Goal: Task Accomplishment & Management: Manage account settings

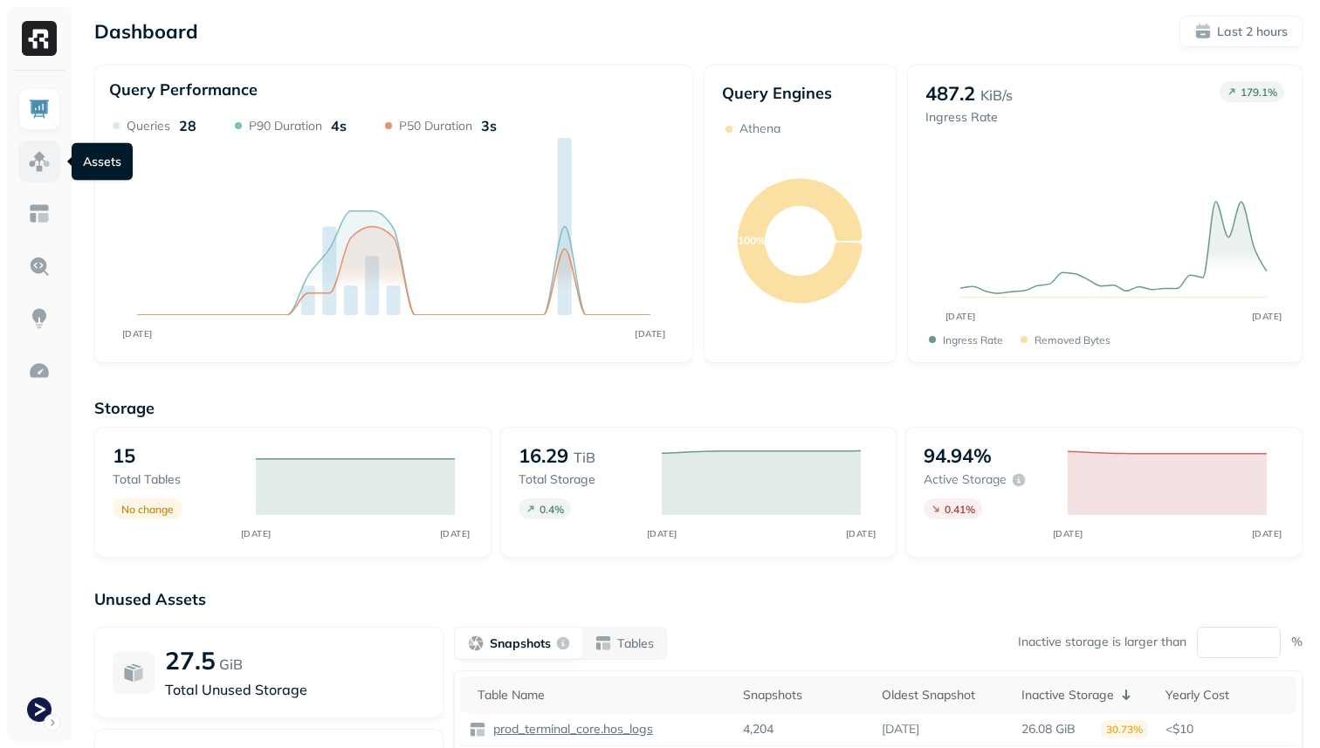
click at [49, 164] on img at bounding box center [39, 161] width 23 height 23
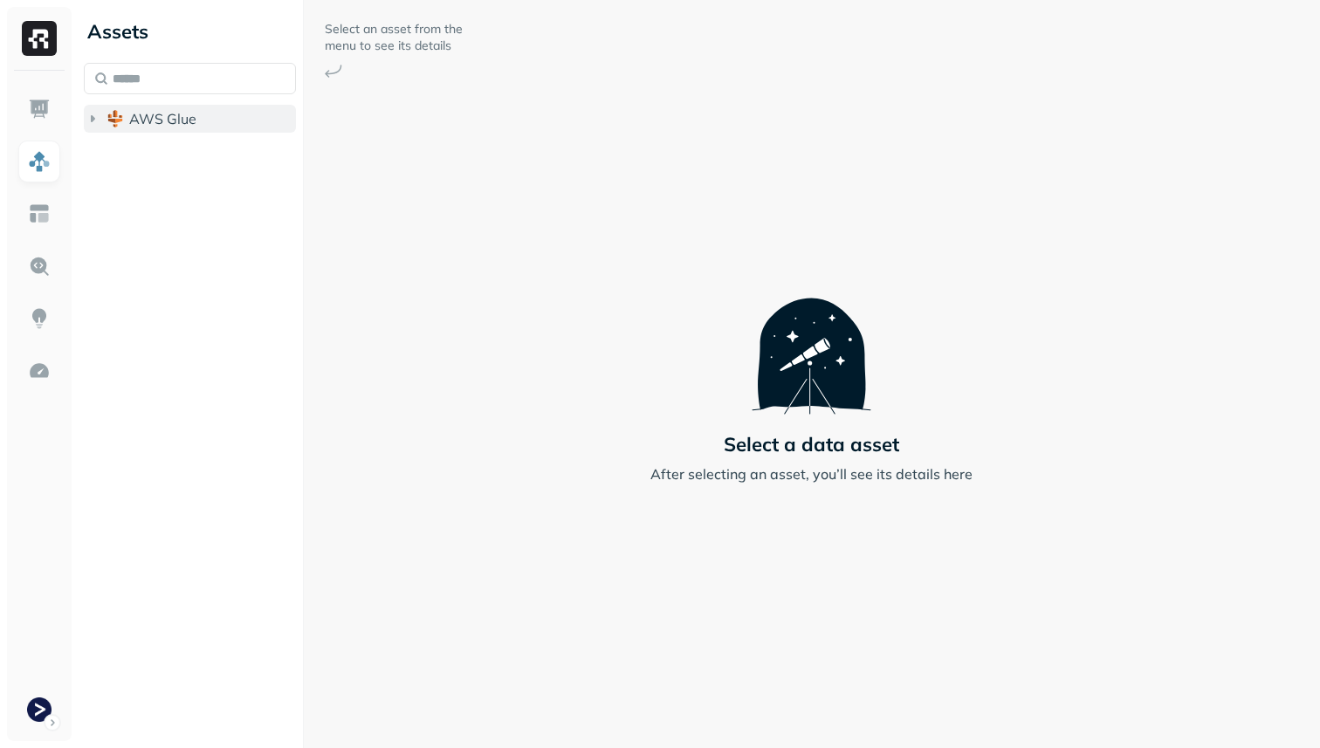
click at [179, 126] on span "AWS Glue" at bounding box center [162, 118] width 67 height 17
click at [179, 154] on span "prod_terminal_core" at bounding box center [210, 151] width 127 height 17
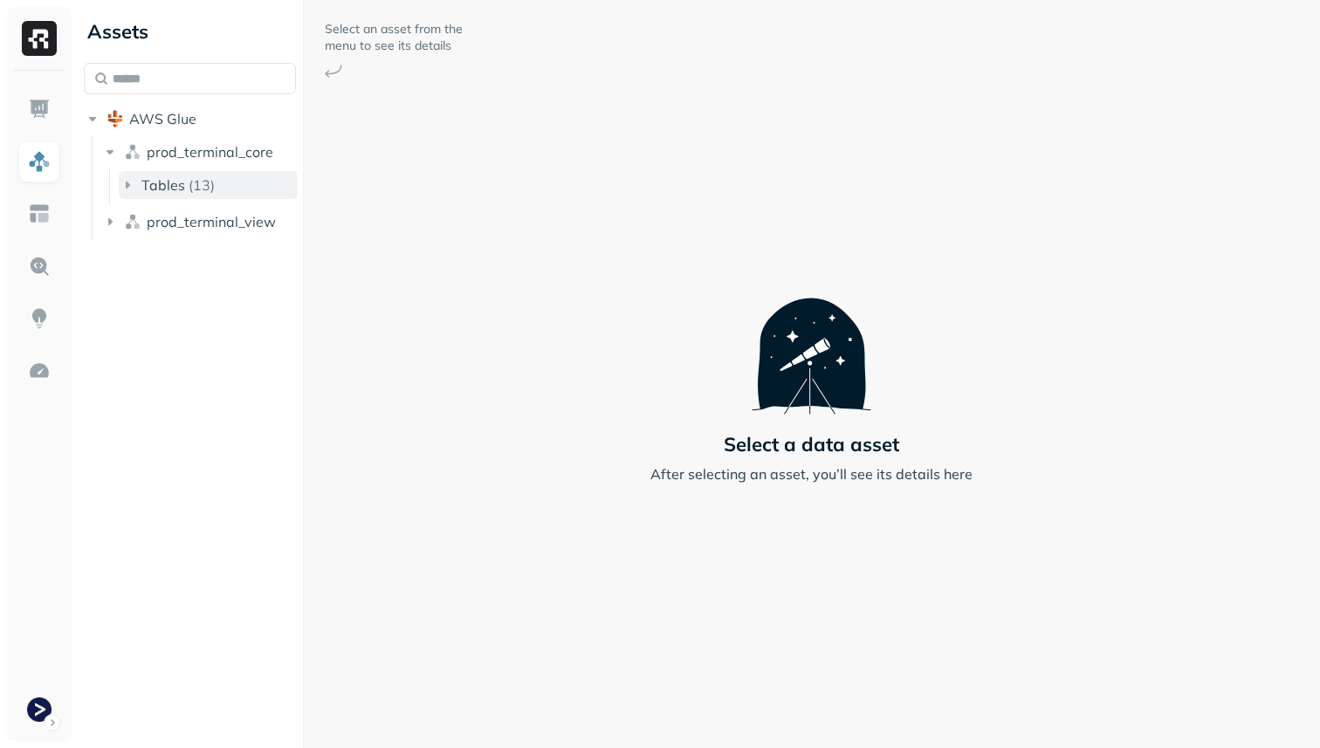
click at [198, 177] on p "( 13 )" at bounding box center [202, 184] width 26 height 17
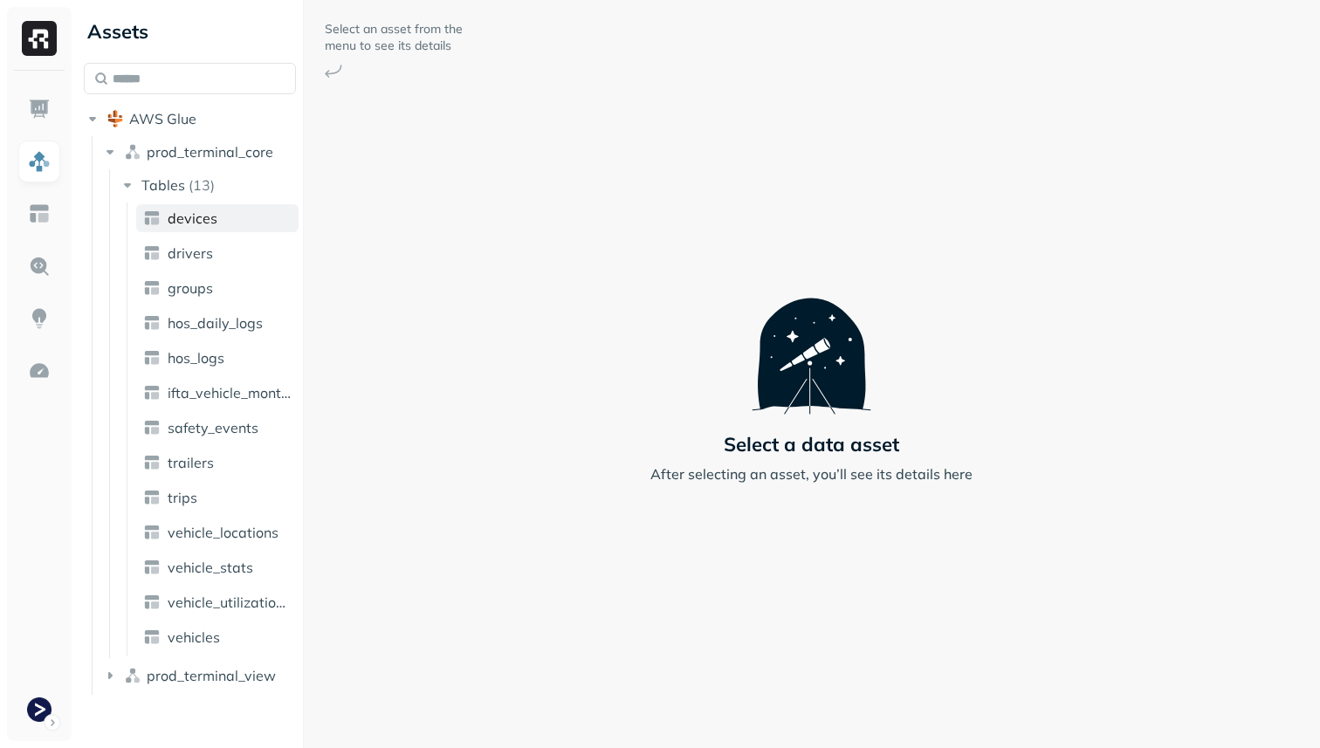
click at [203, 221] on span "devices" at bounding box center [193, 218] width 50 height 17
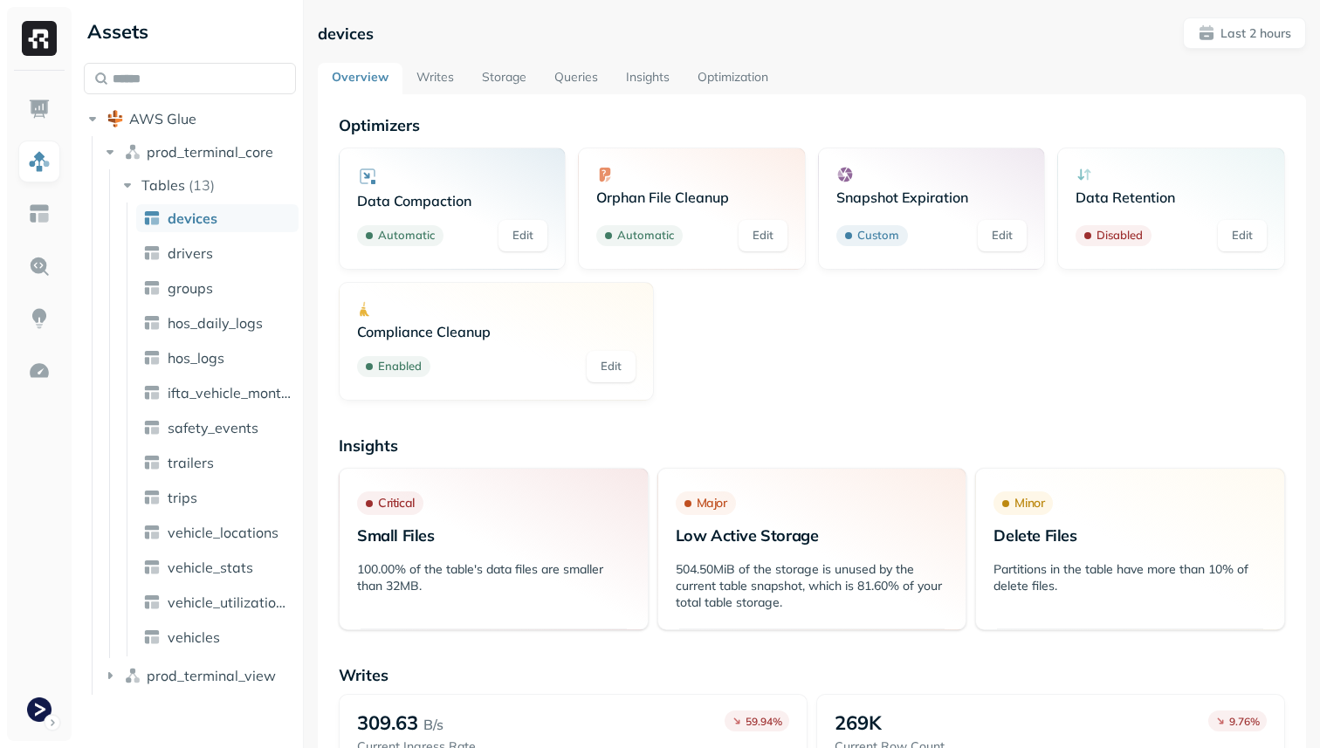
click at [1248, 238] on link "Edit" at bounding box center [1242, 235] width 49 height 31
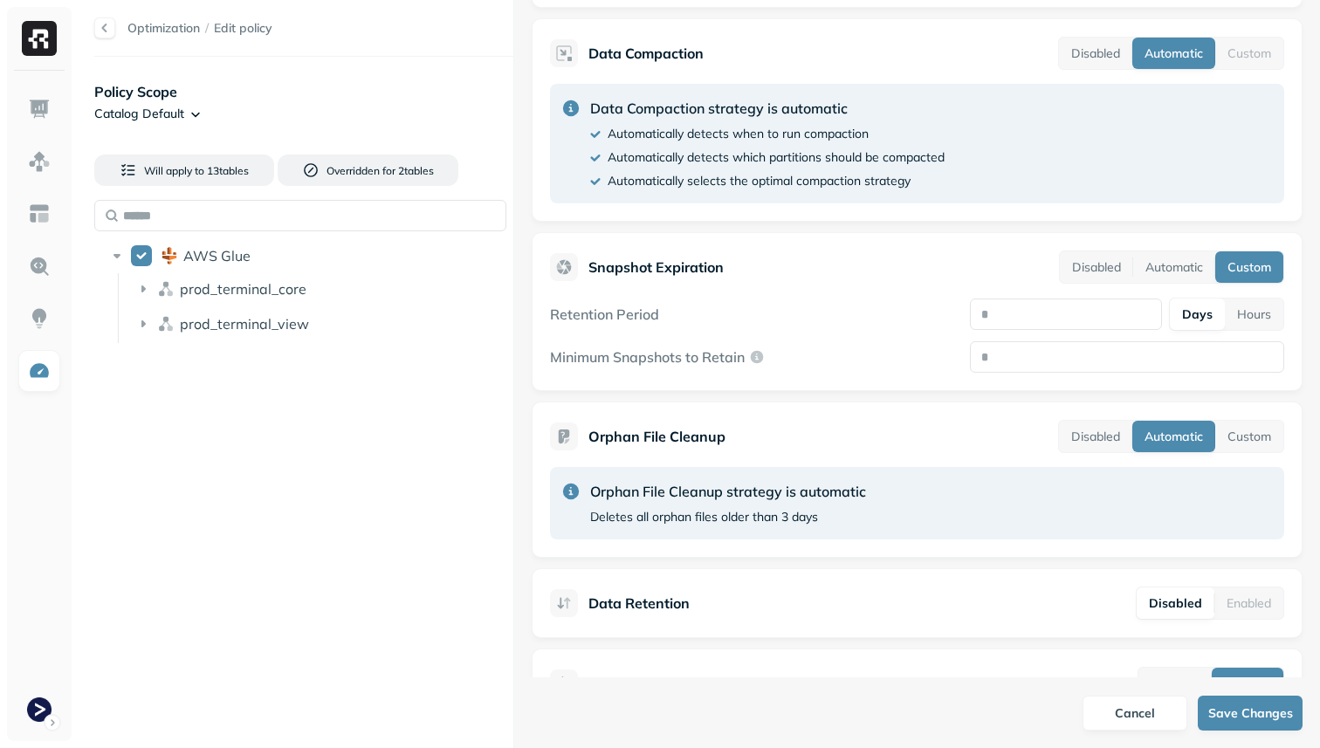
scroll to position [596, 0]
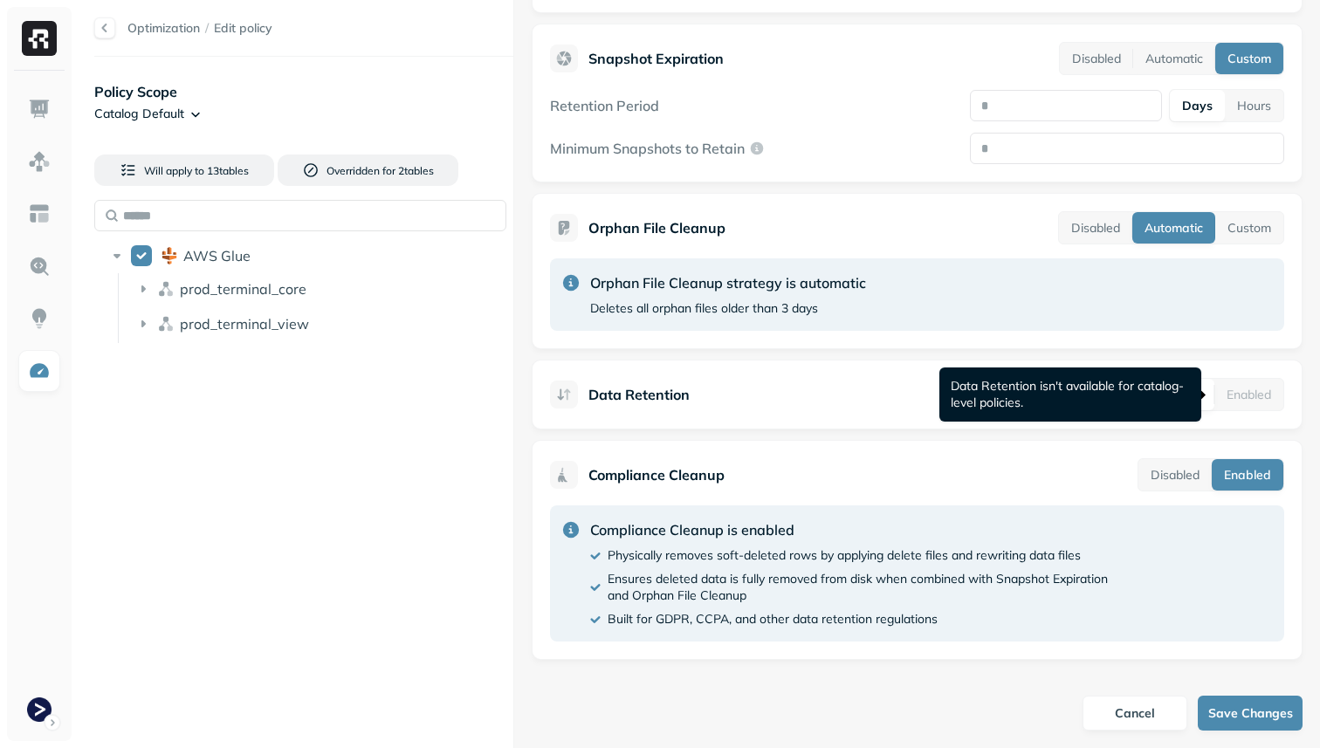
click at [1267, 400] on div "Enabled" at bounding box center [1249, 394] width 69 height 31
click at [1256, 402] on div "Enabled" at bounding box center [1249, 394] width 69 height 31
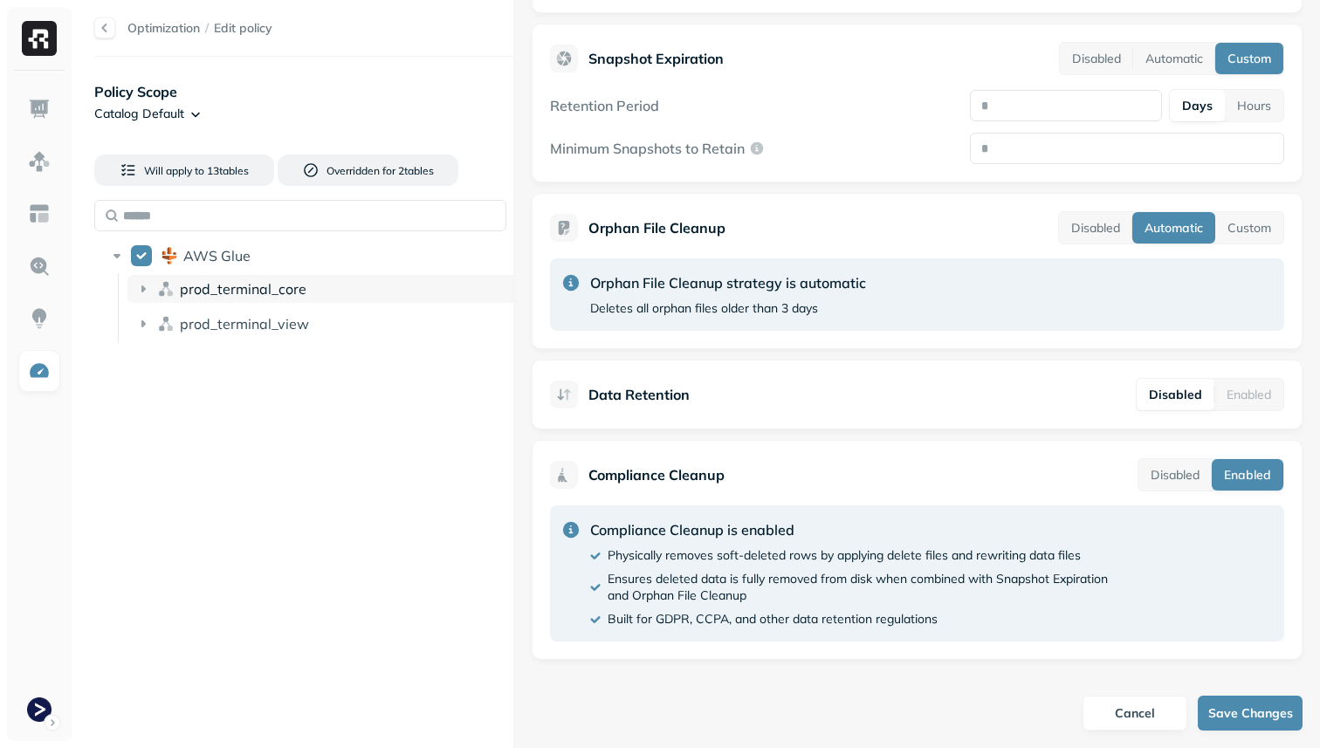
click at [140, 290] on icon at bounding box center [142, 288] width 17 height 17
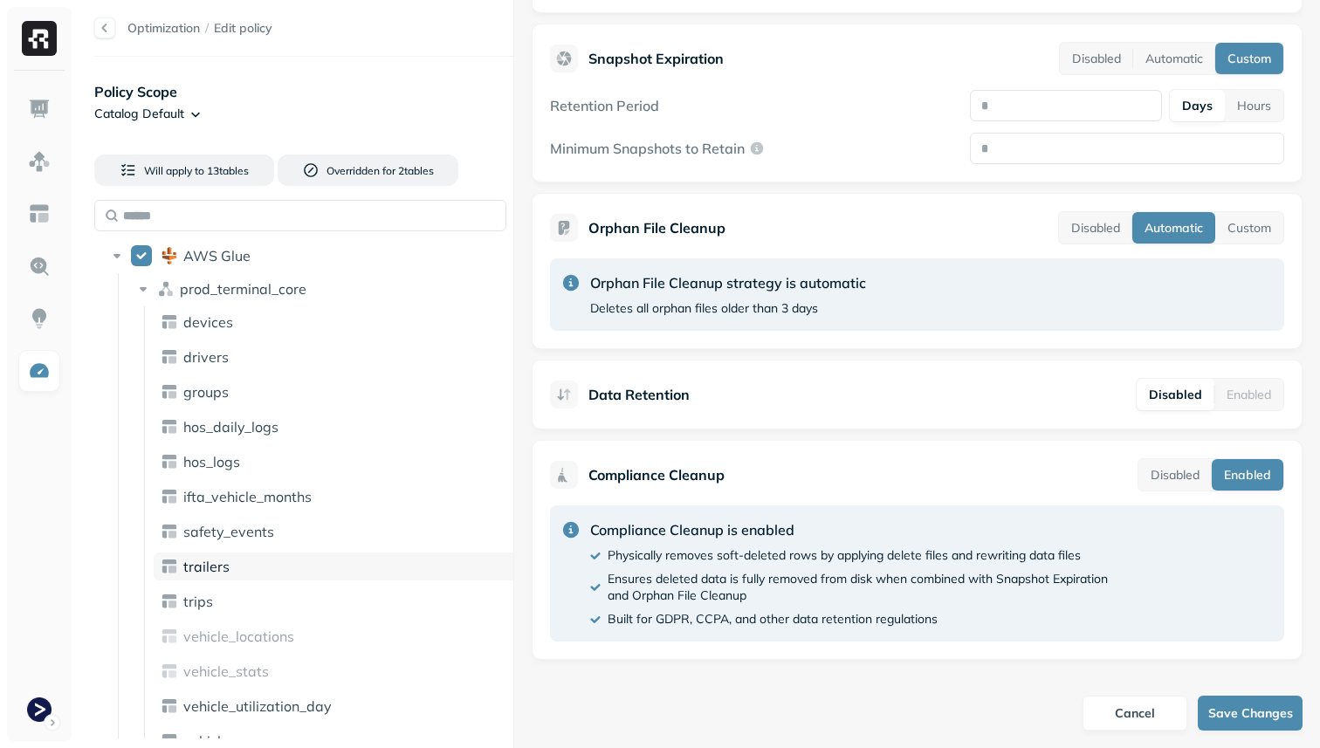
scroll to position [65, 0]
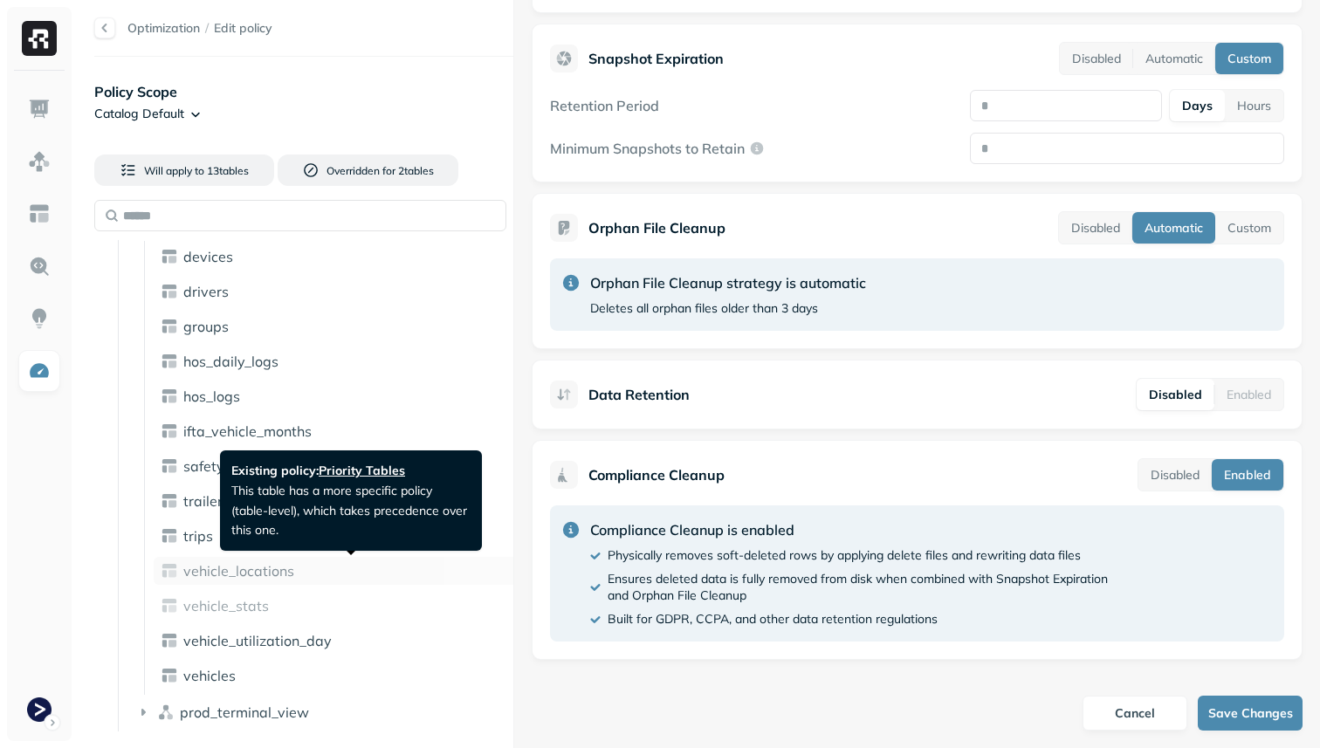
click at [320, 570] on div "vehicle_locations" at bounding box center [350, 570] width 335 height 17
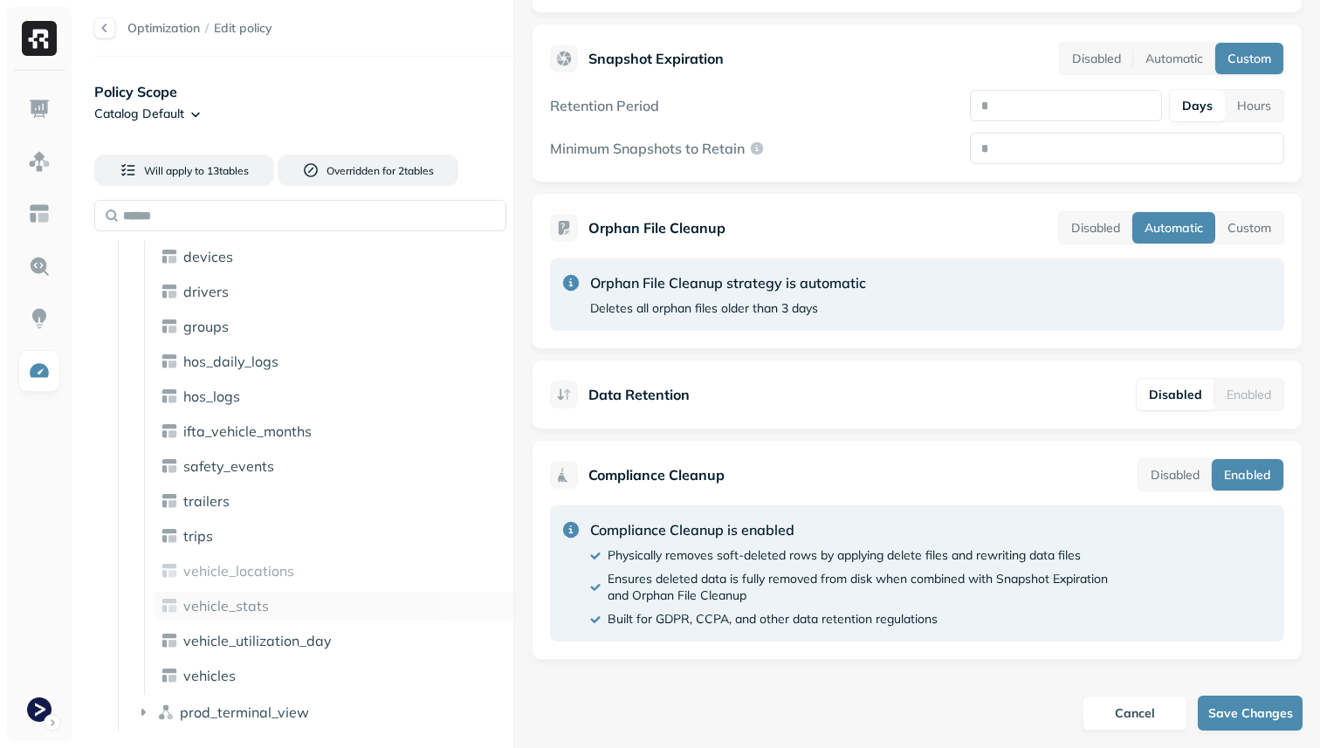
click at [300, 595] on div "vehicle_stats" at bounding box center [340, 606] width 372 height 28
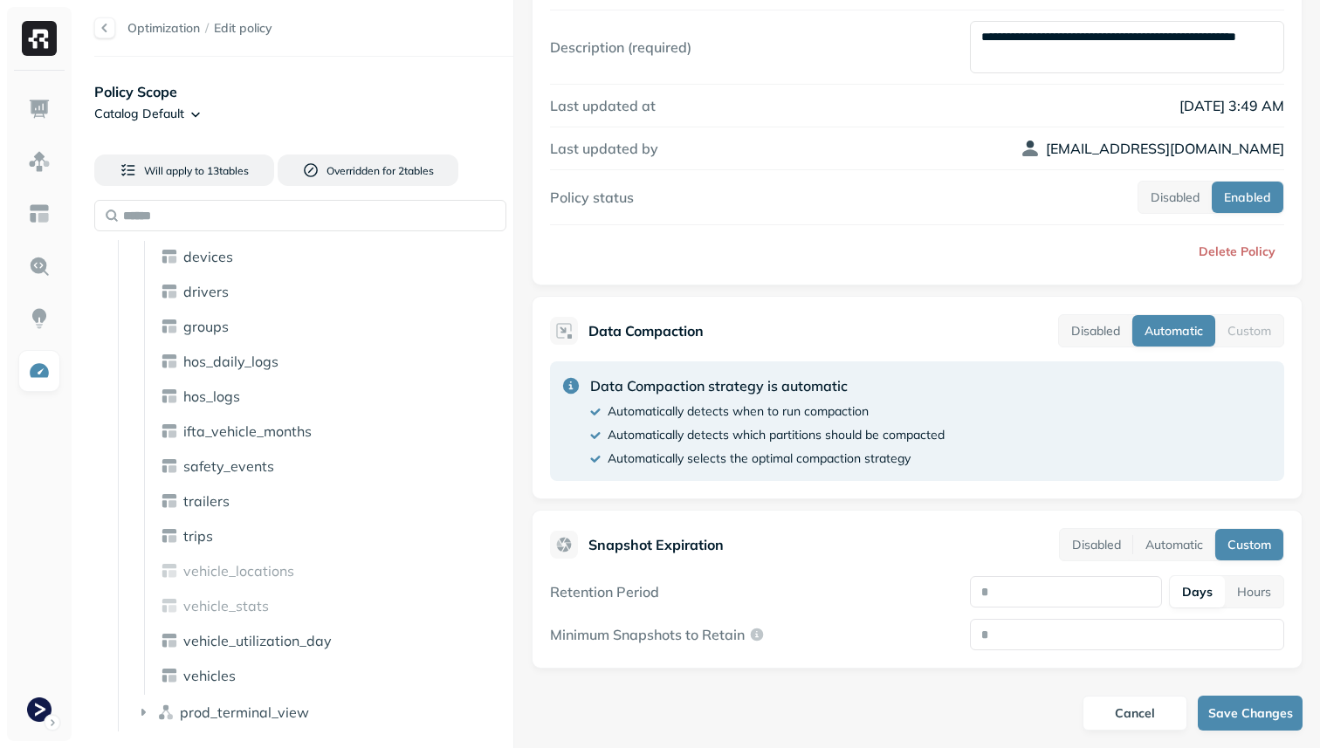
scroll to position [0, 0]
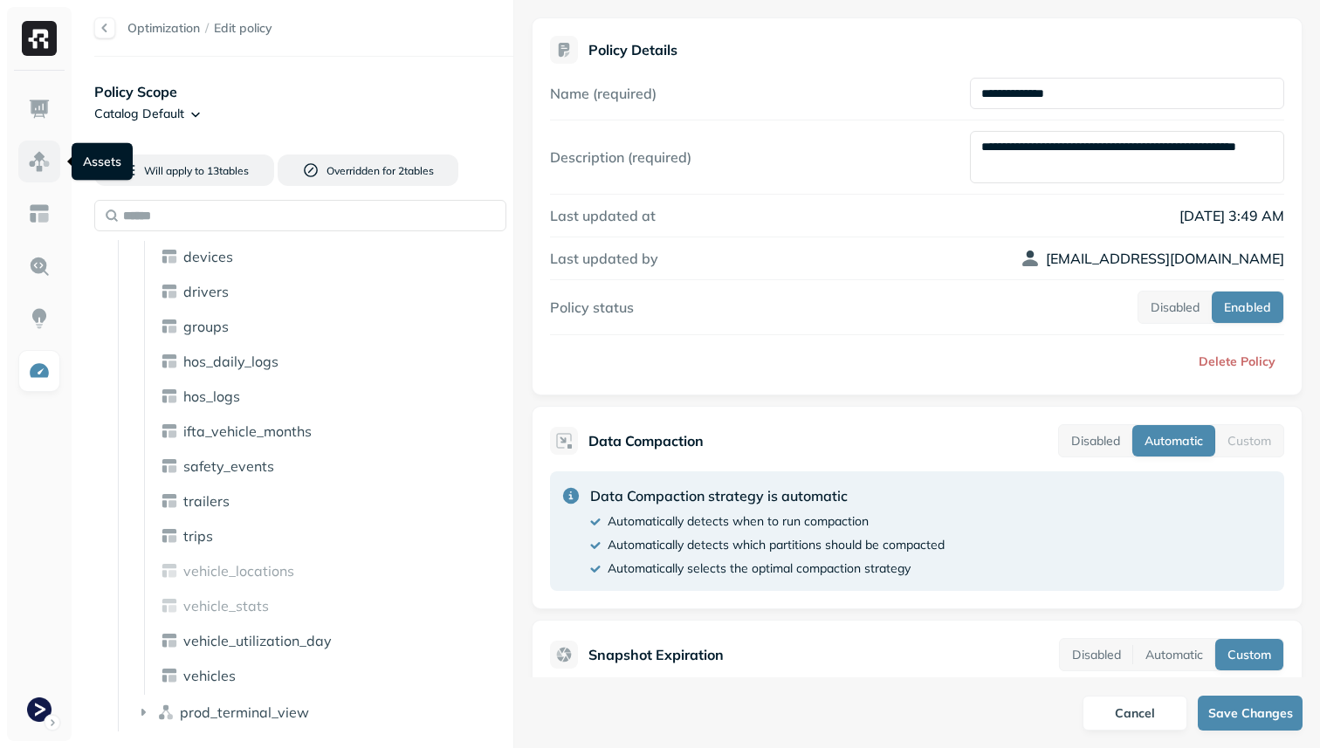
click at [36, 162] on img at bounding box center [39, 161] width 23 height 23
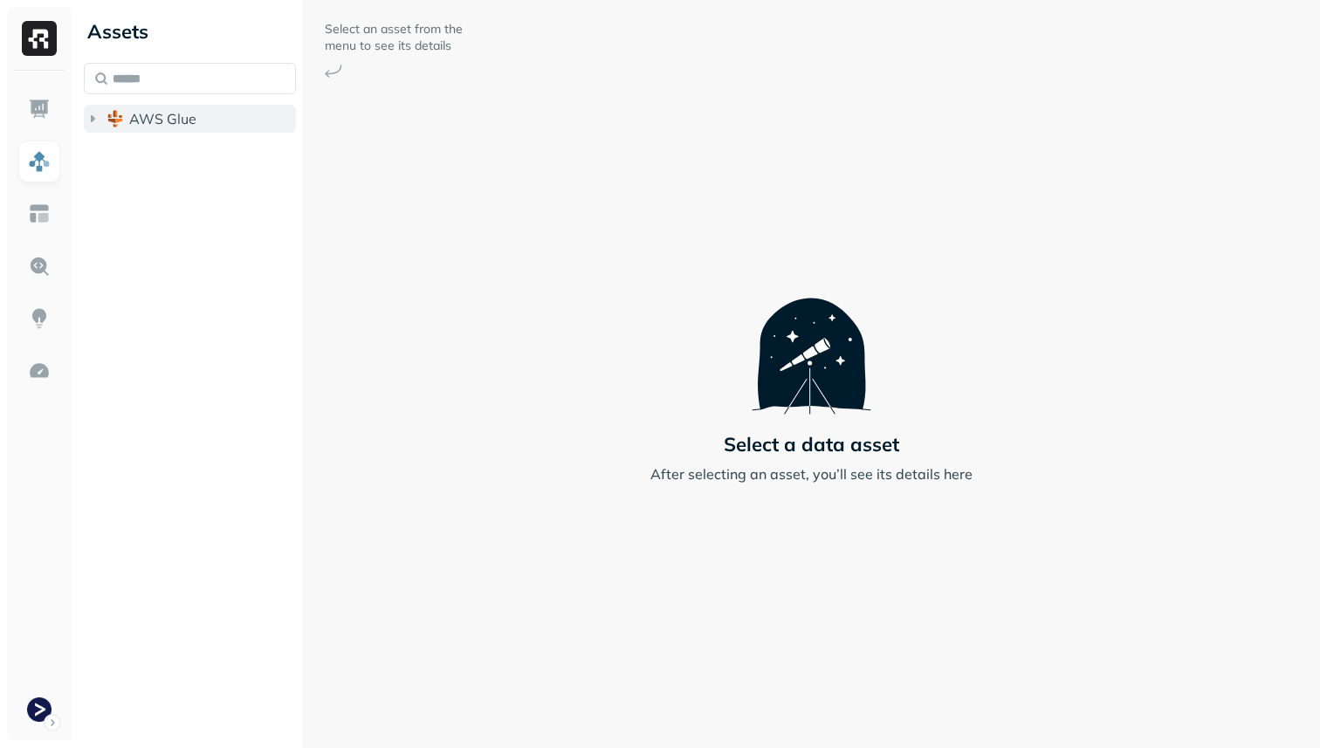
click at [128, 127] on button "AWS Glue" at bounding box center [190, 119] width 212 height 28
click at [152, 159] on span "prod_terminal_core" at bounding box center [210, 151] width 127 height 17
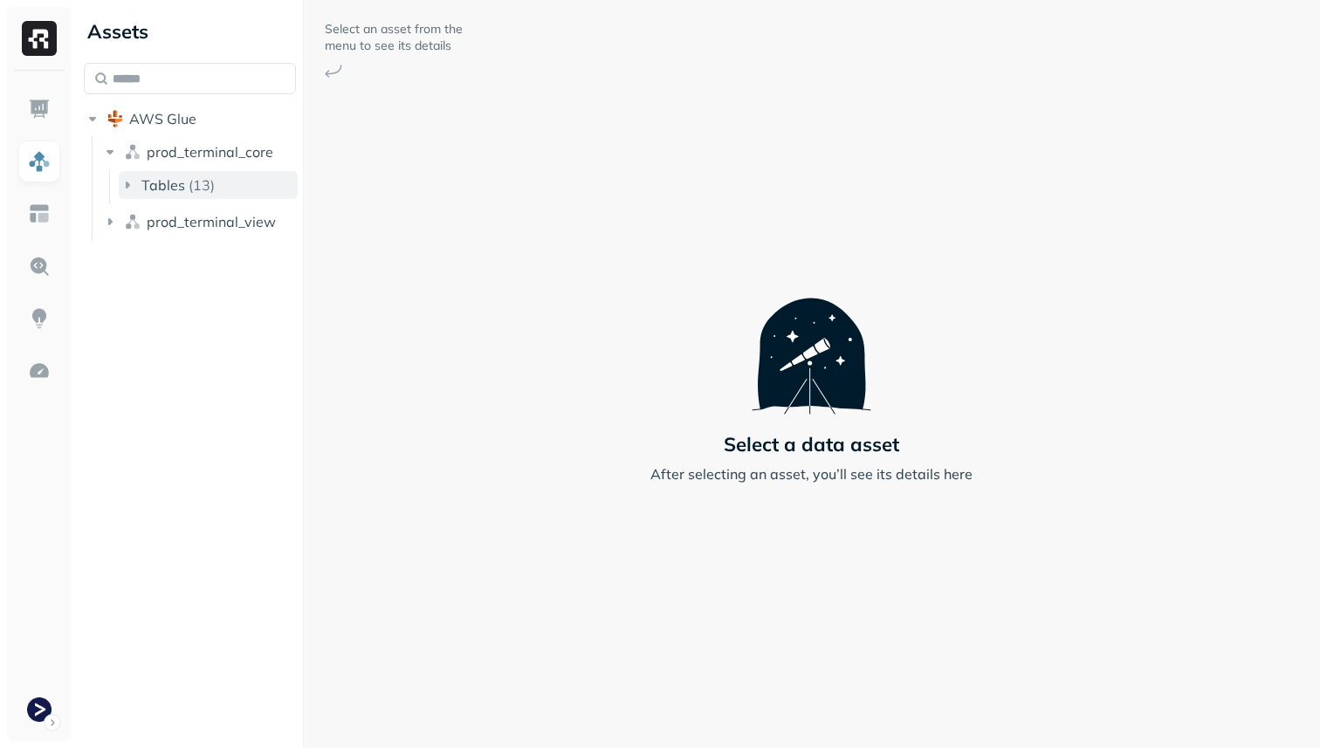
click at [173, 183] on span "Tables" at bounding box center [163, 184] width 44 height 17
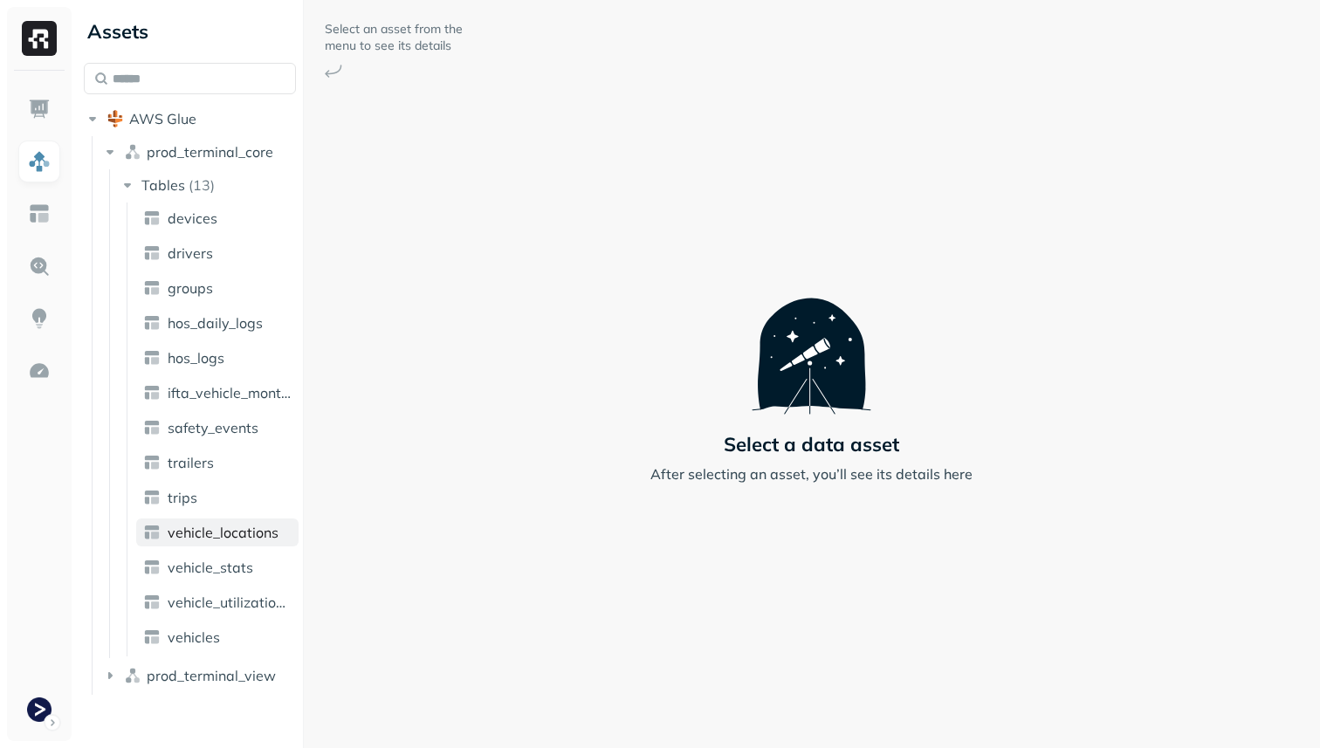
click at [220, 527] on span "vehicle_locations" at bounding box center [223, 532] width 111 height 17
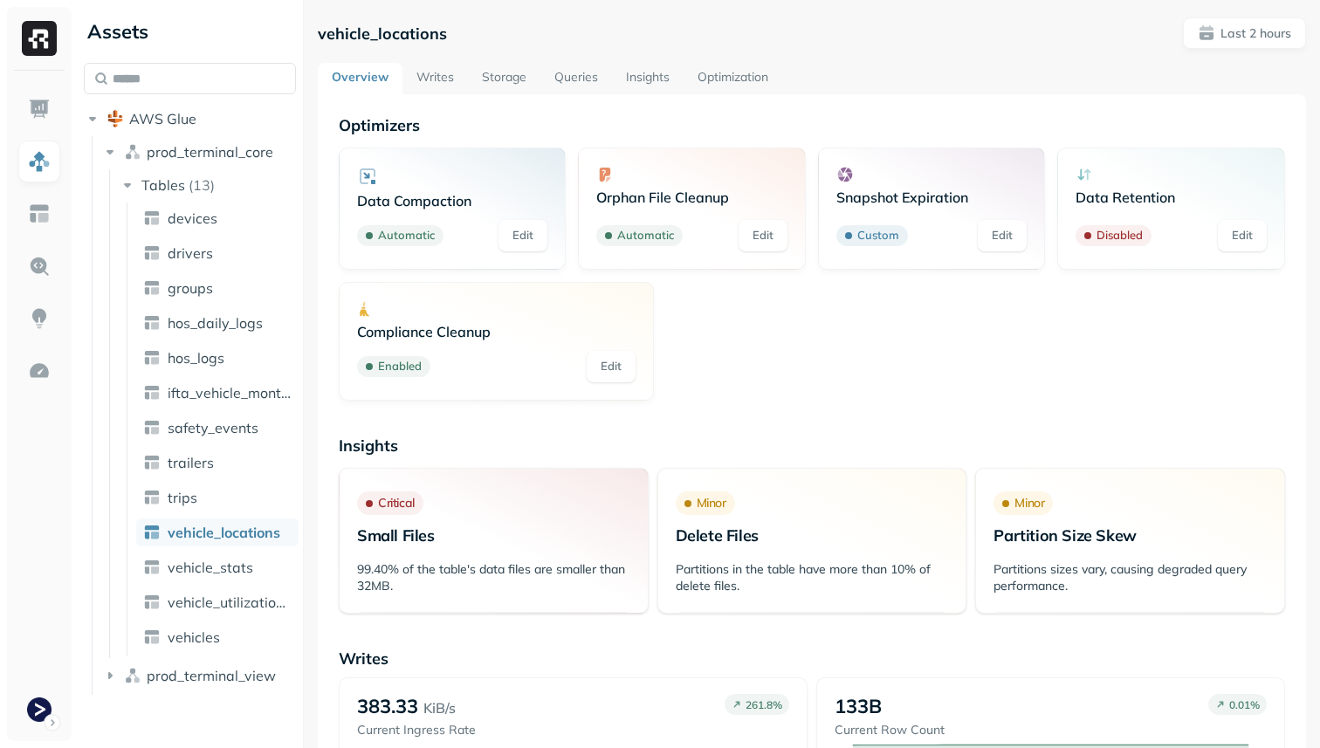
click at [709, 70] on link "Optimization" at bounding box center [733, 78] width 99 height 31
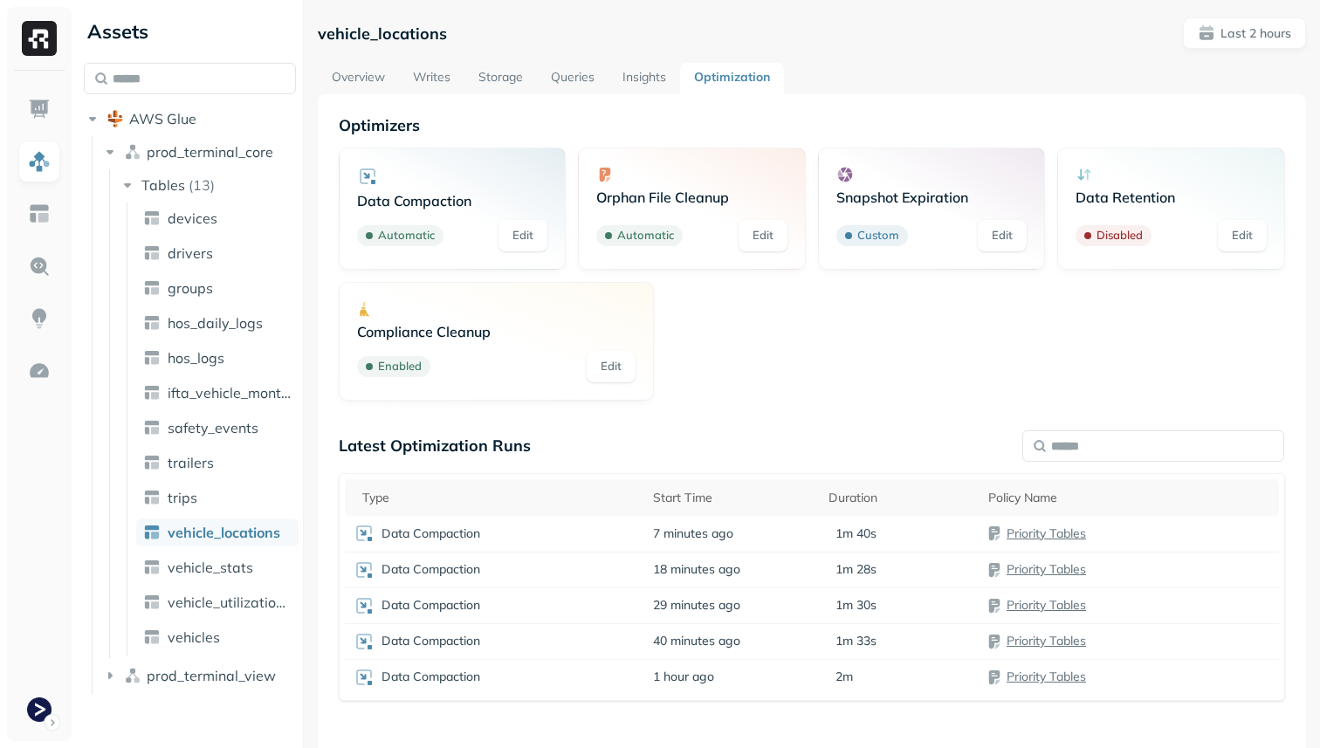
click at [436, 72] on link "Writes" at bounding box center [431, 78] width 65 height 31
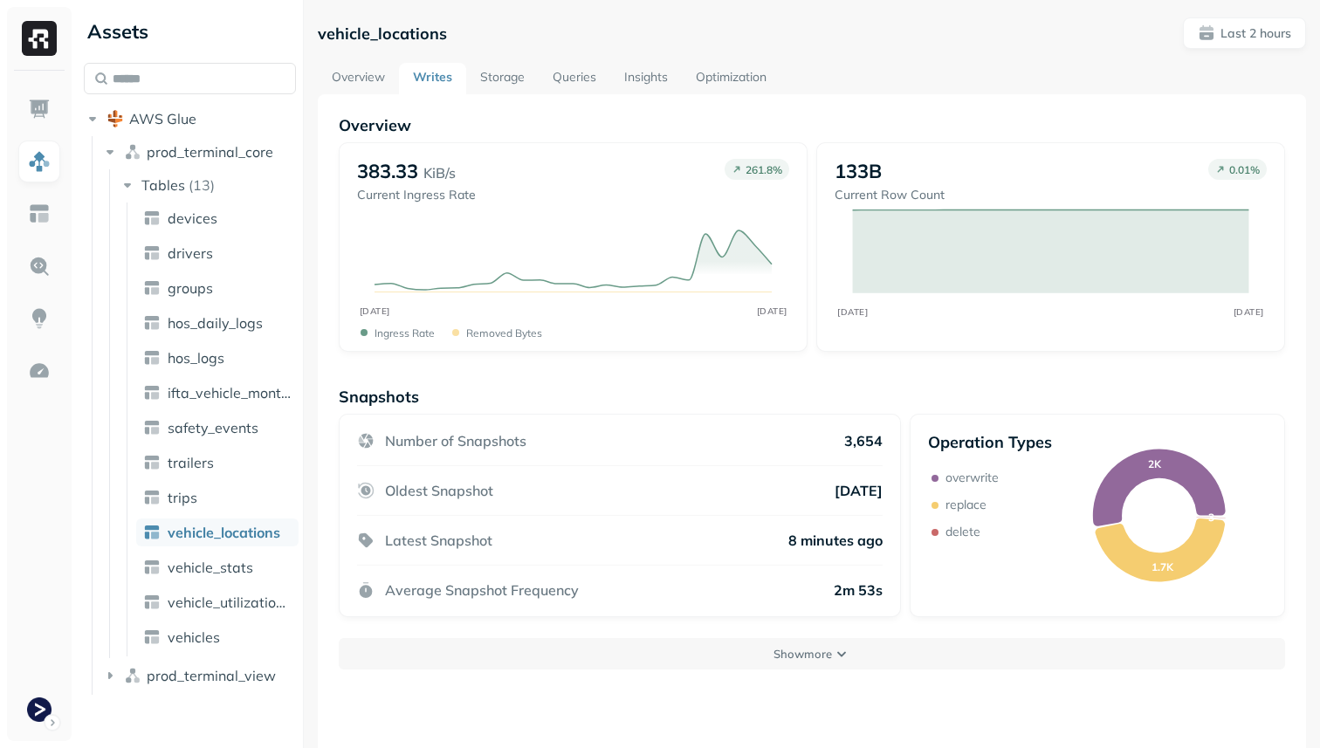
click at [724, 69] on link "Optimization" at bounding box center [731, 78] width 99 height 31
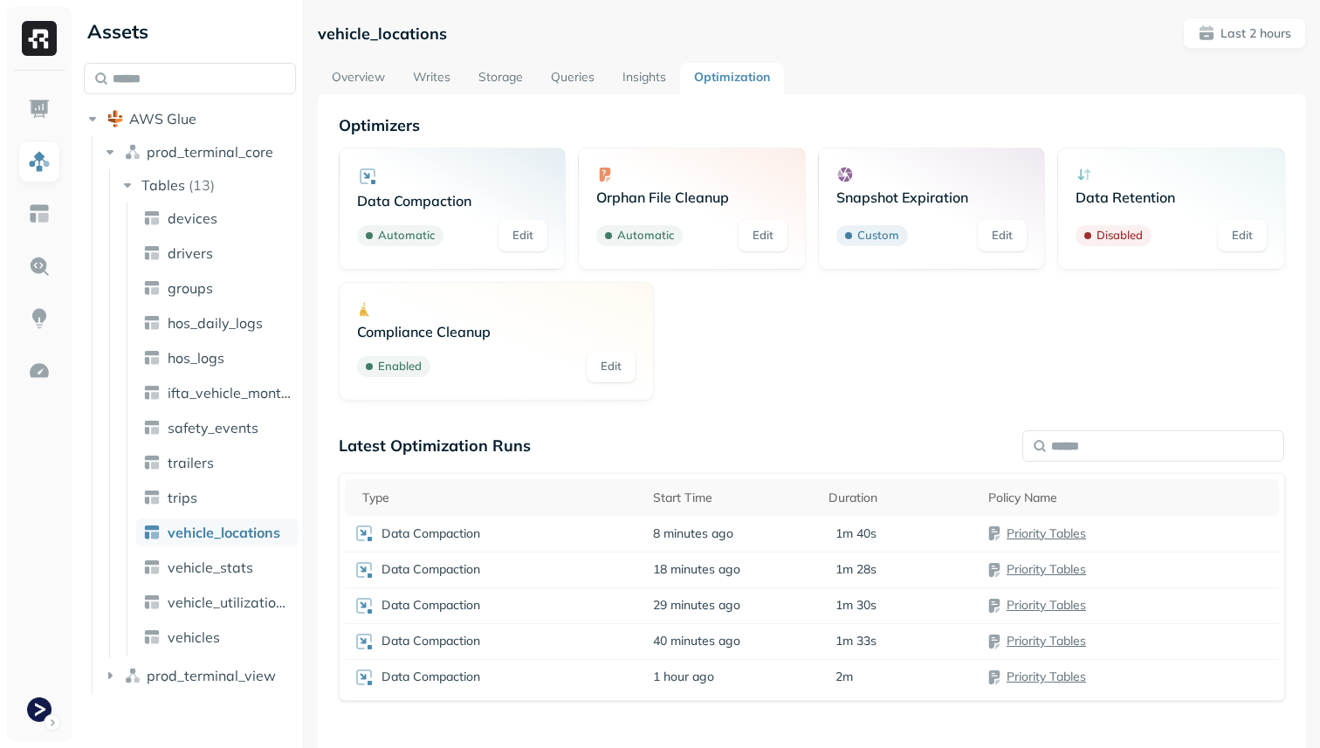
click at [1160, 225] on div "Disabled Edit" at bounding box center [1171, 235] width 191 height 31
click at [1251, 229] on link "Edit" at bounding box center [1242, 235] width 49 height 31
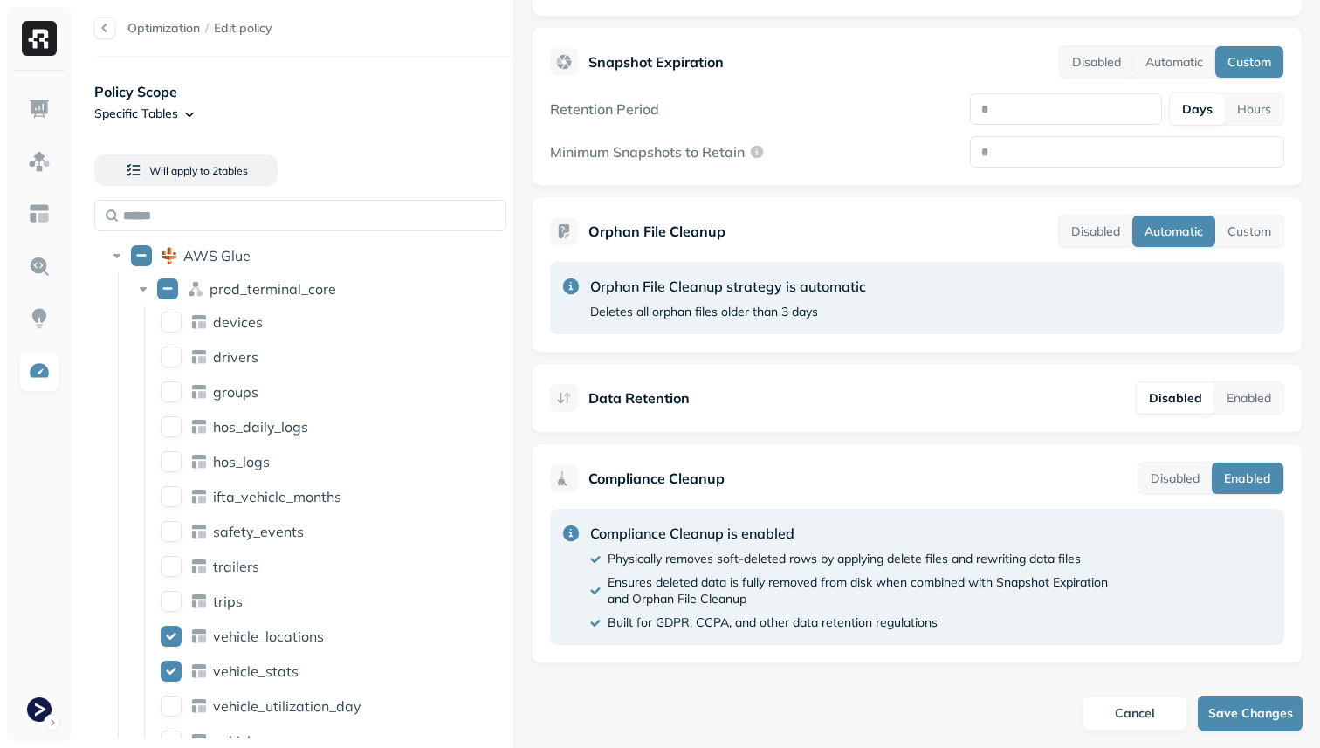
scroll to position [596, 0]
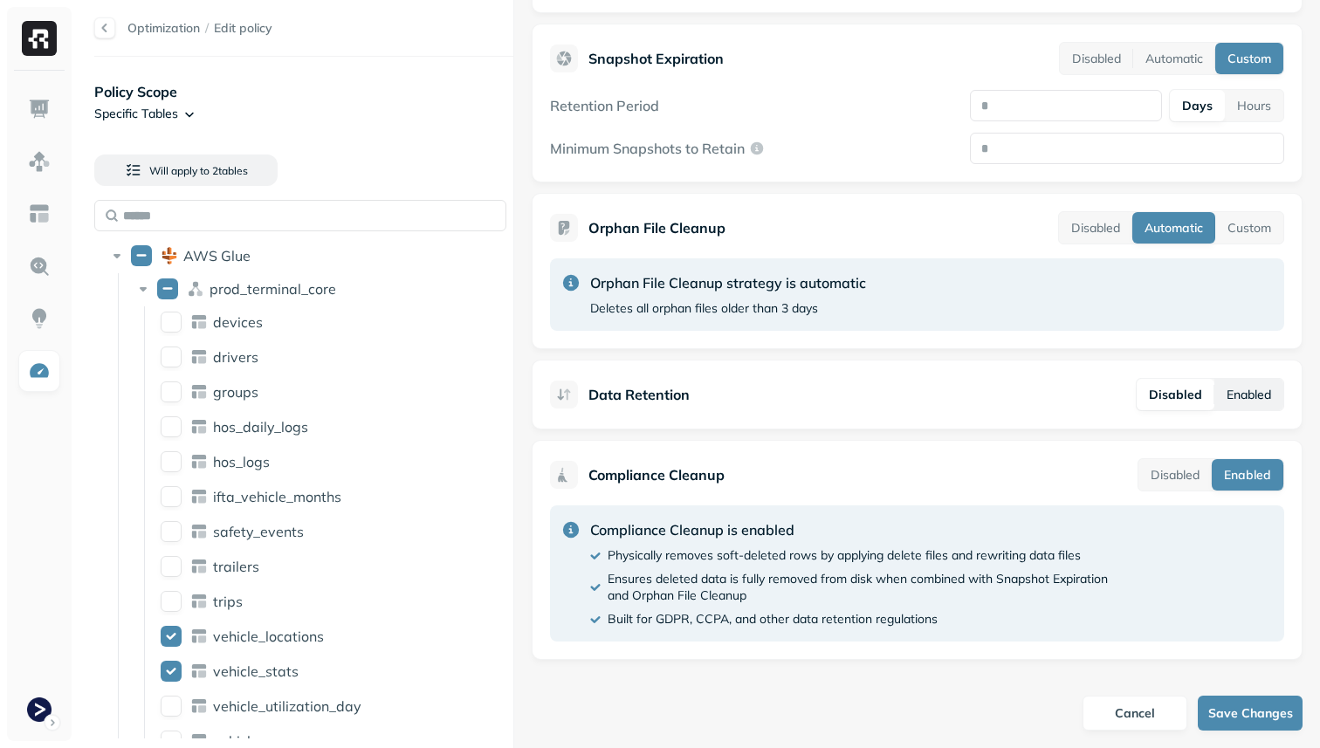
click at [1237, 388] on button "Enabled" at bounding box center [1249, 394] width 69 height 31
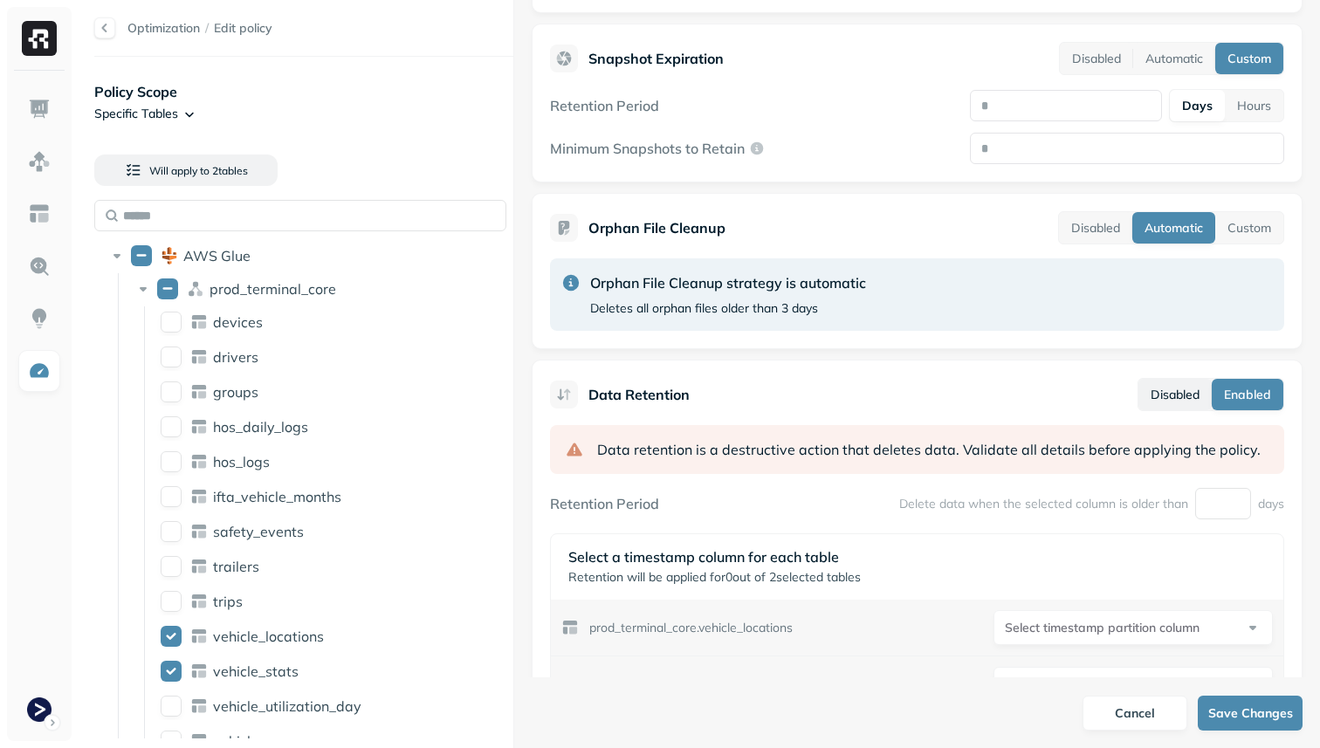
click at [1191, 388] on button "Disabled" at bounding box center [1175, 394] width 73 height 31
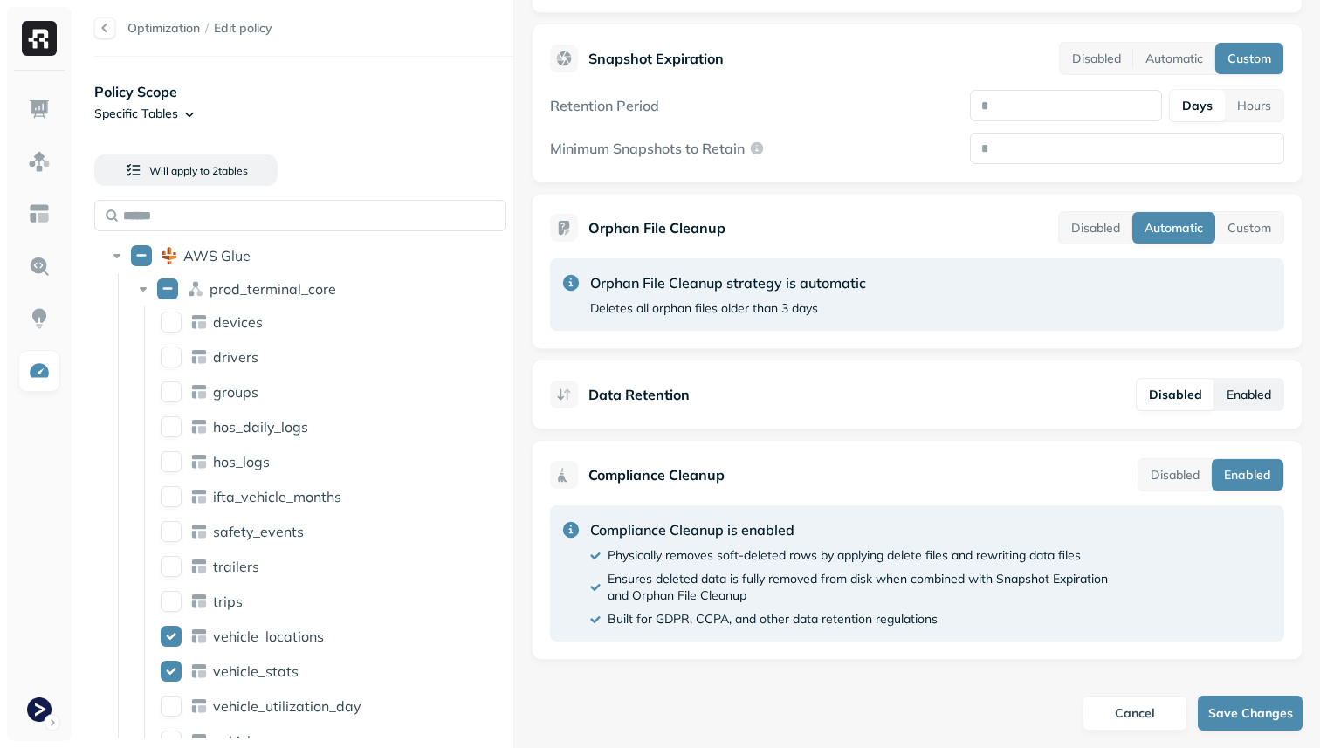
click at [1251, 397] on button "Enabled" at bounding box center [1249, 394] width 69 height 31
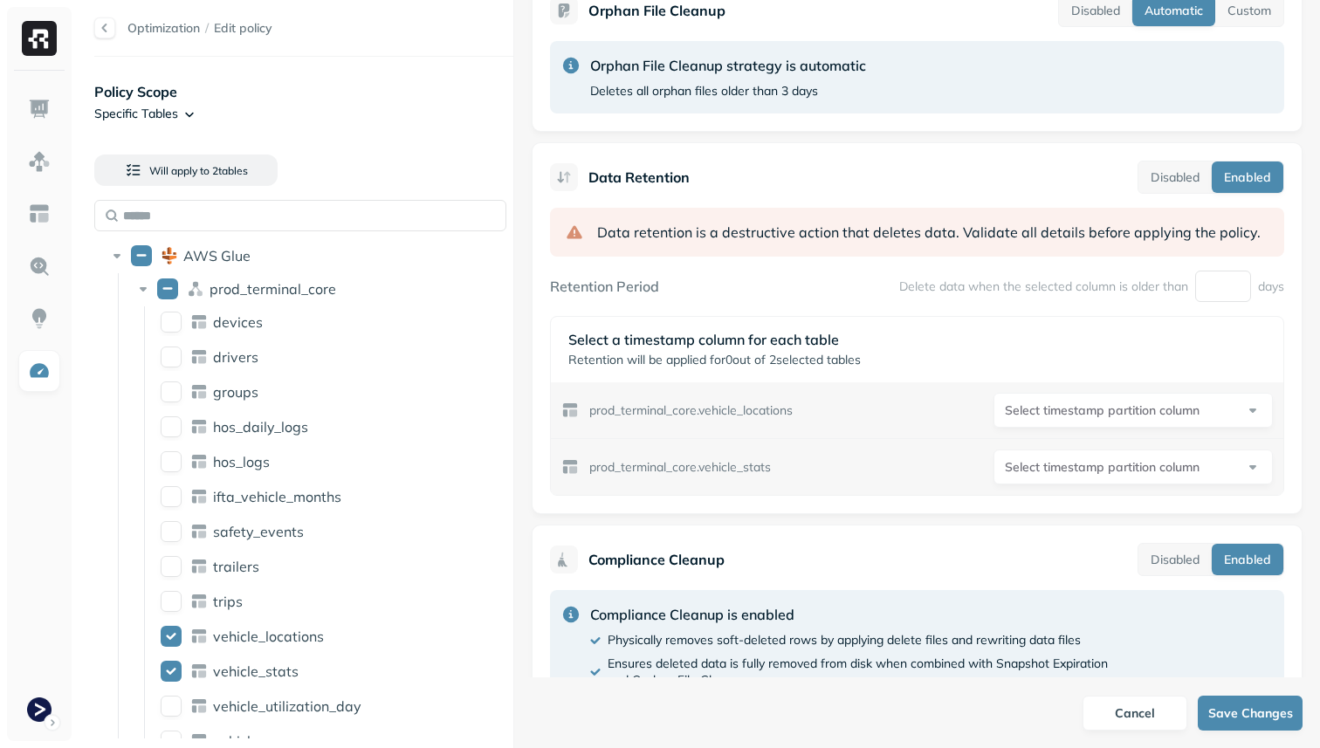
scroll to position [816, 0]
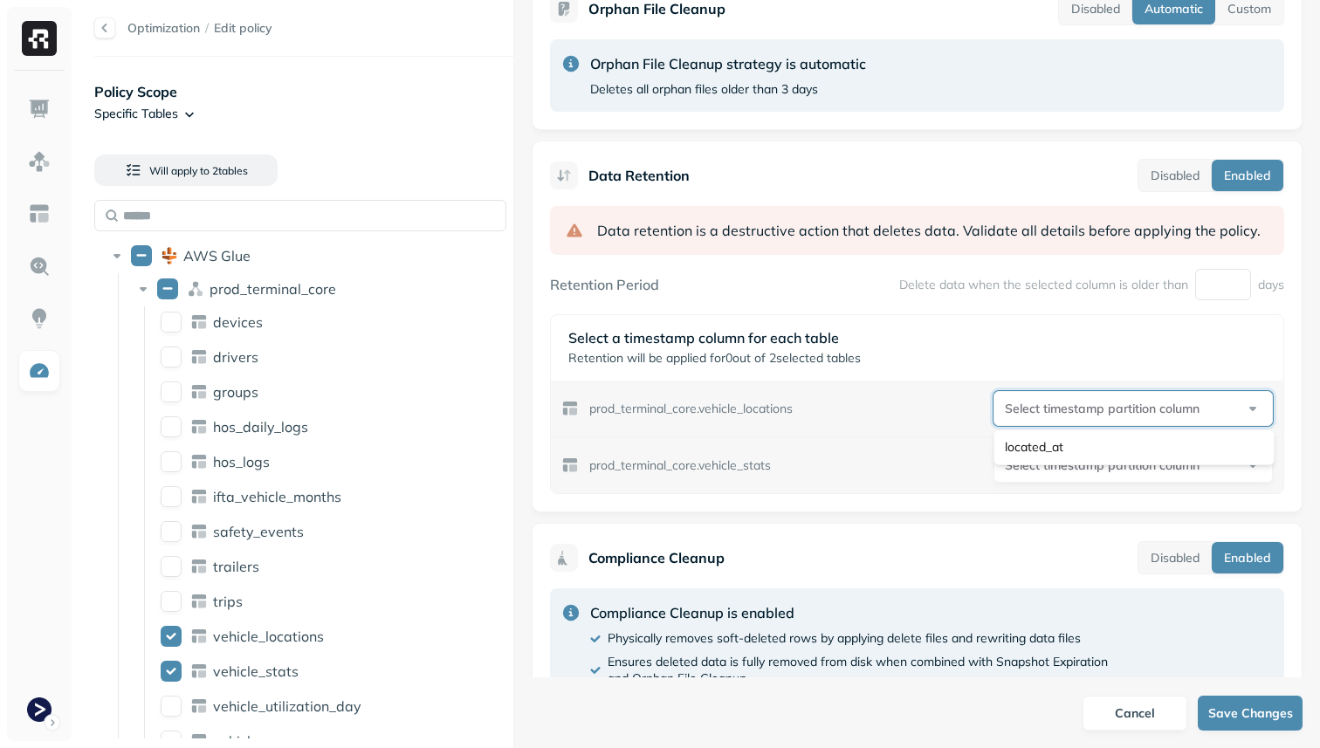
click at [1073, 412] on html "**********" at bounding box center [660, 374] width 1320 height 748
click at [1070, 403] on html "**********" at bounding box center [660, 374] width 1320 height 748
click at [1099, 407] on html "**********" at bounding box center [660, 374] width 1320 height 748
click at [1095, 465] on html "**********" at bounding box center [660, 374] width 1320 height 748
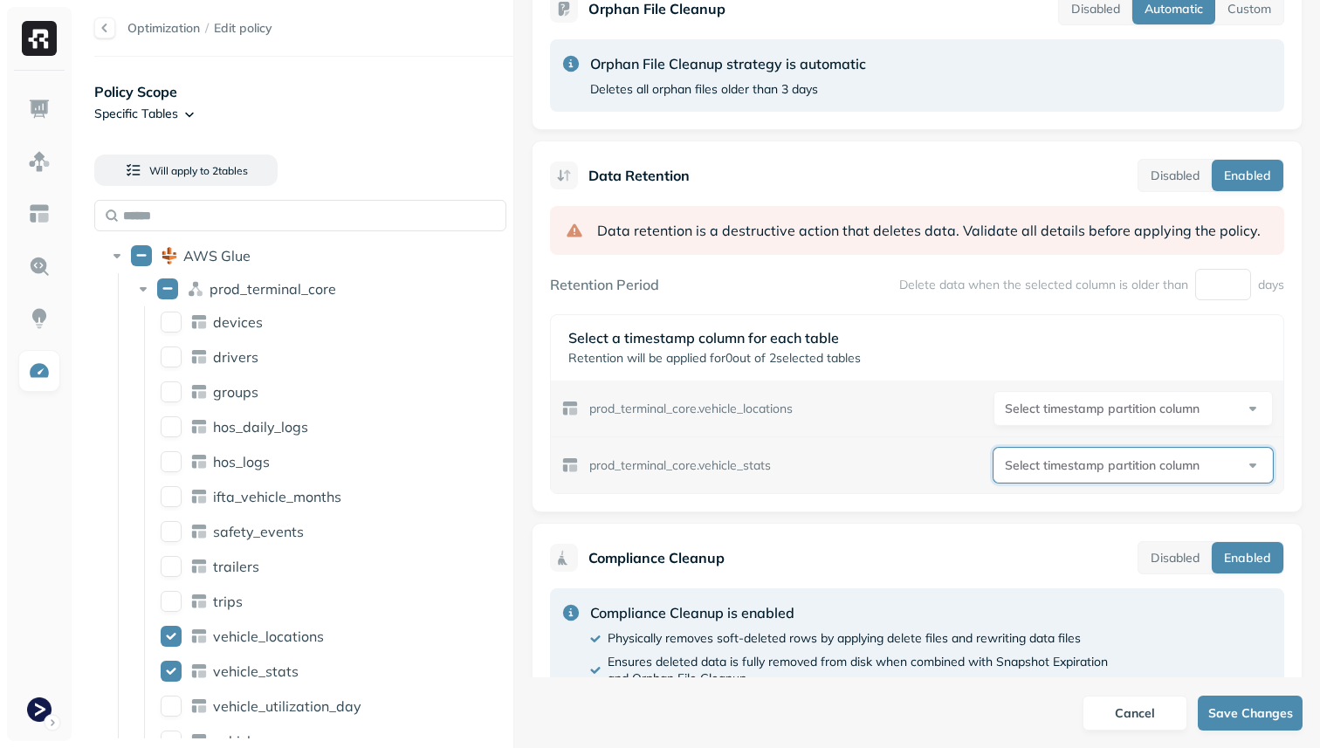
click at [1095, 465] on html "**********" at bounding box center [660, 374] width 1320 height 748
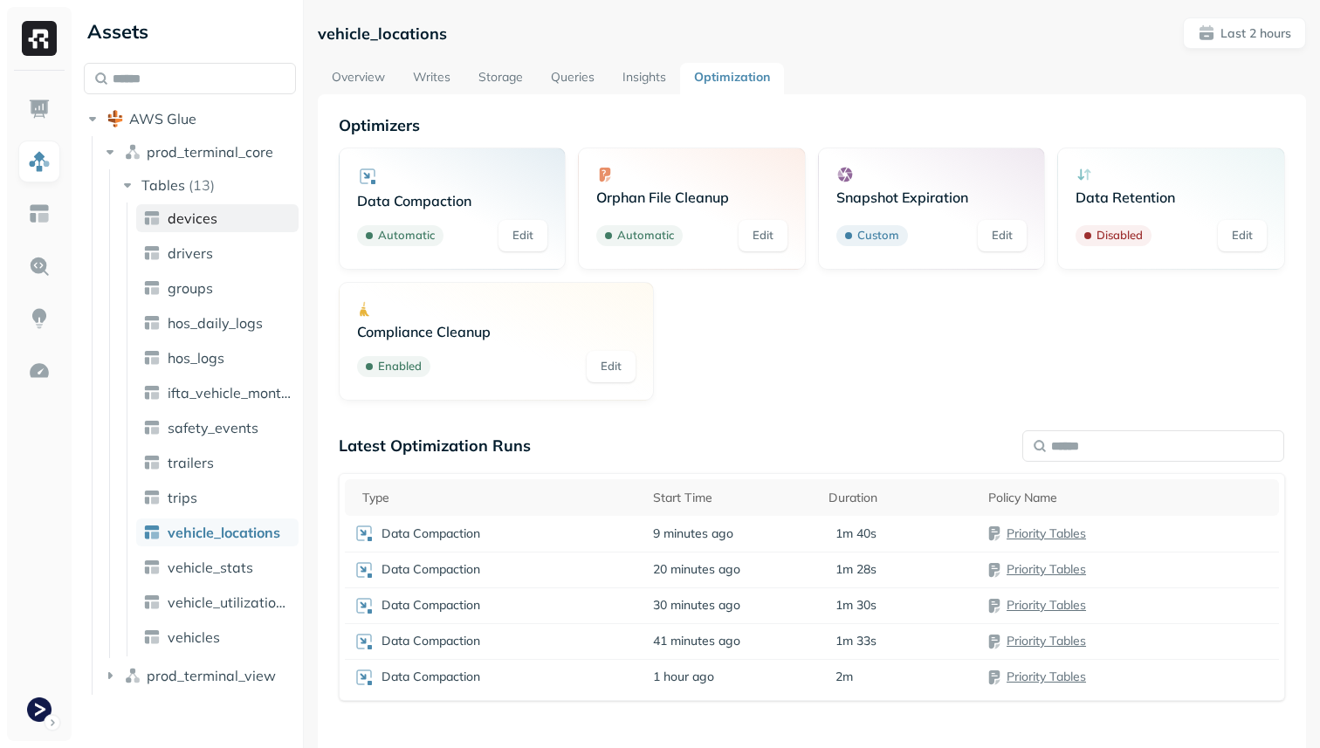
click at [238, 223] on link "devices" at bounding box center [217, 218] width 162 height 28
click at [1232, 225] on link "Edit" at bounding box center [1242, 235] width 49 height 31
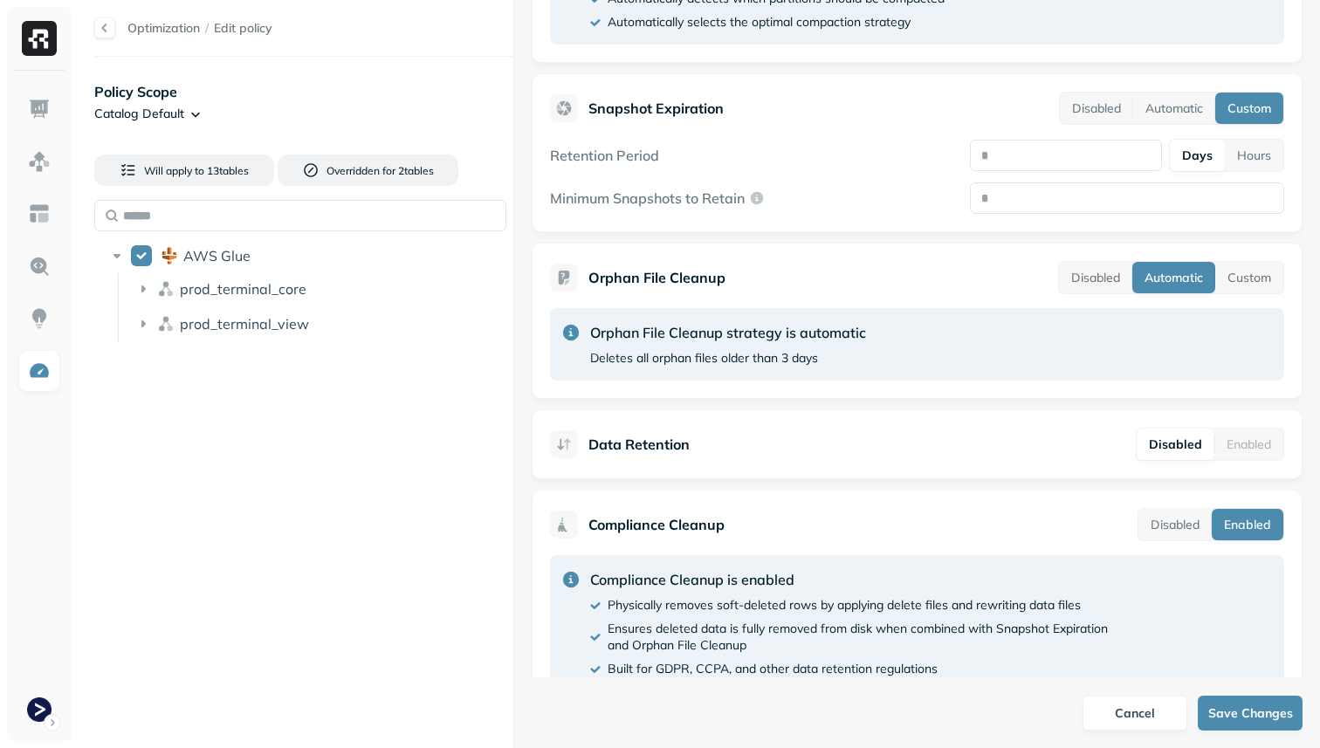
scroll to position [549, 0]
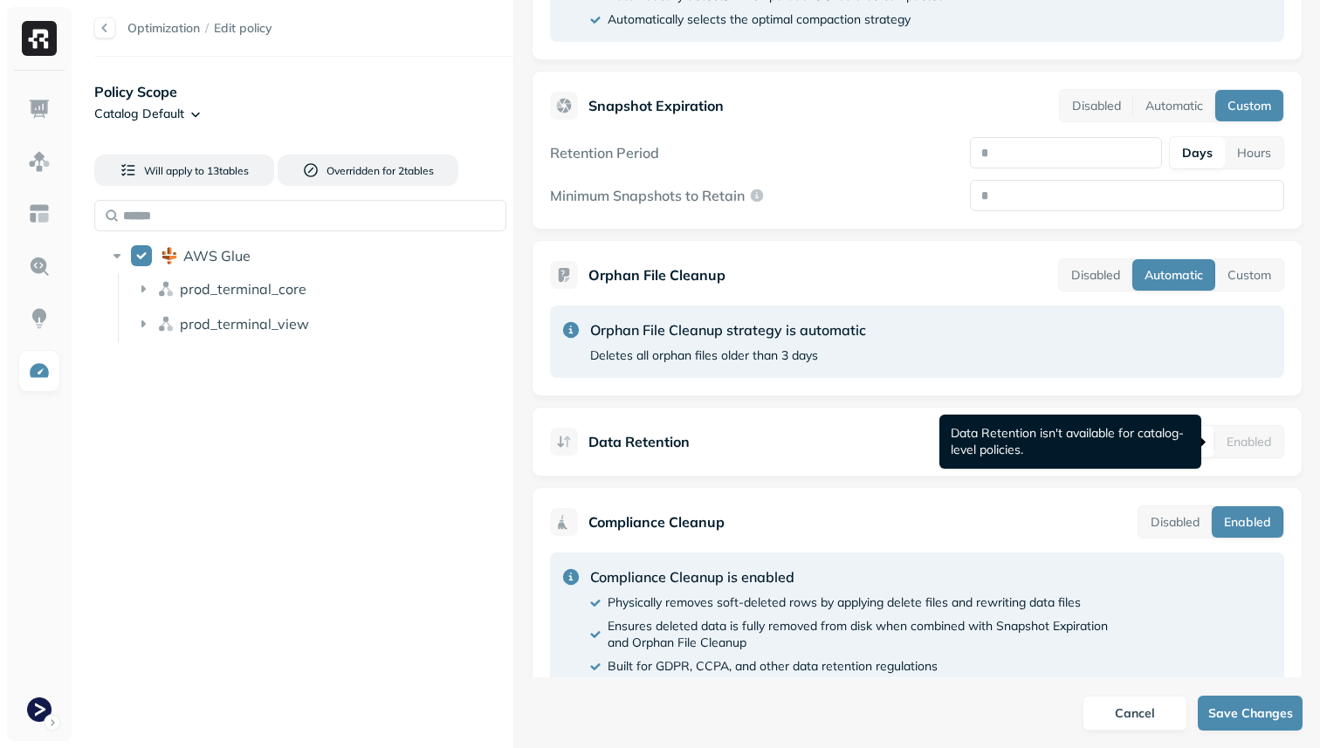
click at [1263, 451] on div "Enabled" at bounding box center [1249, 441] width 69 height 31
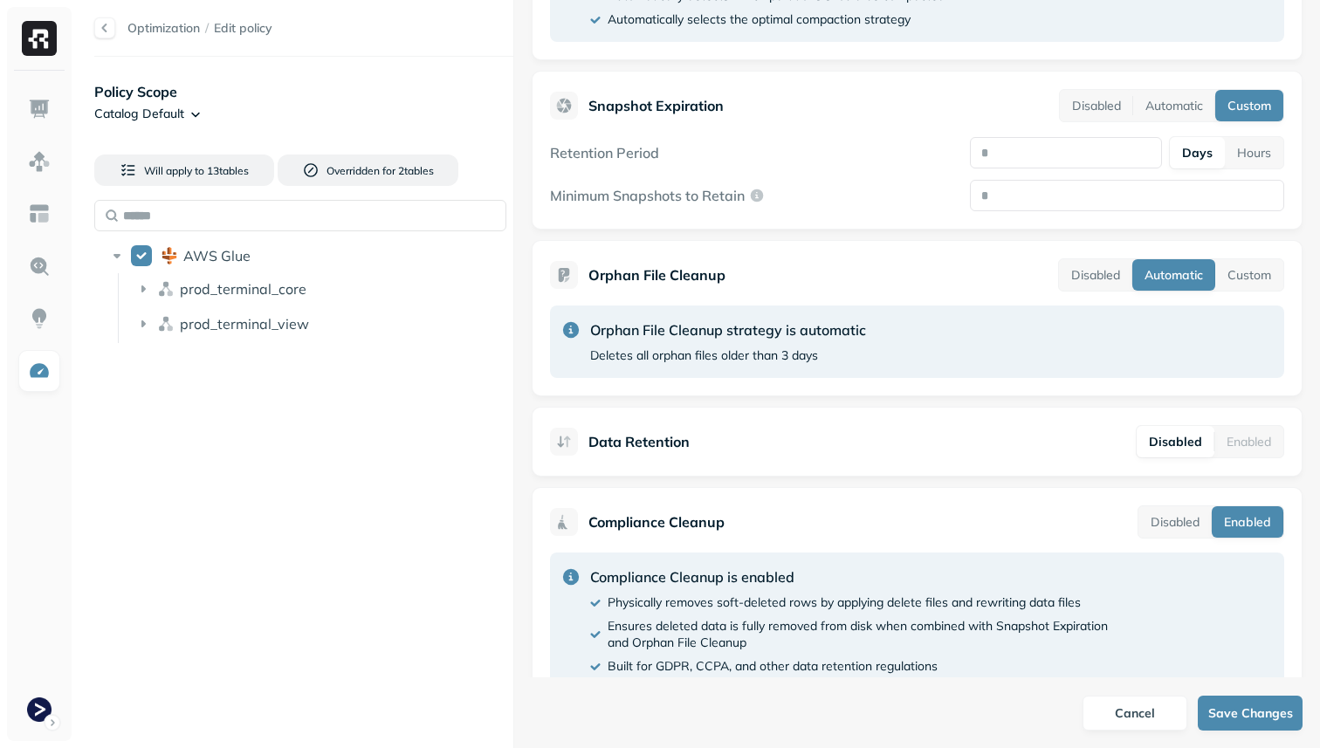
click at [1240, 447] on div "Enabled" at bounding box center [1249, 441] width 69 height 31
click at [38, 161] on img at bounding box center [39, 161] width 23 height 23
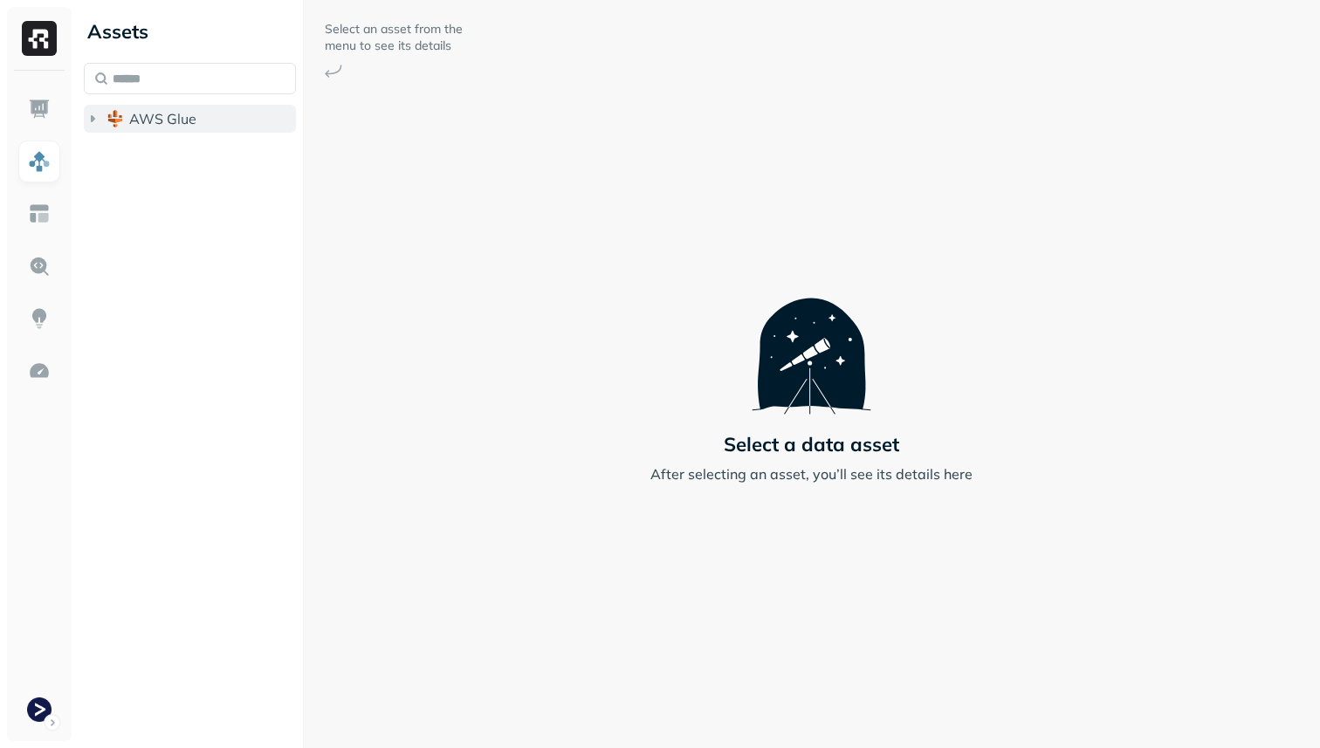
click at [143, 125] on span "AWS Glue" at bounding box center [162, 118] width 67 height 17
click at [169, 155] on span "prod_terminal_core" at bounding box center [210, 151] width 127 height 17
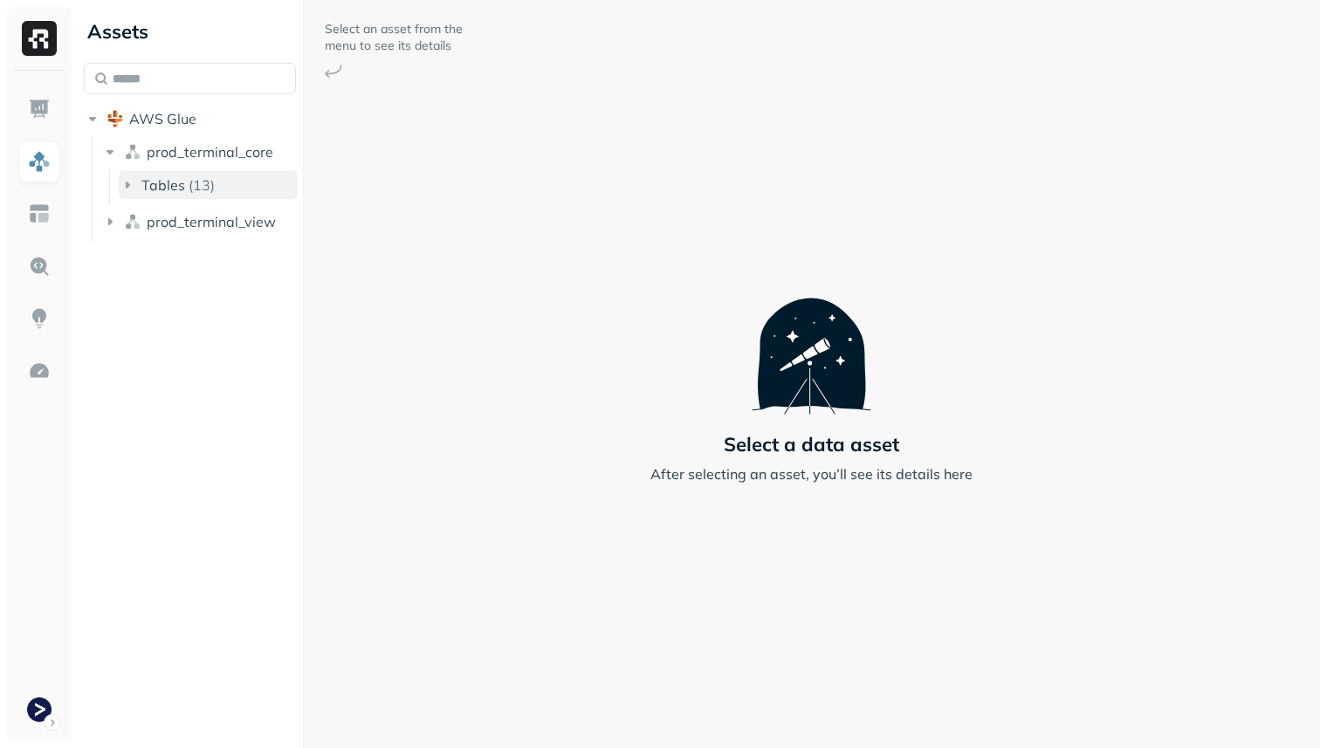
click at [179, 177] on span "Tables" at bounding box center [163, 184] width 44 height 17
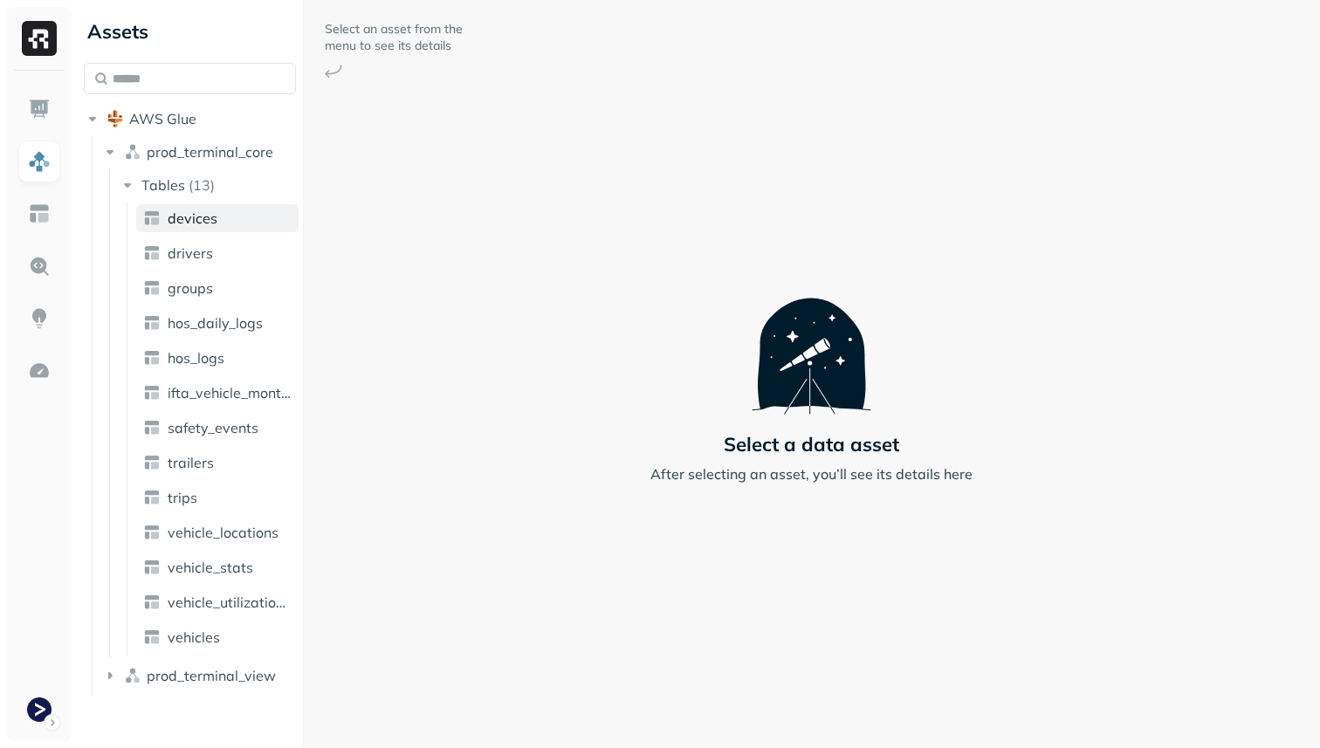
click at [197, 224] on span "devices" at bounding box center [193, 218] width 50 height 17
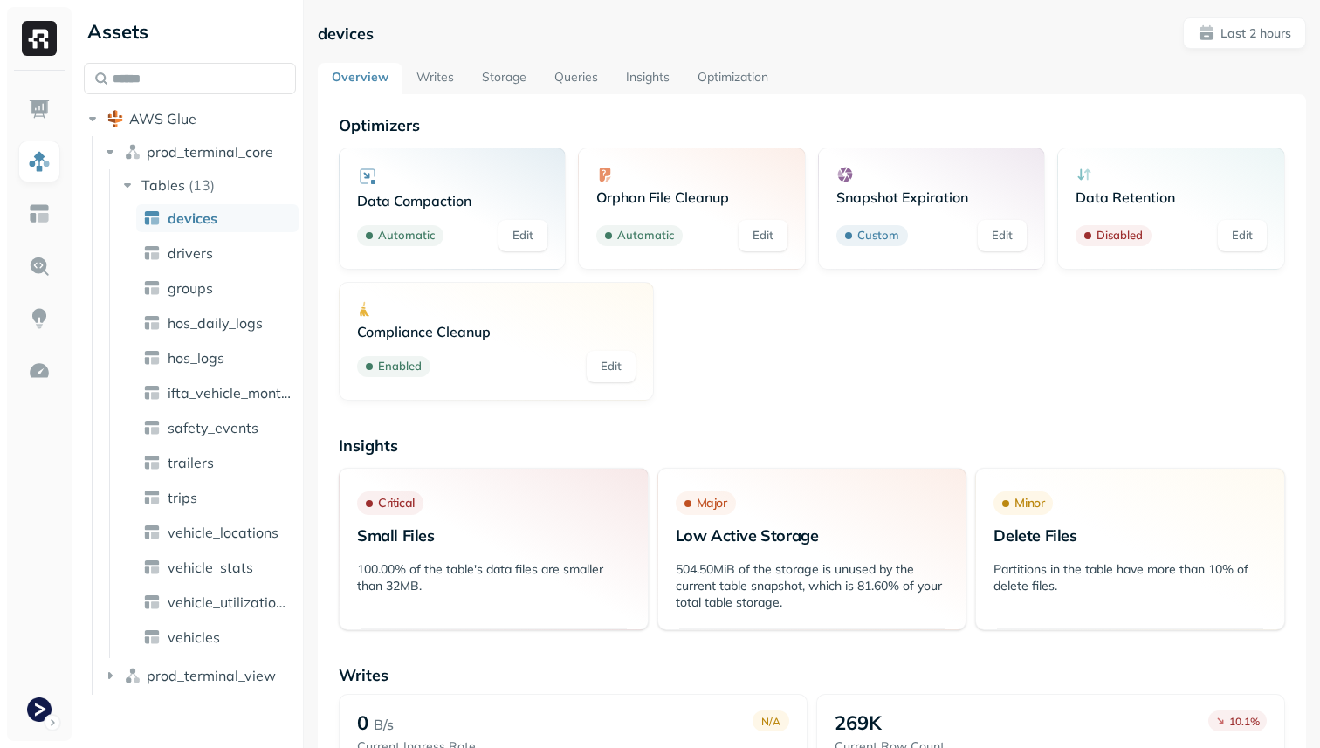
click at [770, 64] on link "Optimization" at bounding box center [733, 78] width 99 height 31
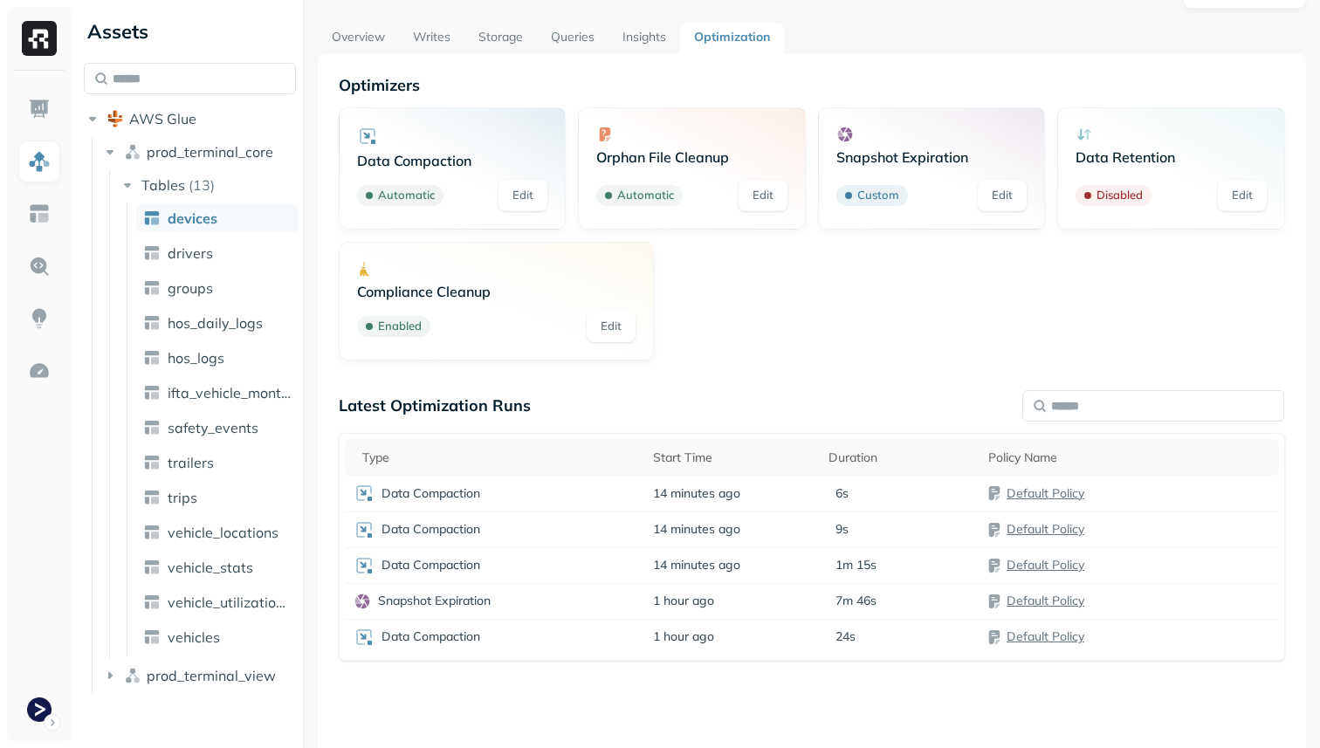
scroll to position [29, 0]
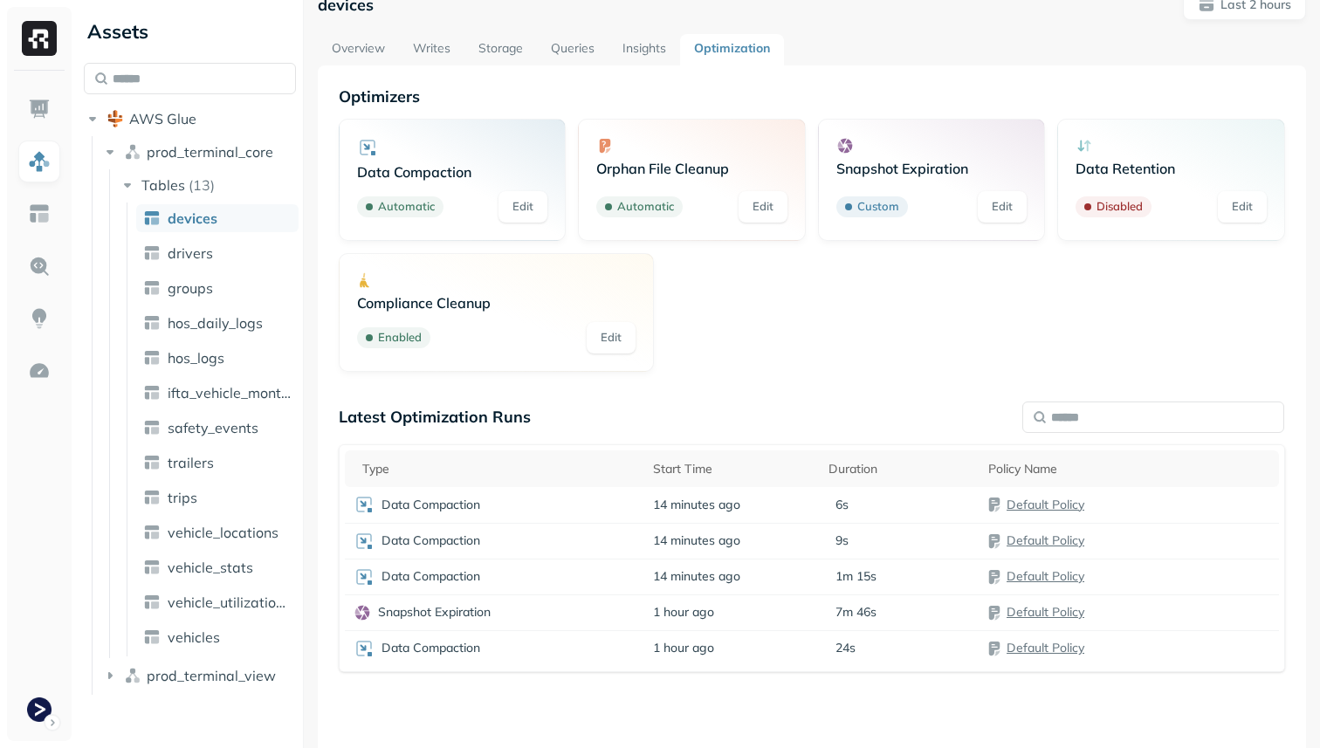
click at [1253, 210] on link "Edit" at bounding box center [1242, 206] width 49 height 31
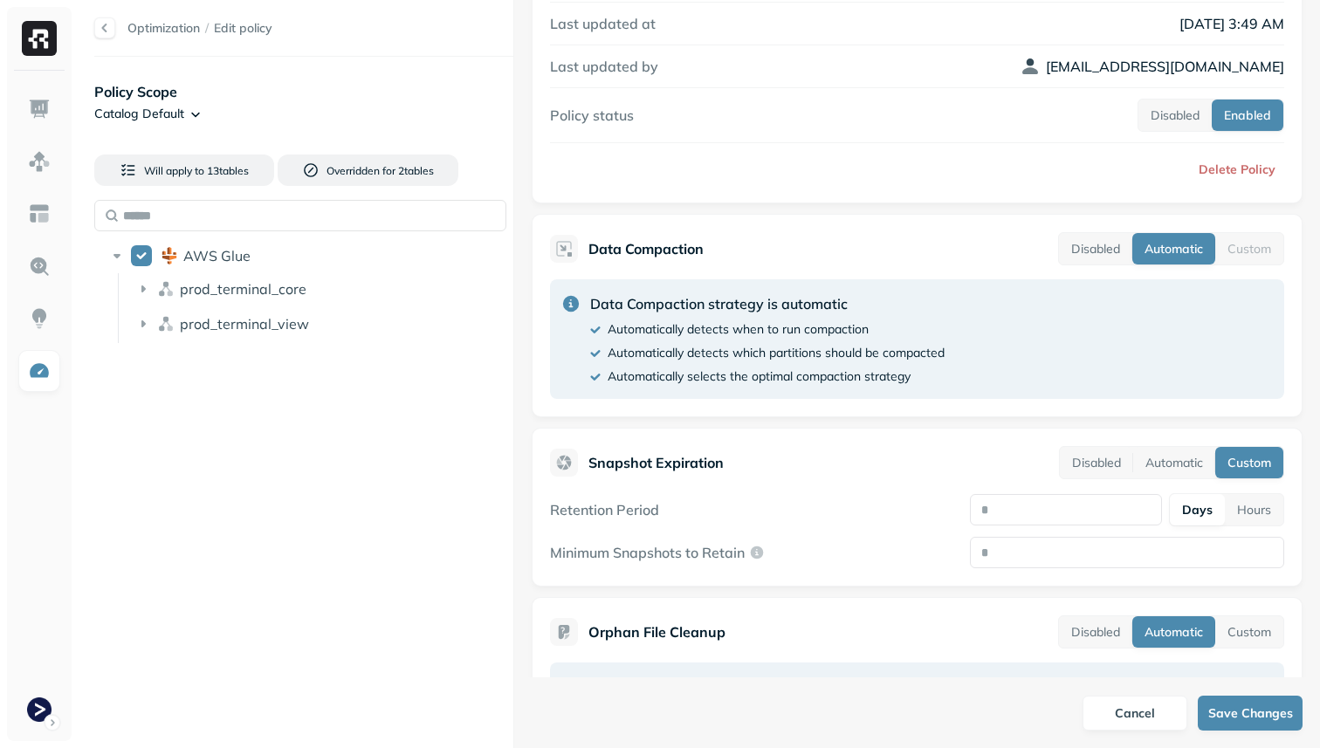
scroll to position [130, 0]
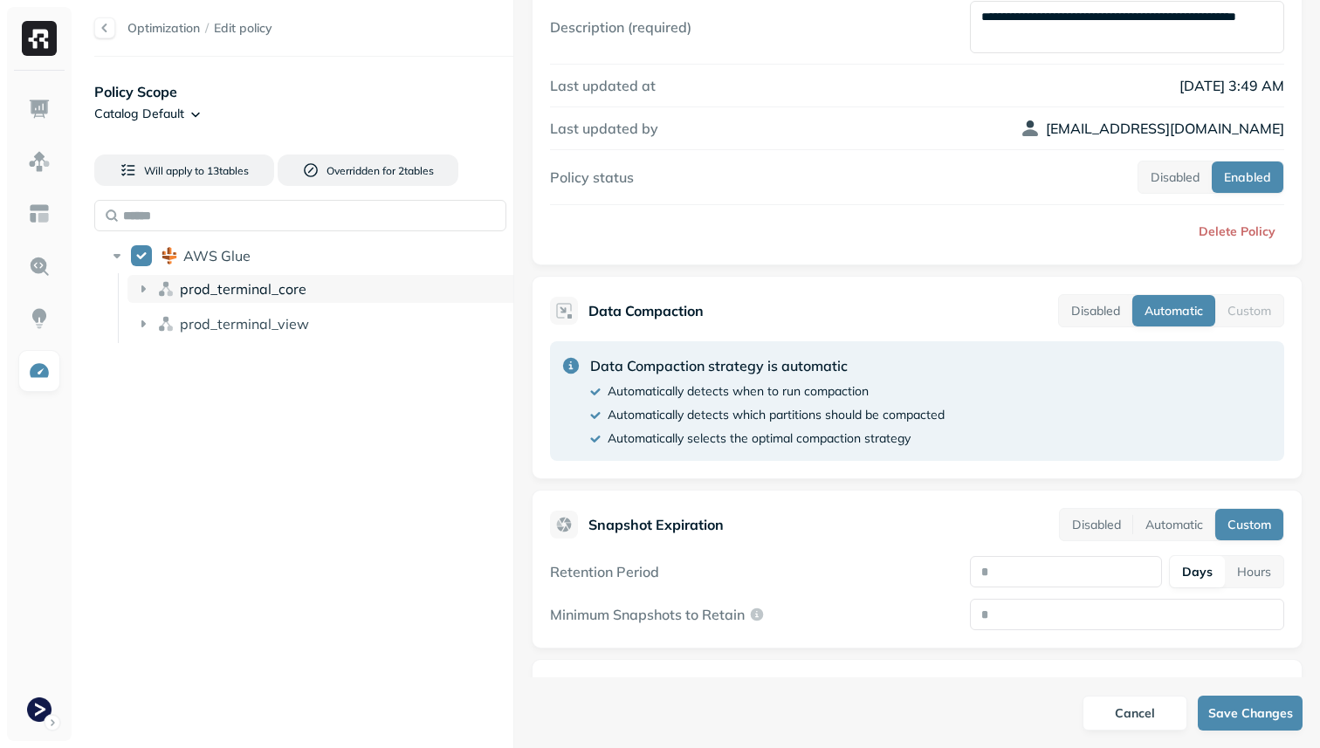
click at [265, 289] on span "prod_terminal_core" at bounding box center [243, 288] width 127 height 17
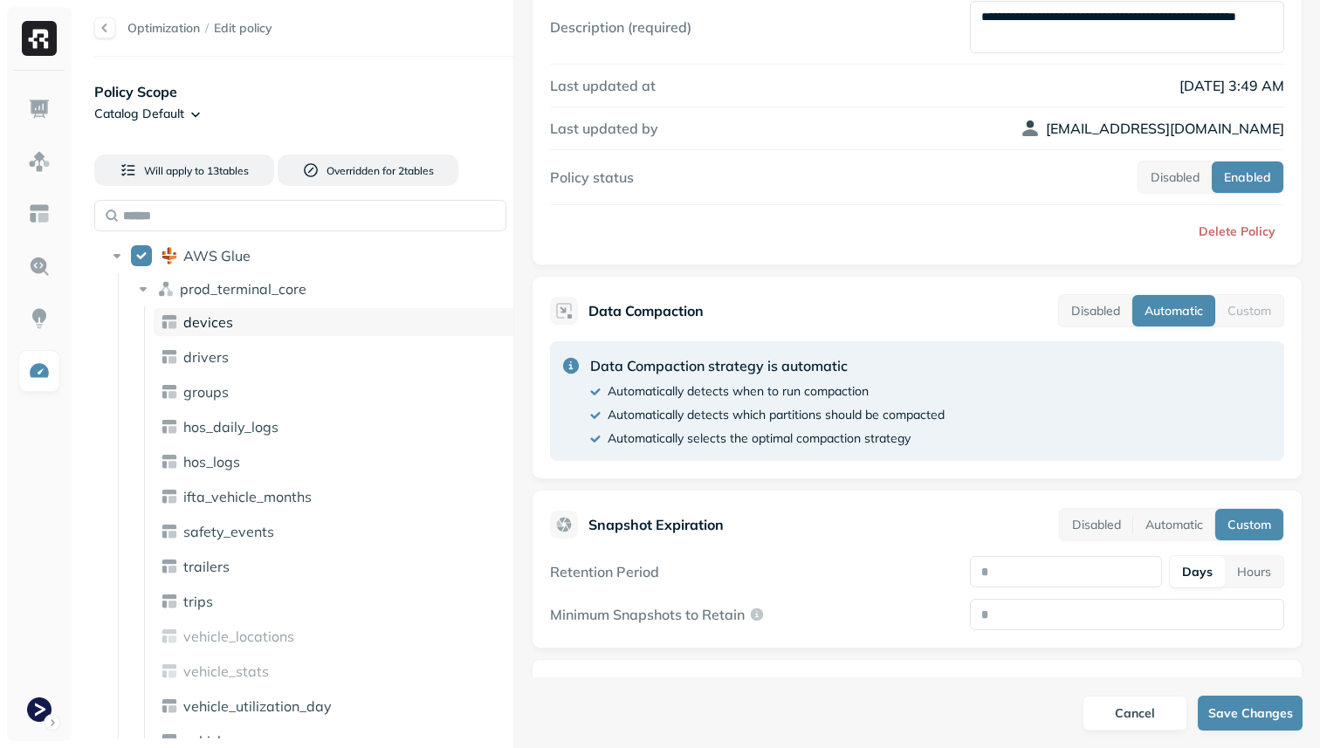
click at [267, 329] on div "devices" at bounding box center [350, 322] width 335 height 17
click at [325, 322] on div "devices" at bounding box center [350, 322] width 335 height 17
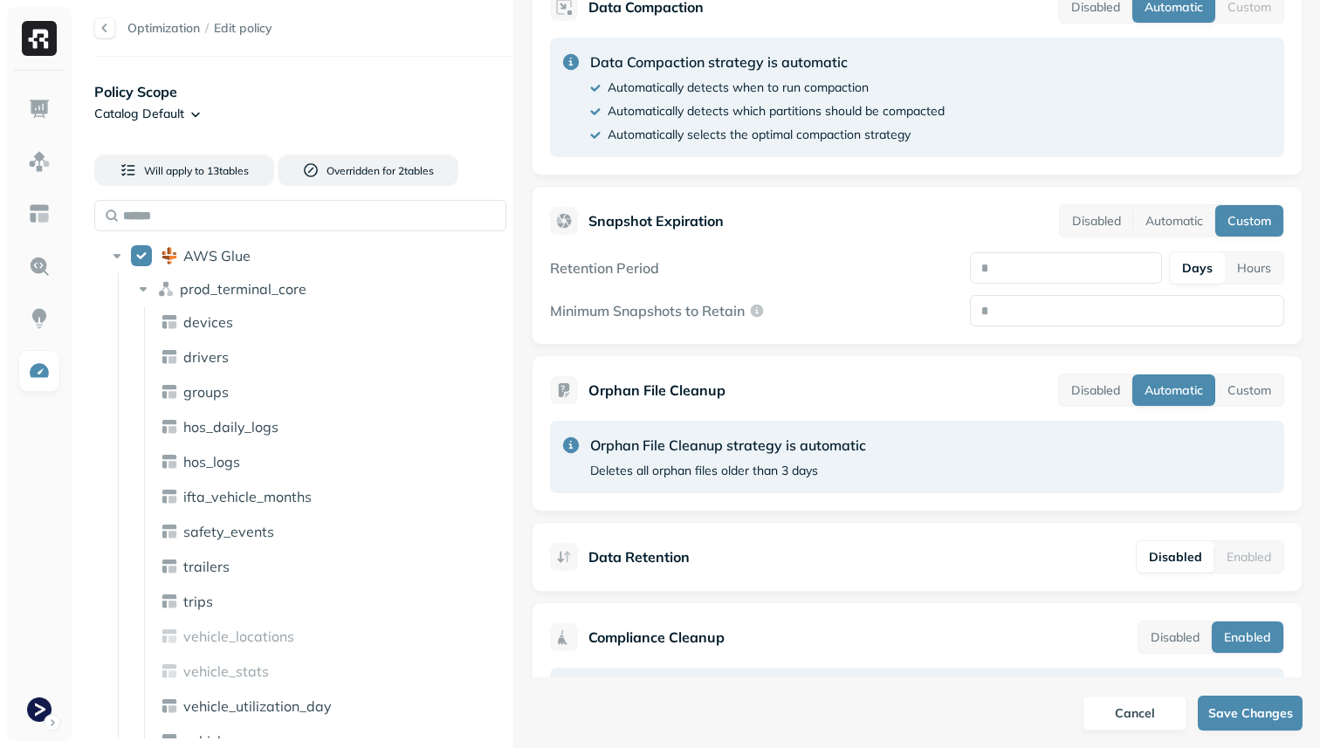
scroll to position [495, 0]
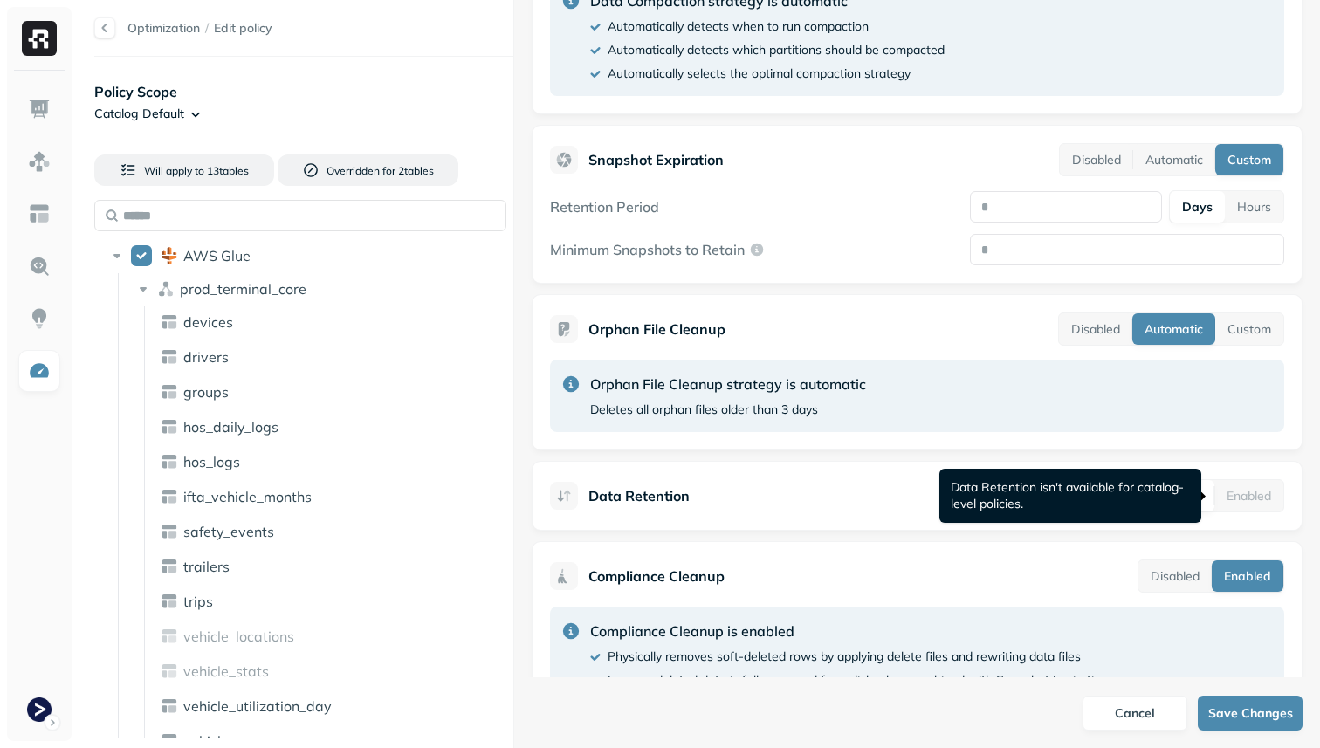
click at [1260, 493] on div "Enabled" at bounding box center [1249, 495] width 69 height 31
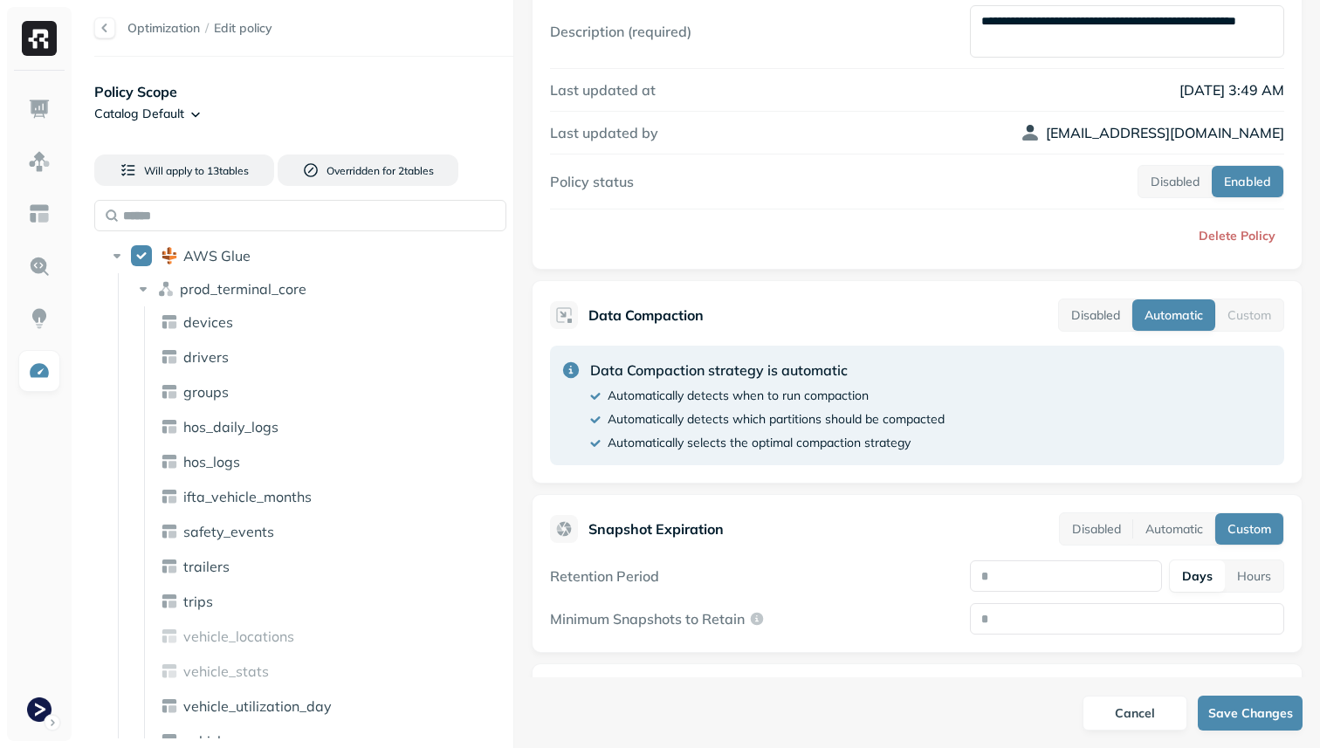
scroll to position [0, 0]
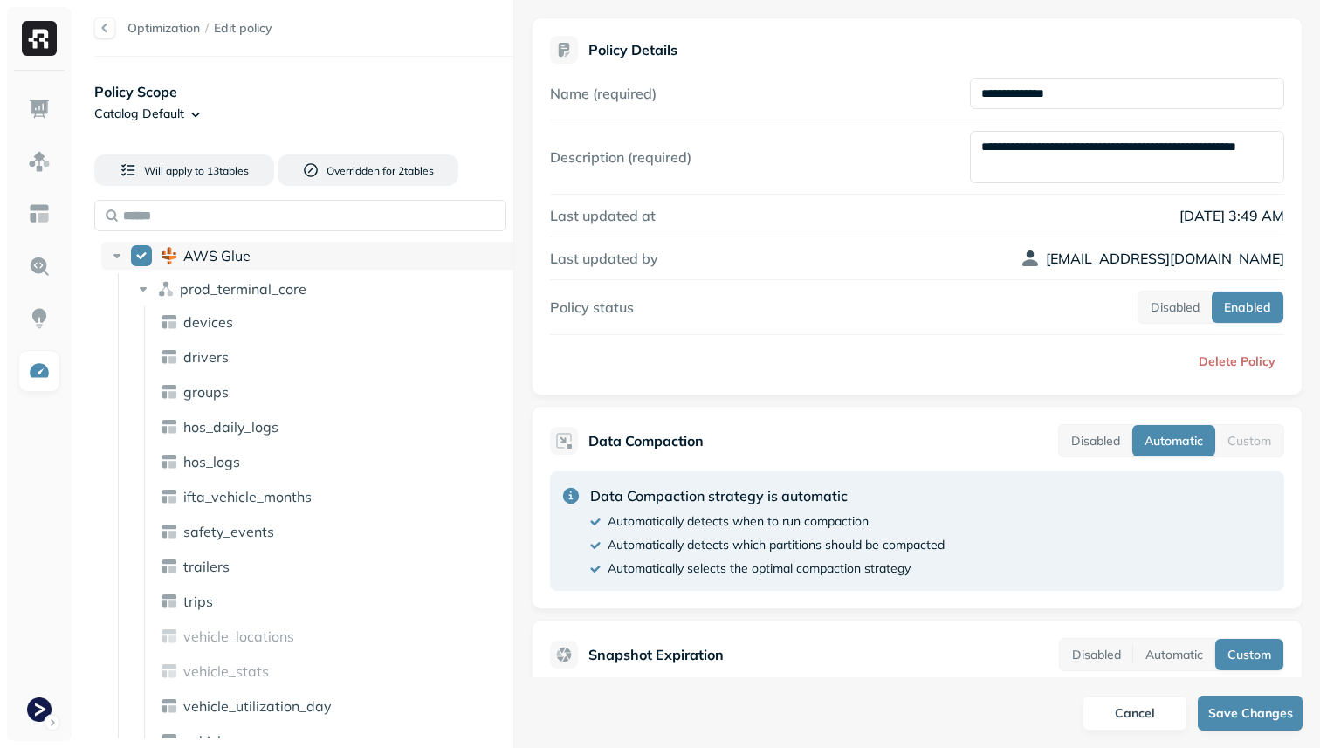
click at [133, 248] on button "AWS Glue" at bounding box center [141, 255] width 21 height 21
click at [147, 265] on button "AWS Glue" at bounding box center [141, 255] width 21 height 21
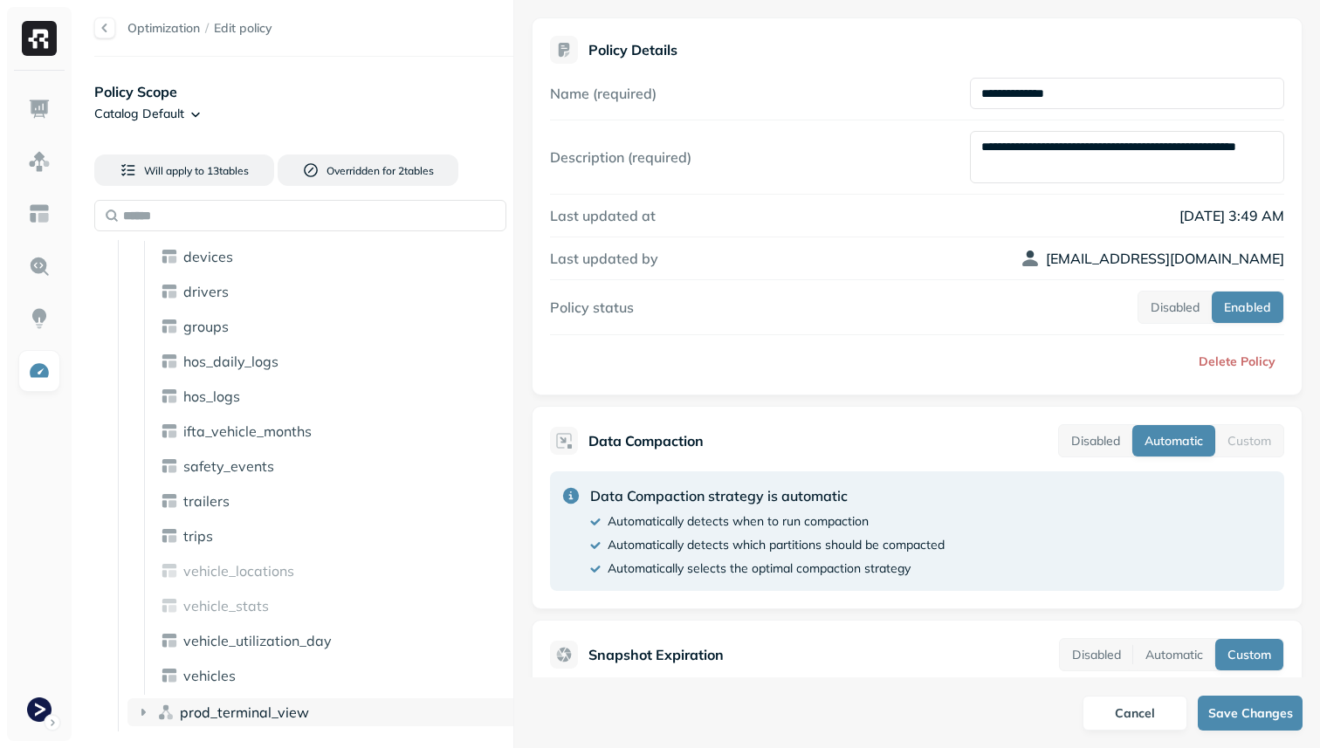
click at [145, 721] on div "prod_terminal_view" at bounding box center [326, 713] width 397 height 28
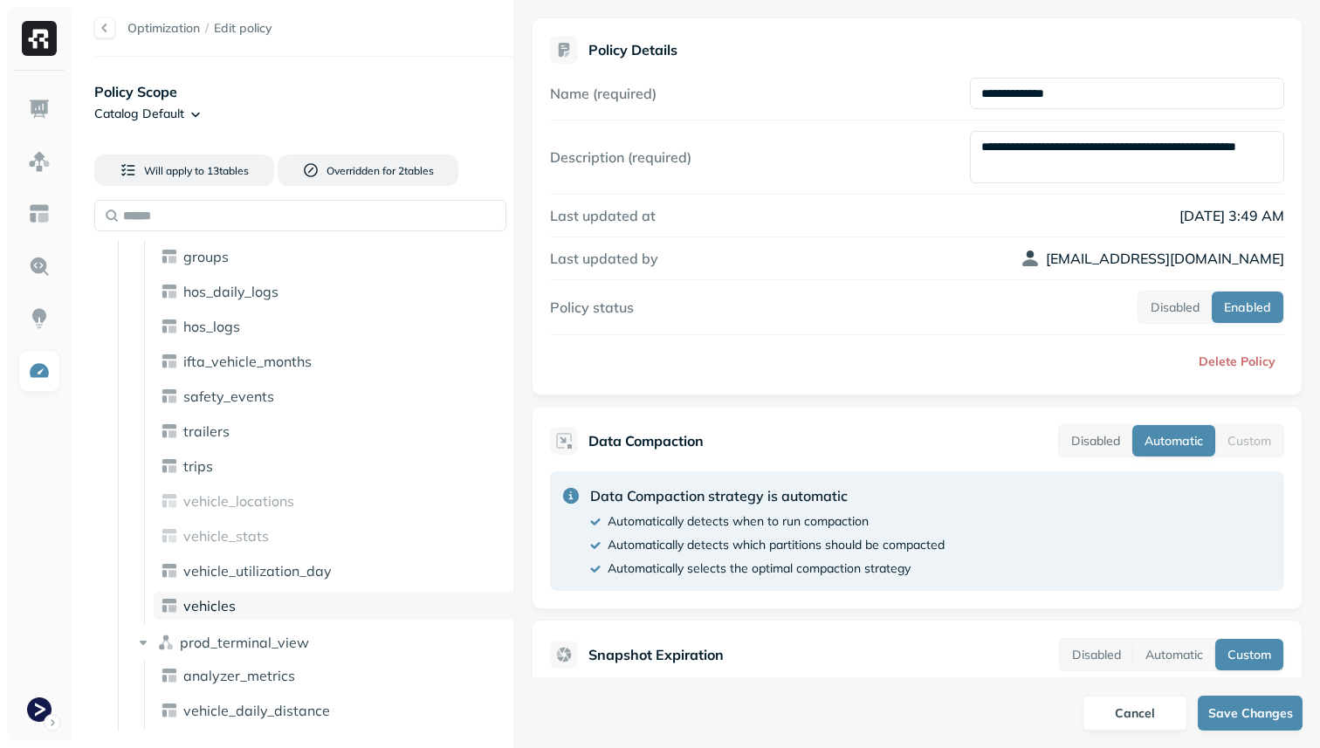
scroll to position [0, 0]
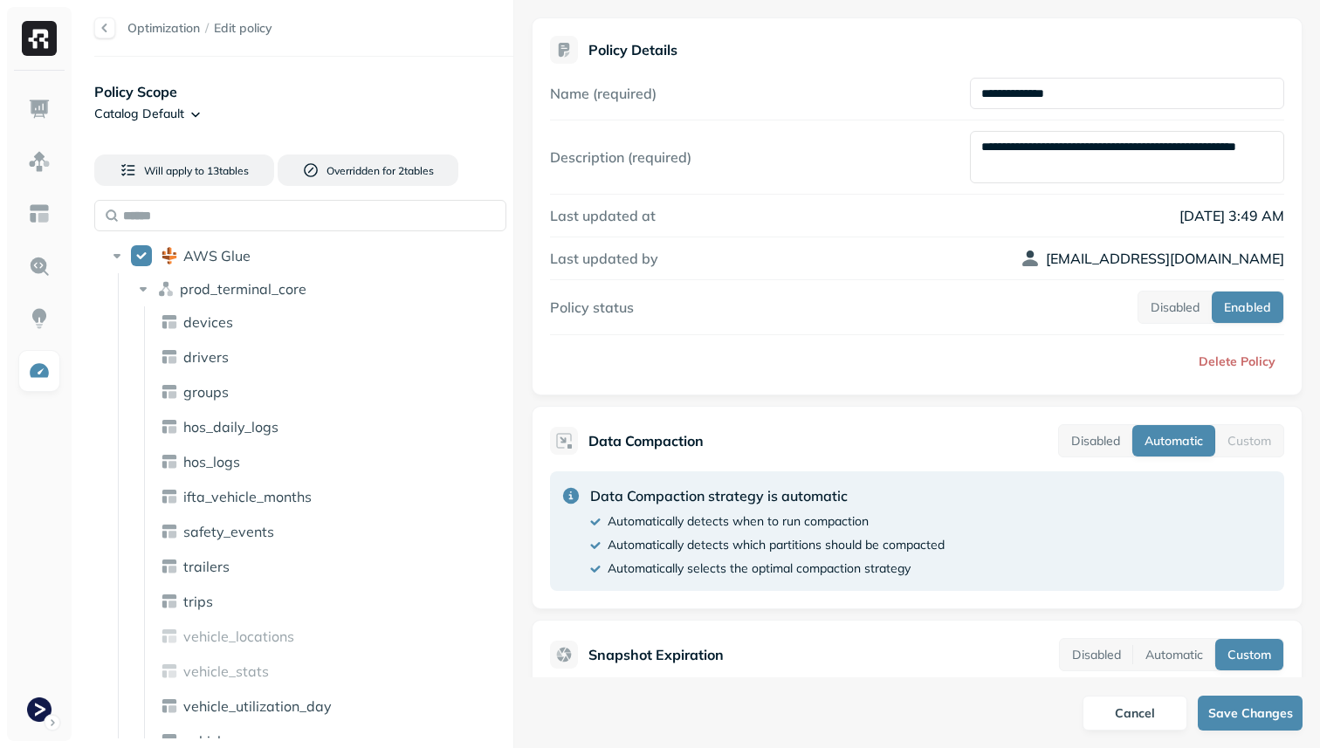
click at [189, 305] on div "prod_terminal_core devices drivers groups hos_daily_logs hos_logs ifta_vehicle_…" at bounding box center [326, 518] width 397 height 486
click at [189, 313] on div "devices" at bounding box center [340, 322] width 372 height 28
click at [202, 296] on span "prod_terminal_core" at bounding box center [243, 288] width 127 height 17
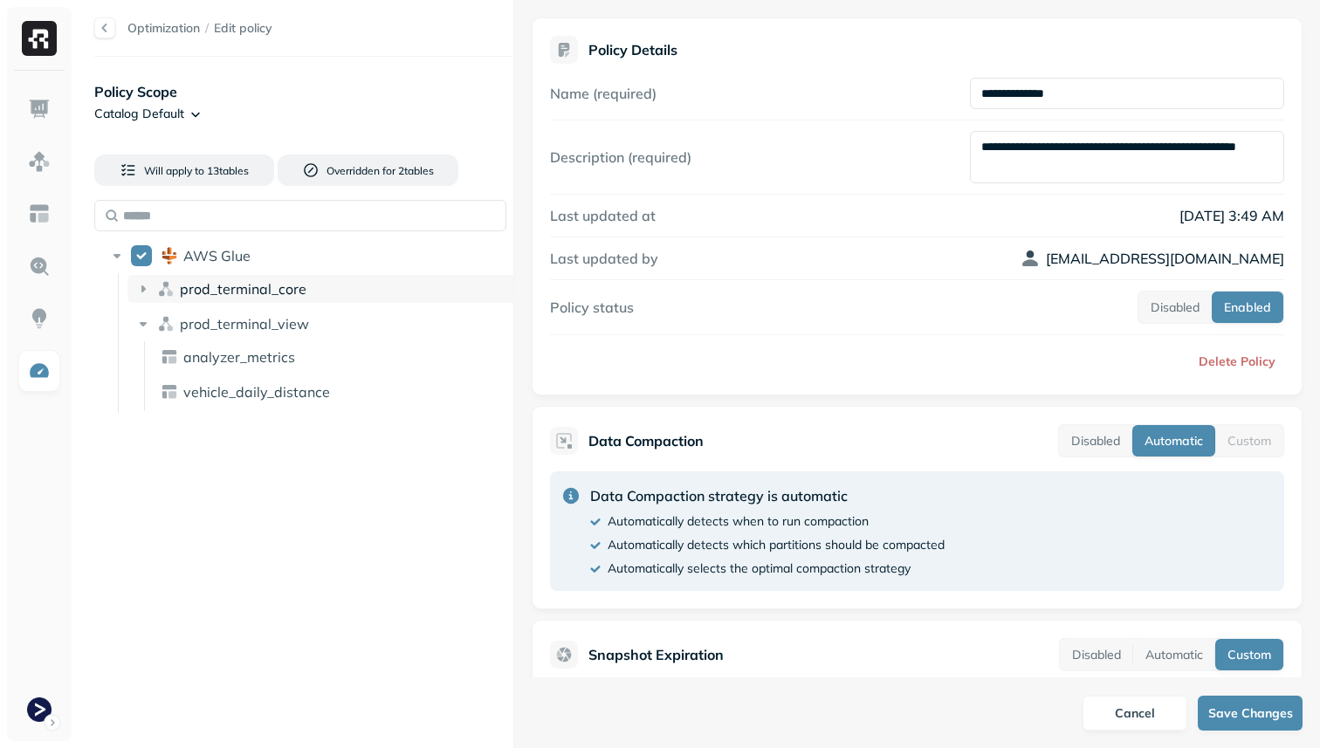
click at [205, 302] on div "prod_terminal_core" at bounding box center [326, 289] width 397 height 28
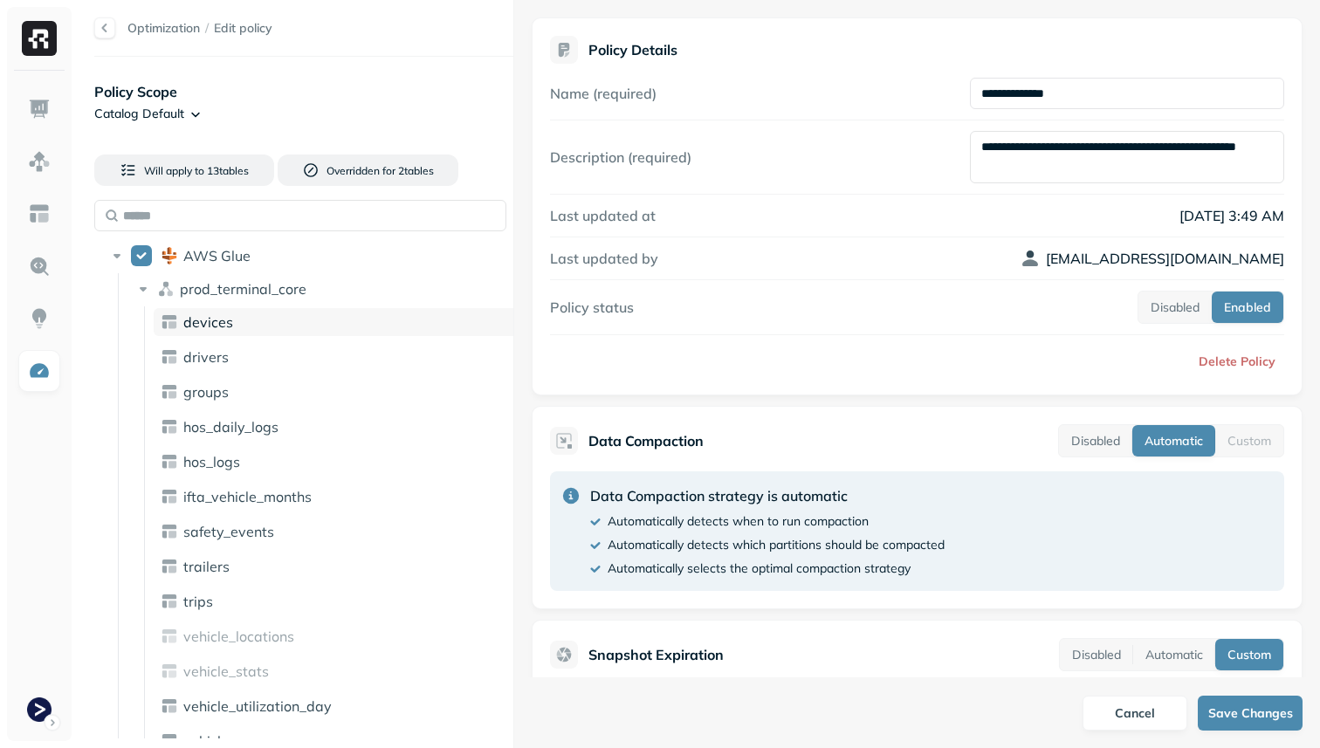
click at [215, 324] on span "devices" at bounding box center [208, 322] width 50 height 17
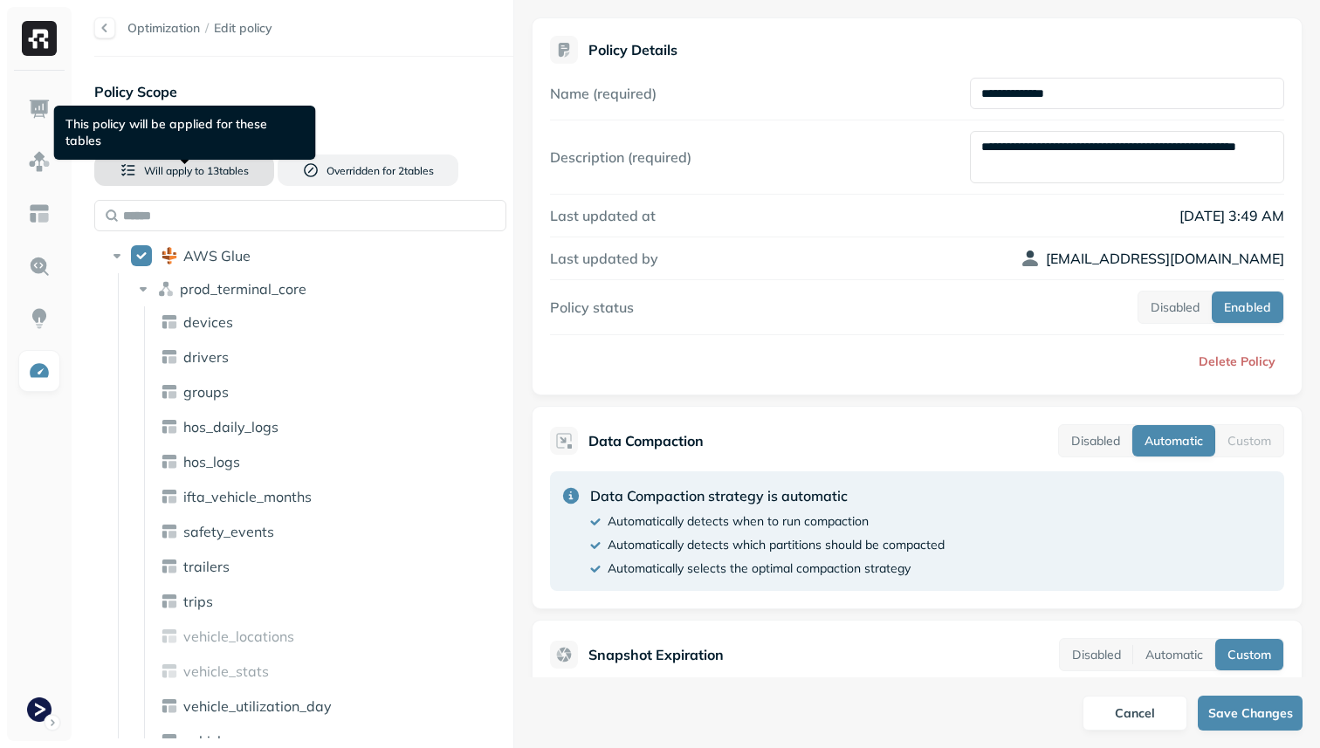
click at [125, 167] on button "Will apply to 13 table s" at bounding box center [184, 170] width 180 height 31
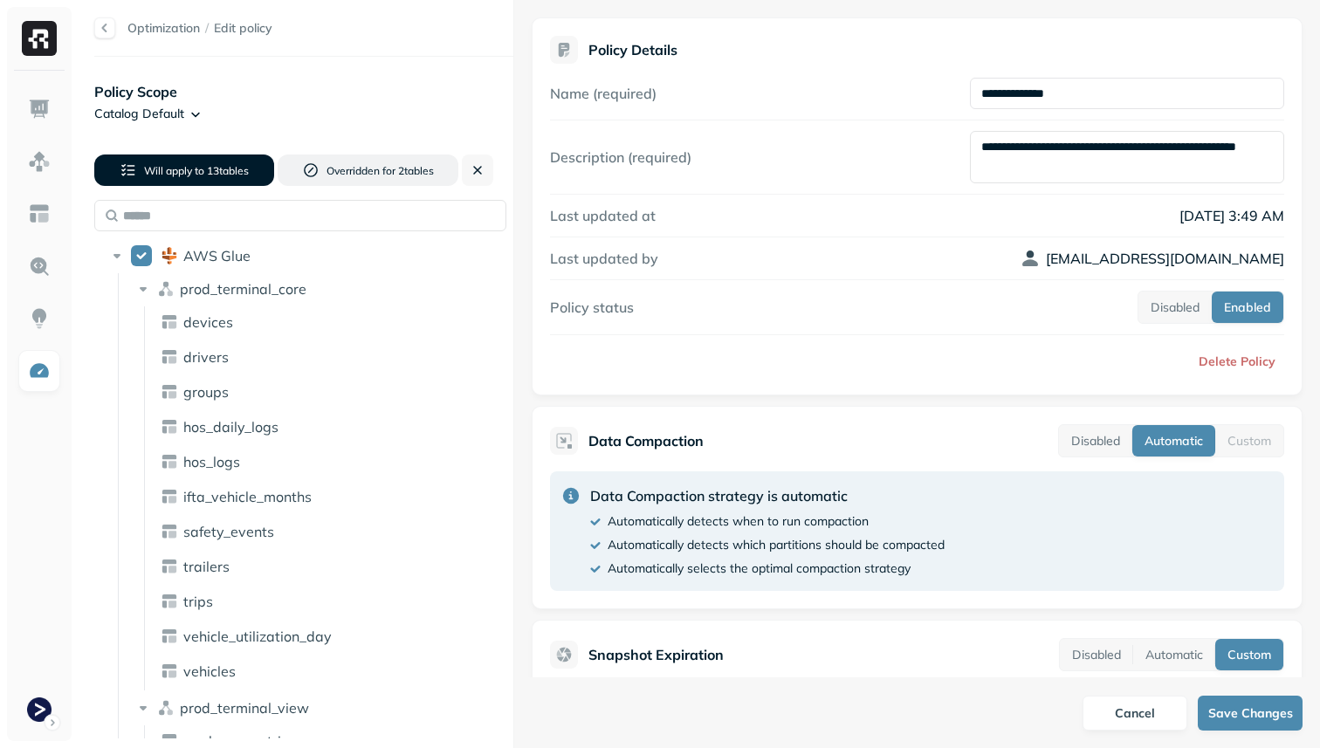
click at [126, 167] on button "Will apply to 13 table s" at bounding box center [184, 170] width 180 height 31
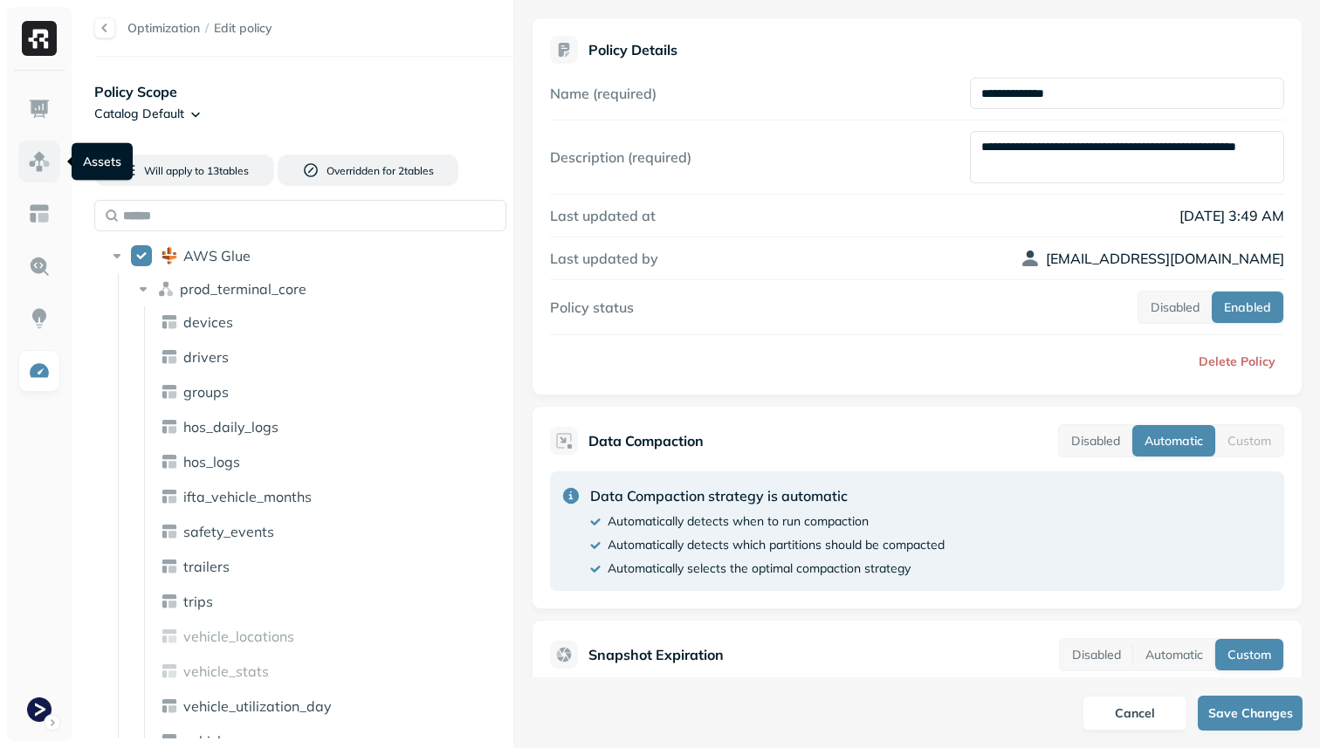
click at [46, 158] on img at bounding box center [39, 161] width 23 height 23
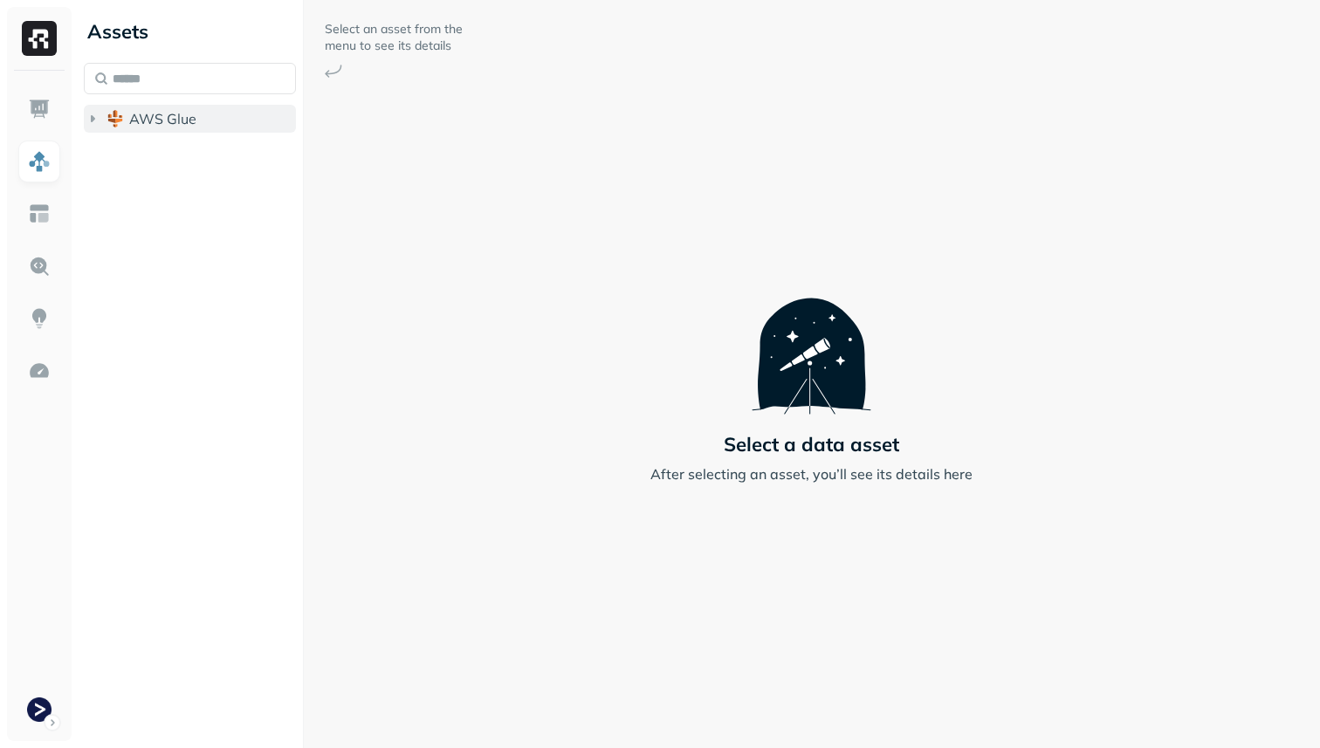
click at [215, 112] on button "AWS Glue" at bounding box center [190, 119] width 212 height 28
click at [243, 148] on span "prod_terminal_core" at bounding box center [210, 151] width 127 height 17
click at [238, 167] on div "prod_terminal_core Tables ( 13 )" at bounding box center [199, 171] width 196 height 66
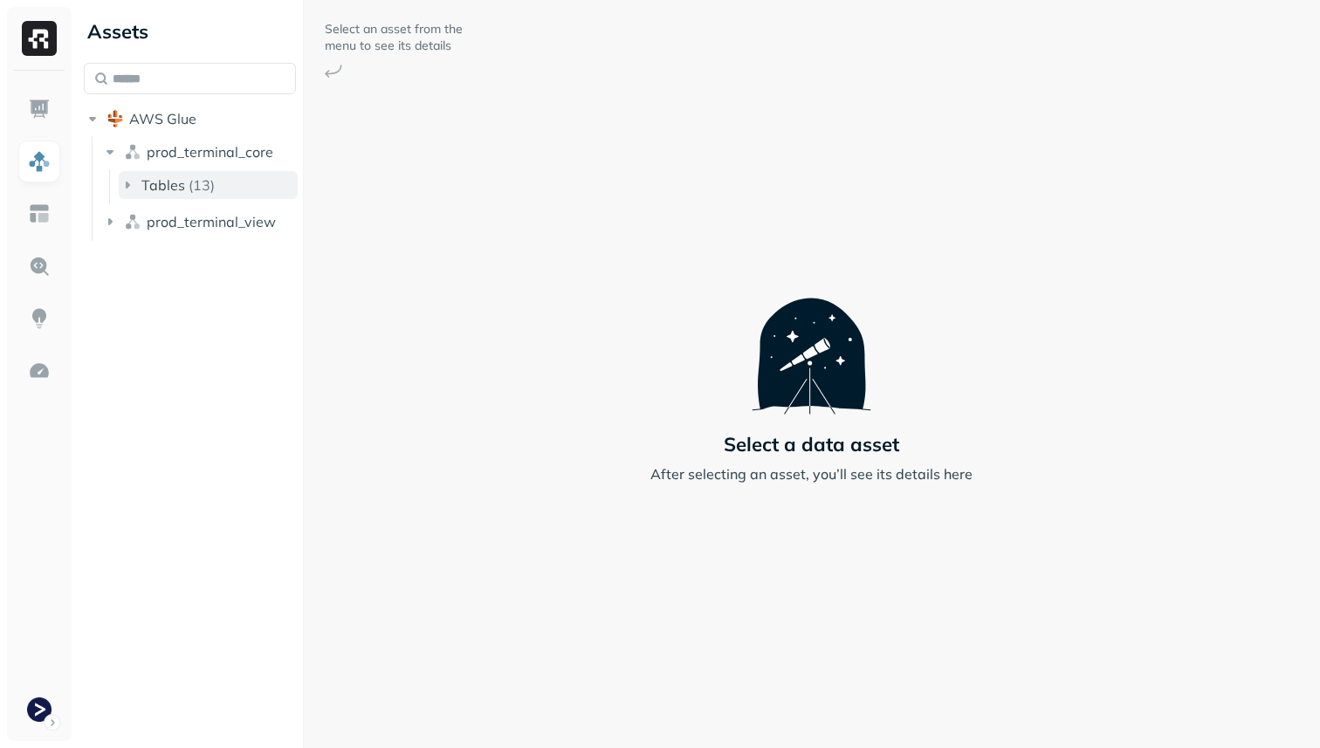
click at [238, 176] on button "Tables ( 13 )" at bounding box center [208, 185] width 179 height 28
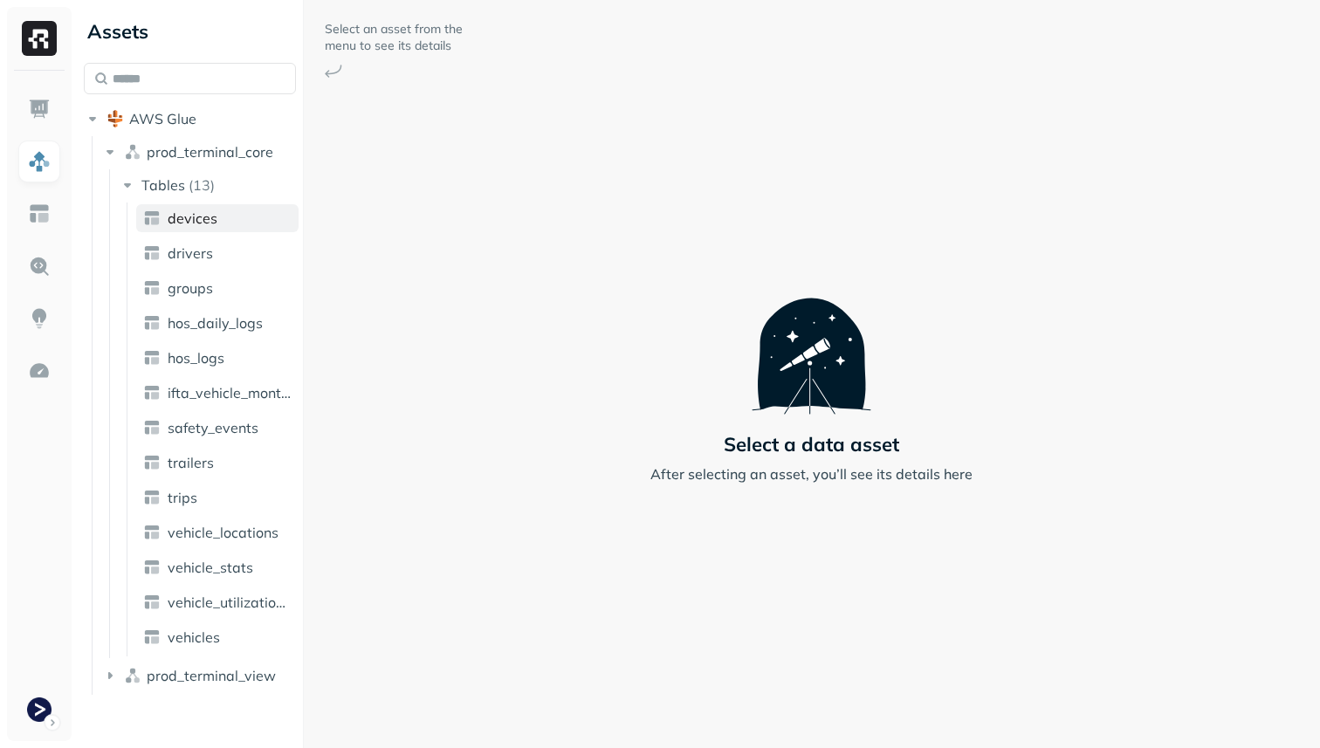
click at [235, 210] on link "devices" at bounding box center [217, 218] width 162 height 28
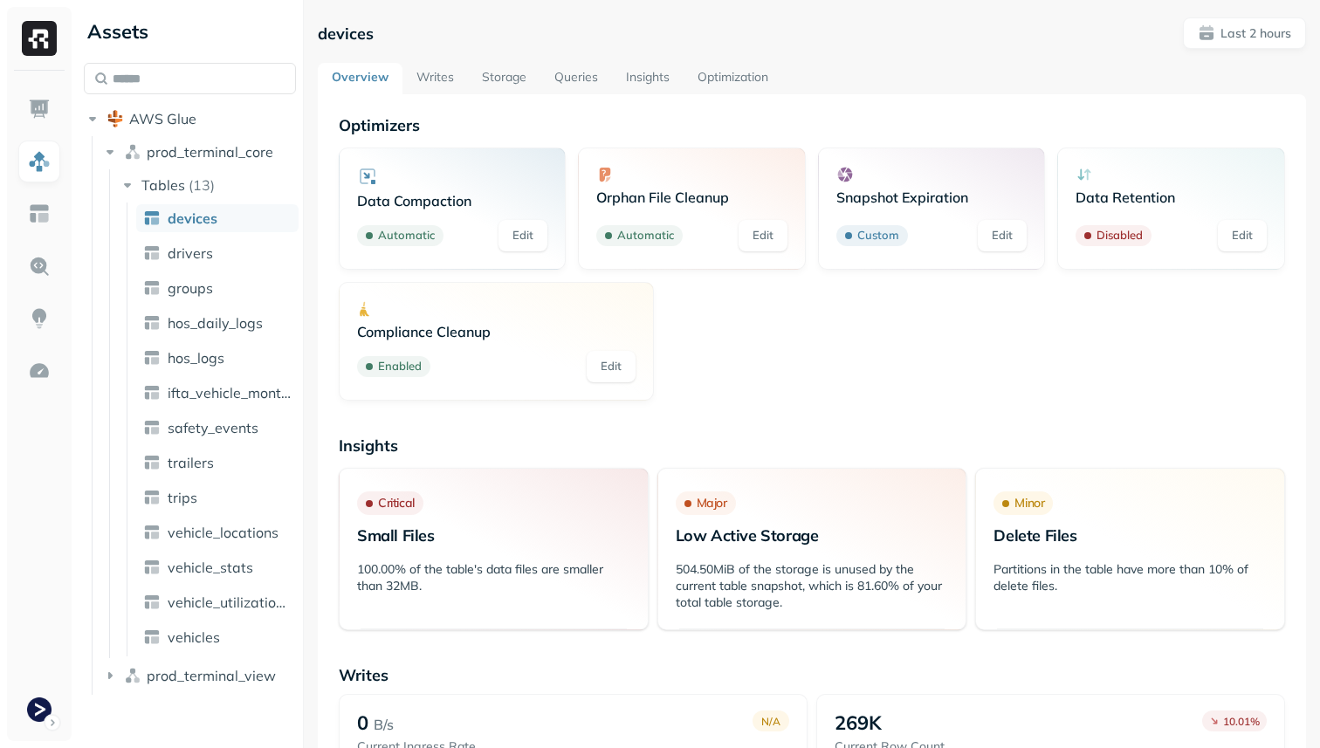
click at [479, 80] on link "Storage" at bounding box center [504, 78] width 72 height 31
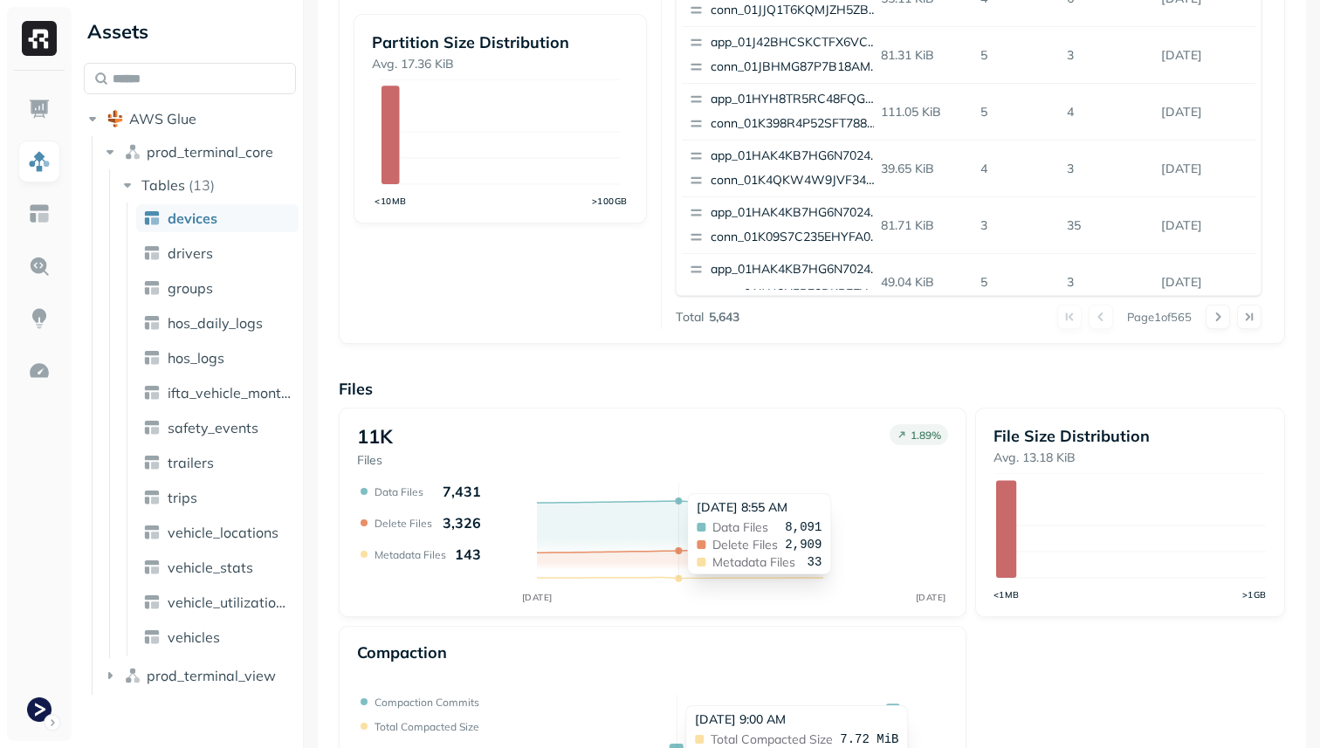
scroll to position [587, 0]
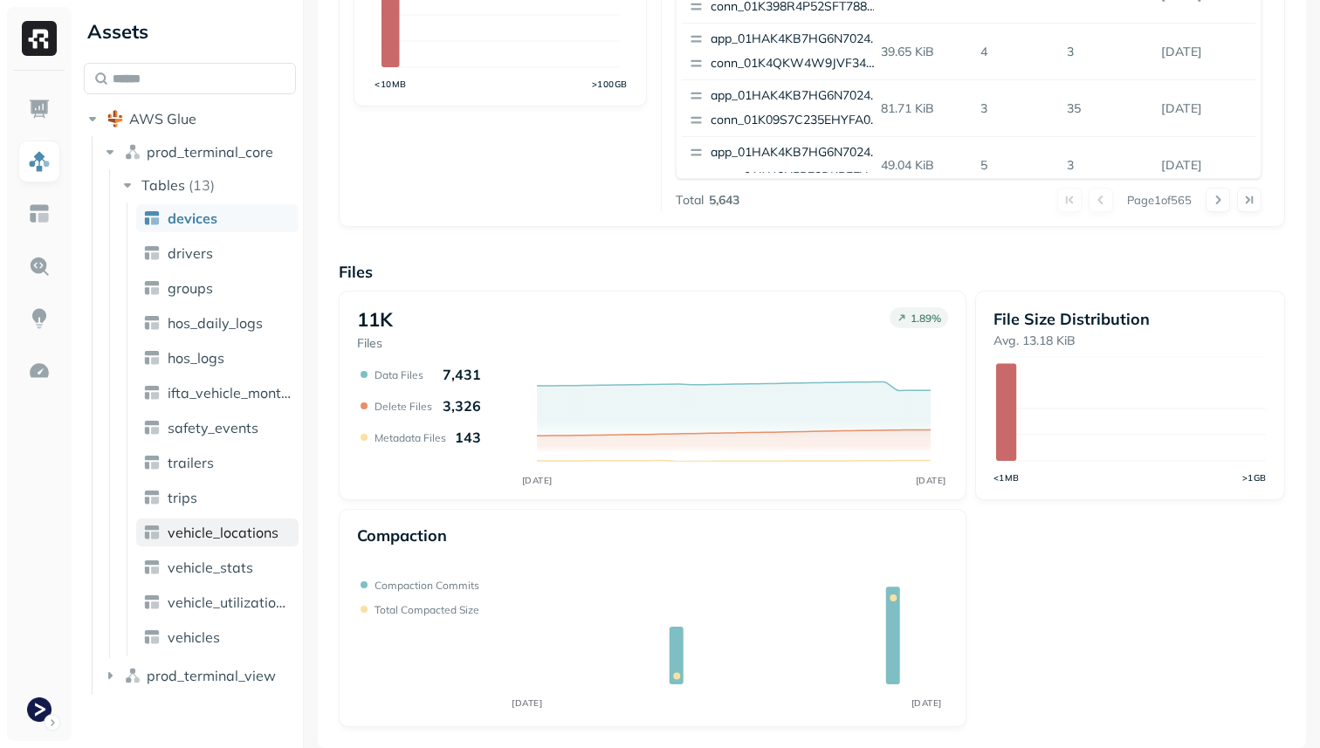
click at [252, 536] on span "vehicle_locations" at bounding box center [223, 532] width 111 height 17
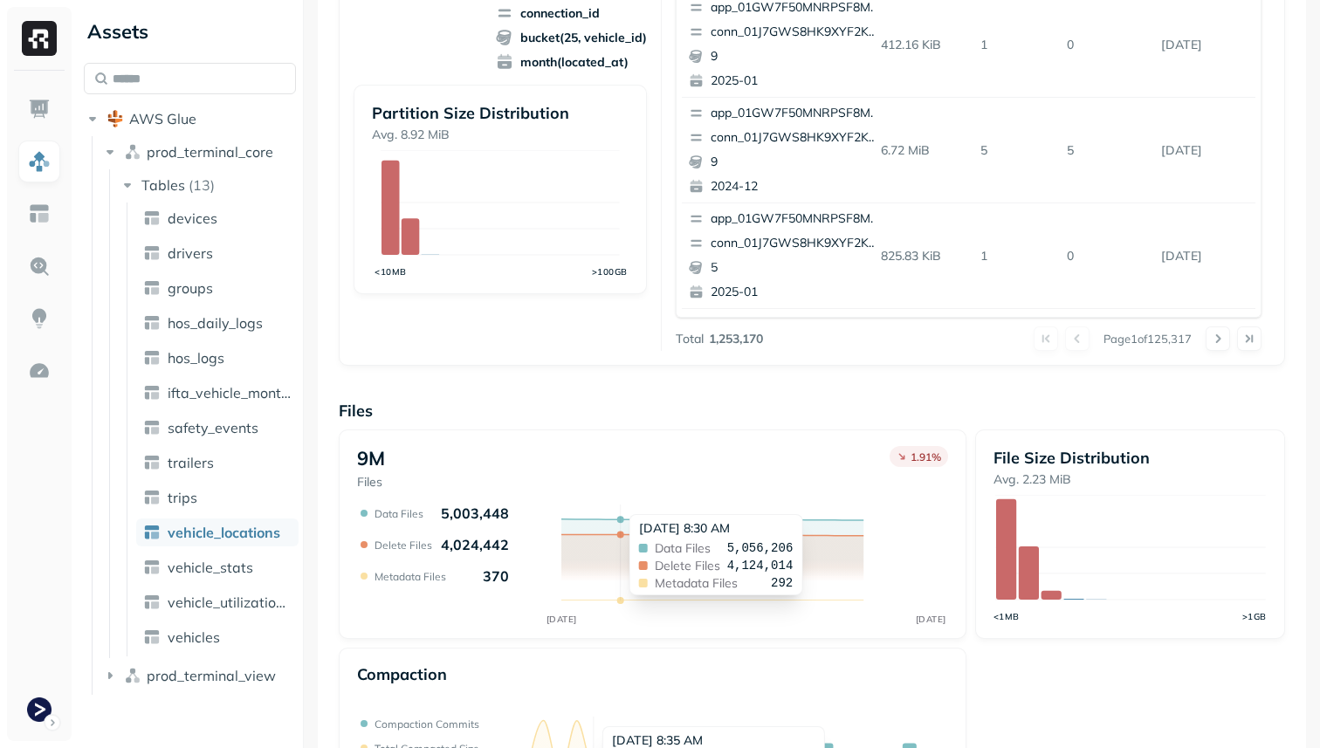
scroll to position [534, 0]
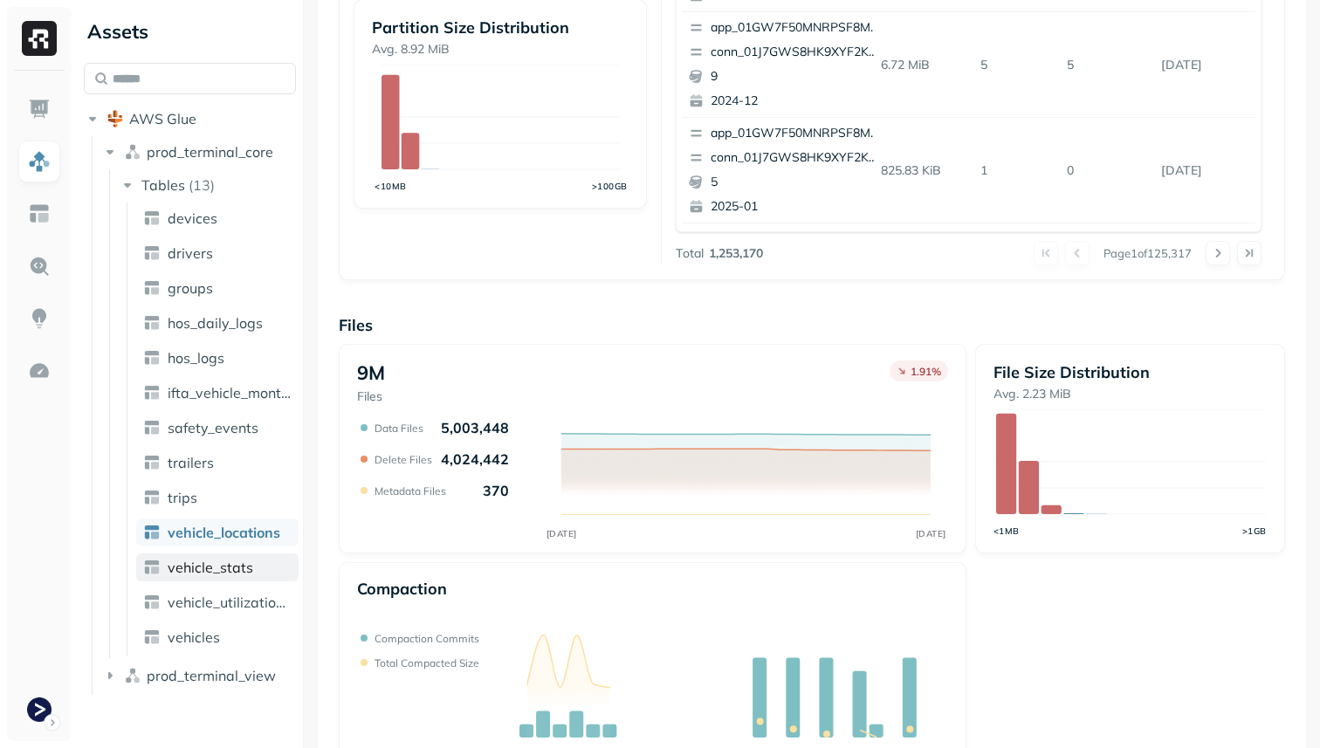
click at [265, 573] on link "vehicle_stats" at bounding box center [217, 568] width 162 height 28
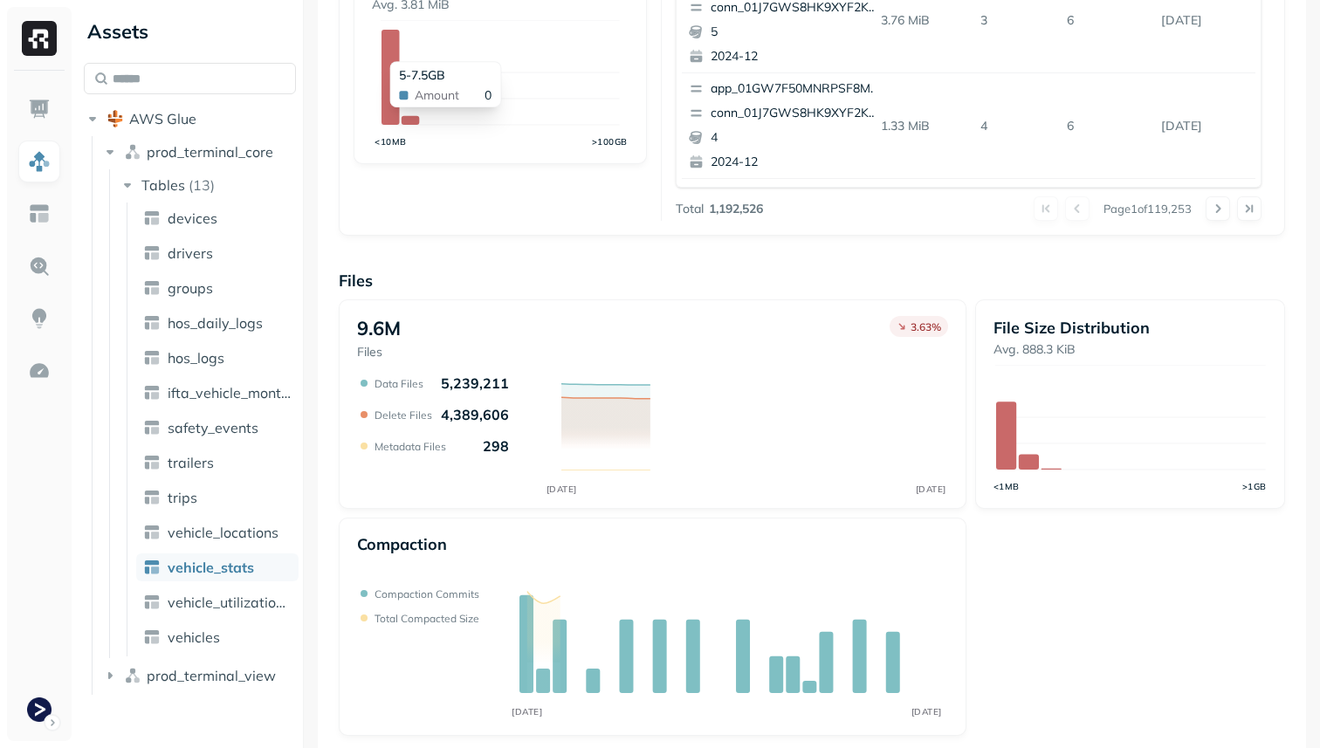
scroll to position [587, 0]
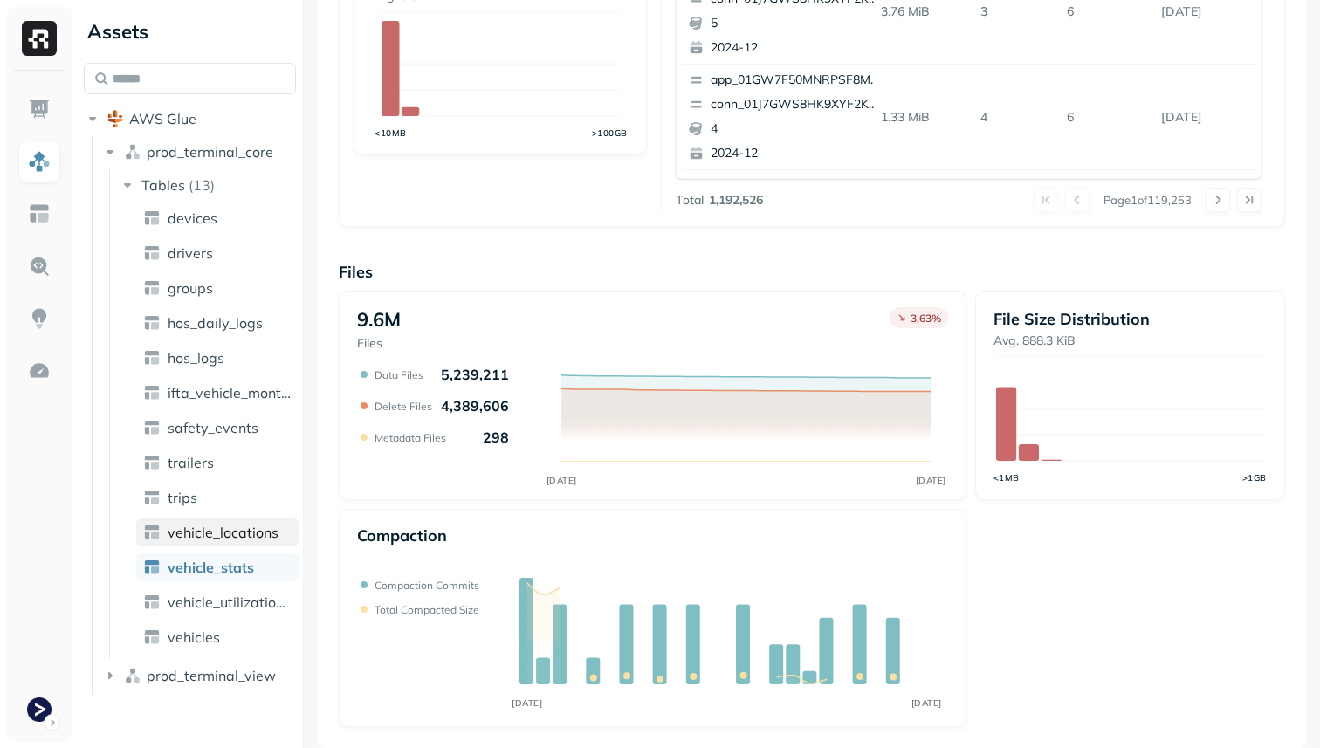
click at [252, 534] on span "vehicle_locations" at bounding box center [223, 532] width 111 height 17
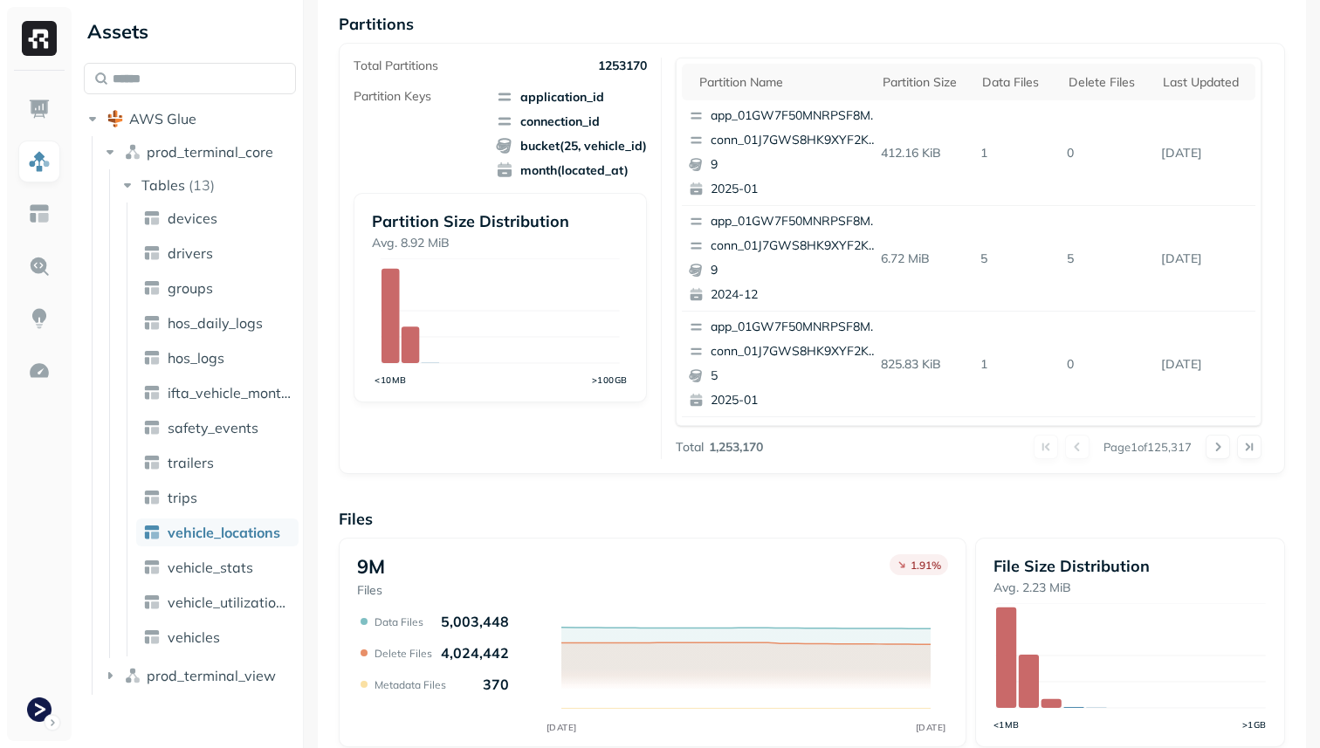
scroll to position [334, 0]
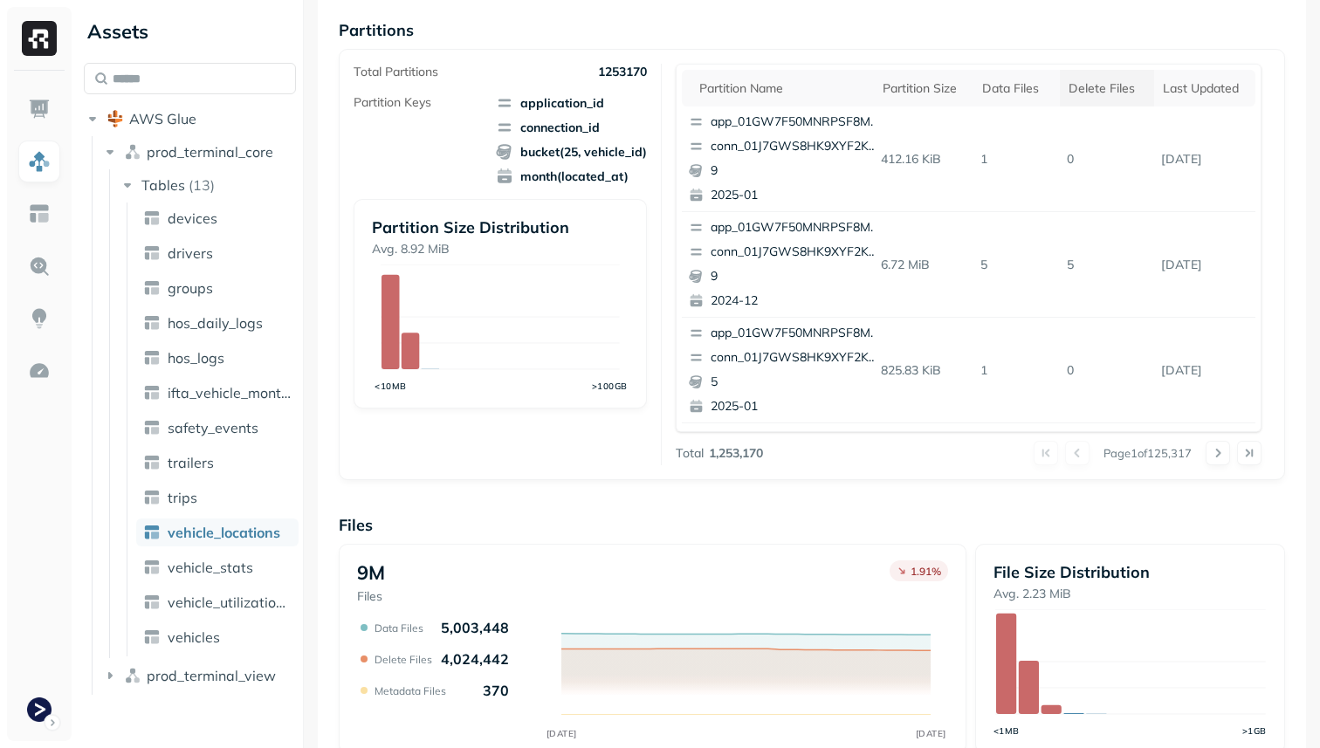
click at [1108, 86] on div "Delete Files" at bounding box center [1107, 88] width 77 height 17
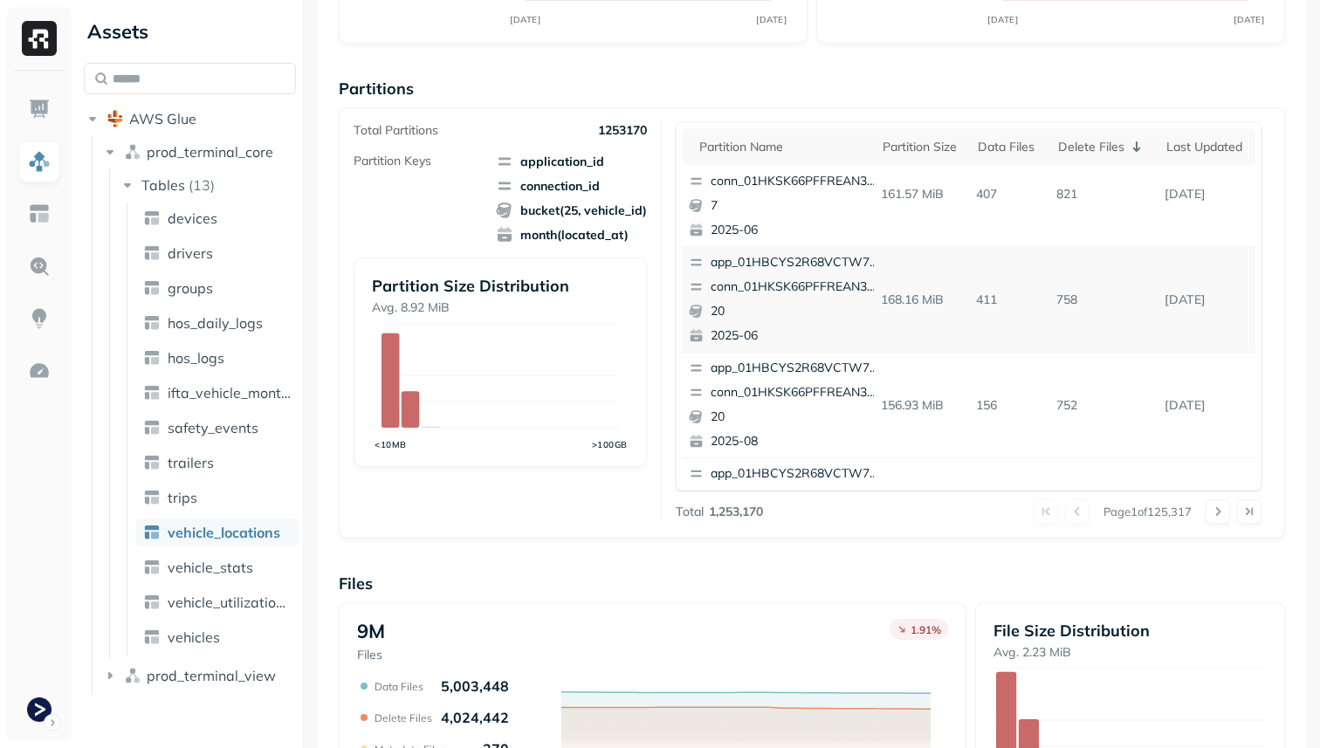
scroll to position [0, 0]
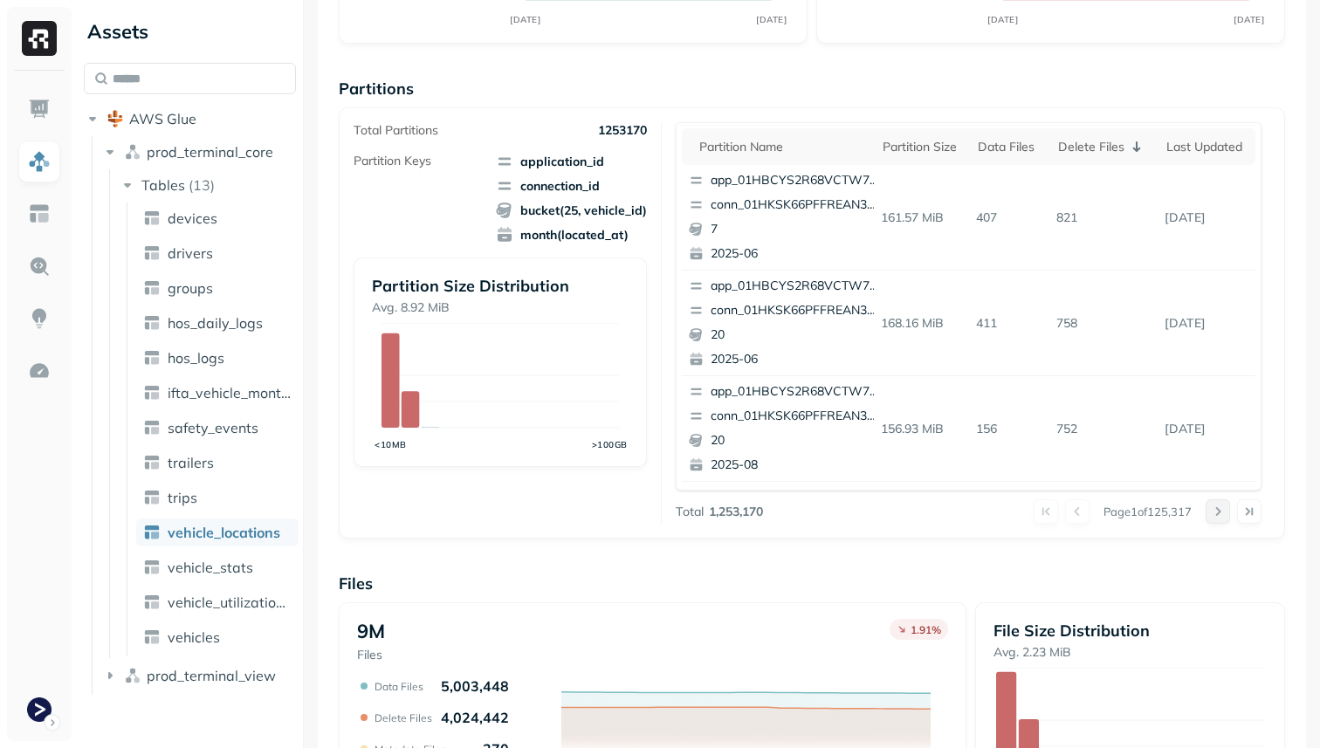
click at [1221, 519] on button at bounding box center [1218, 512] width 24 height 24
click at [1081, 509] on button at bounding box center [1077, 512] width 24 height 24
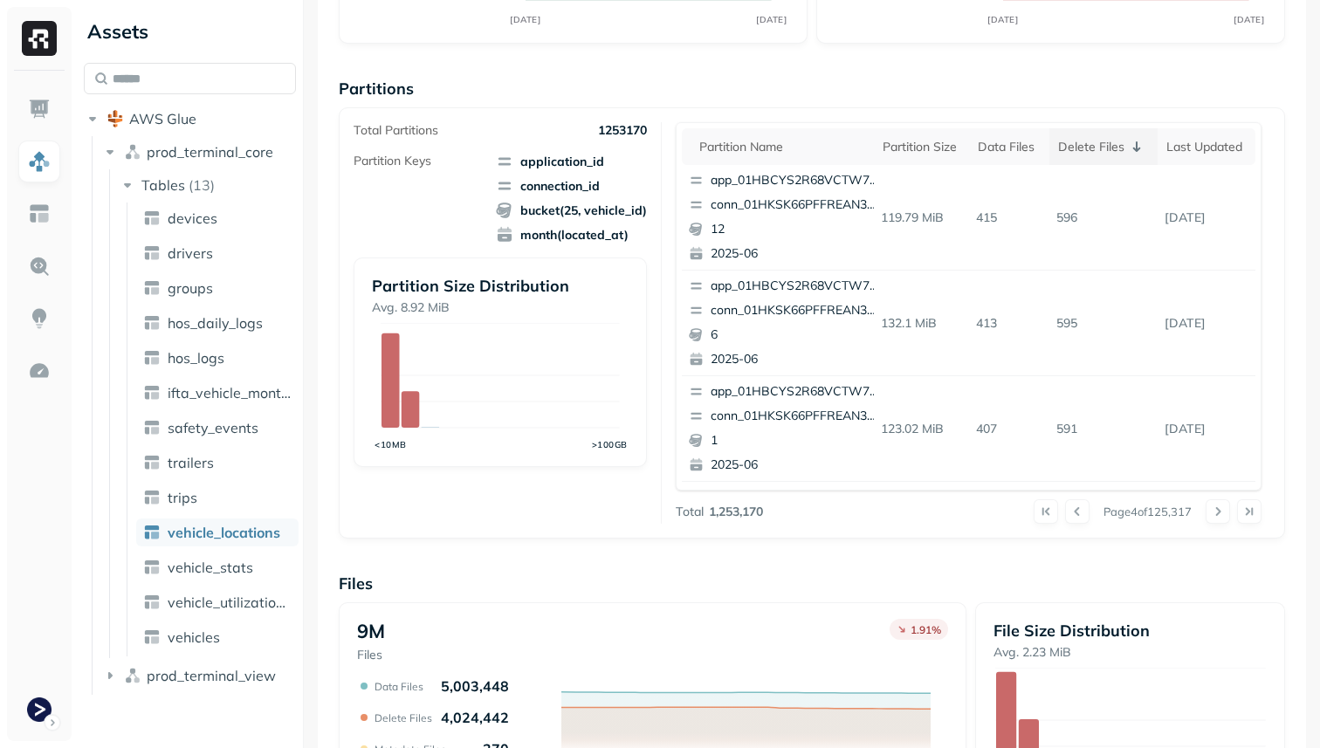
click at [1072, 137] on div "Delete Files" at bounding box center [1104, 146] width 92 height 21
click at [1072, 137] on th "Delete Files" at bounding box center [1107, 146] width 94 height 37
click at [975, 128] on div "Partition name Partition size Data Files Delete Files Last updated app_01HBCYS2…" at bounding box center [969, 306] width 586 height 369
click at [1006, 152] on div "Data Files" at bounding box center [1009, 147] width 63 height 17
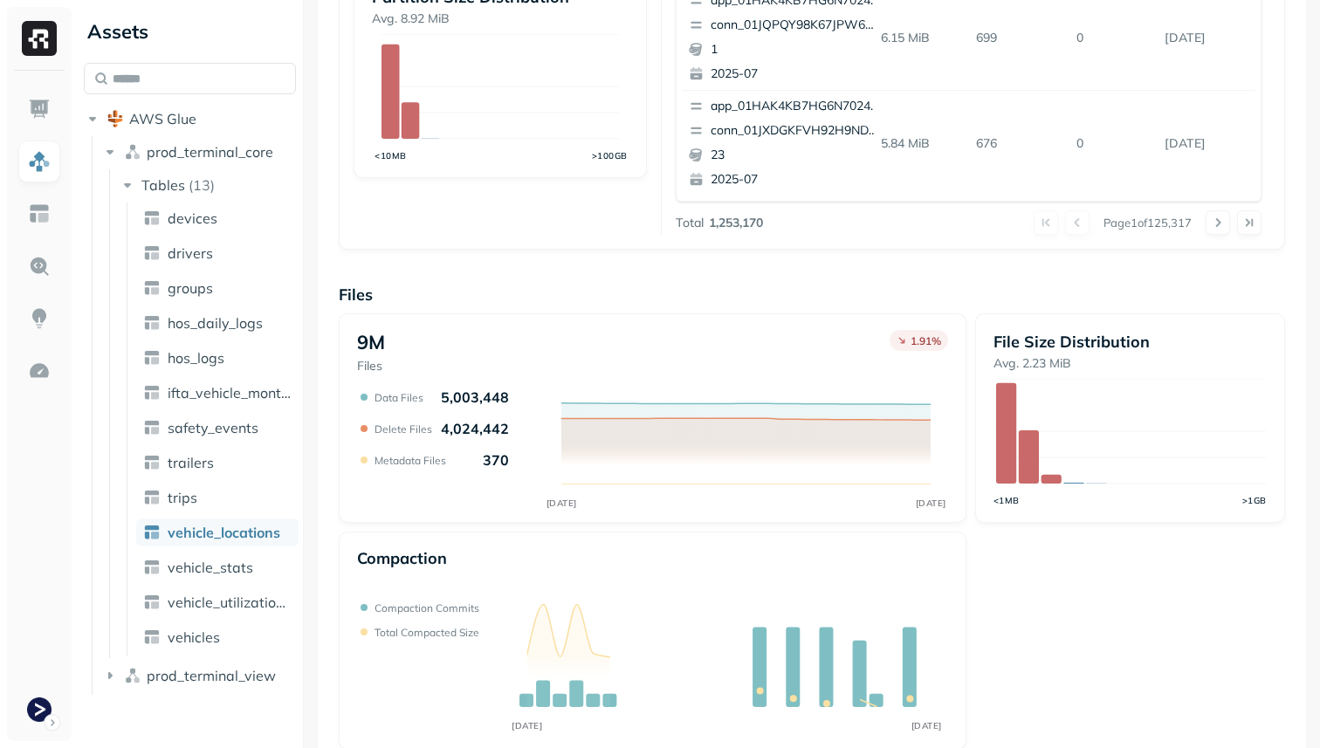
scroll to position [587, 0]
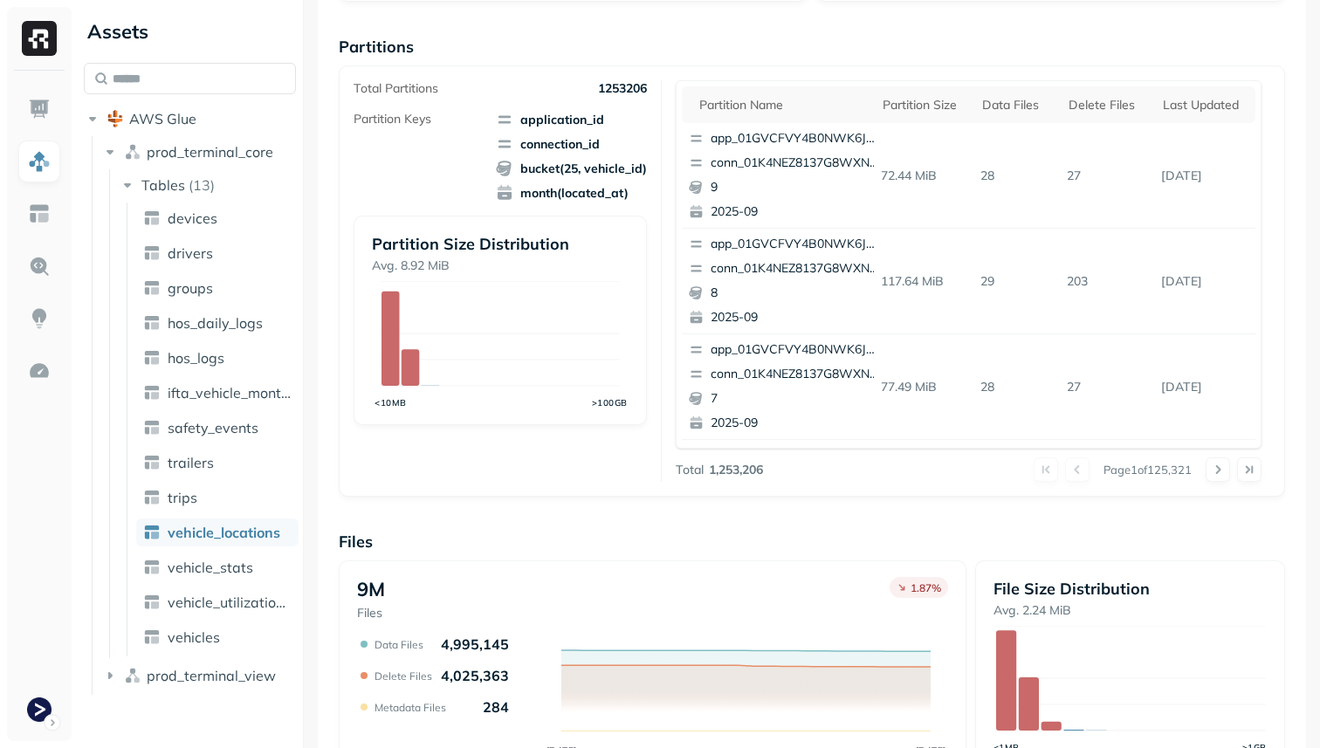
scroll to position [587, 0]
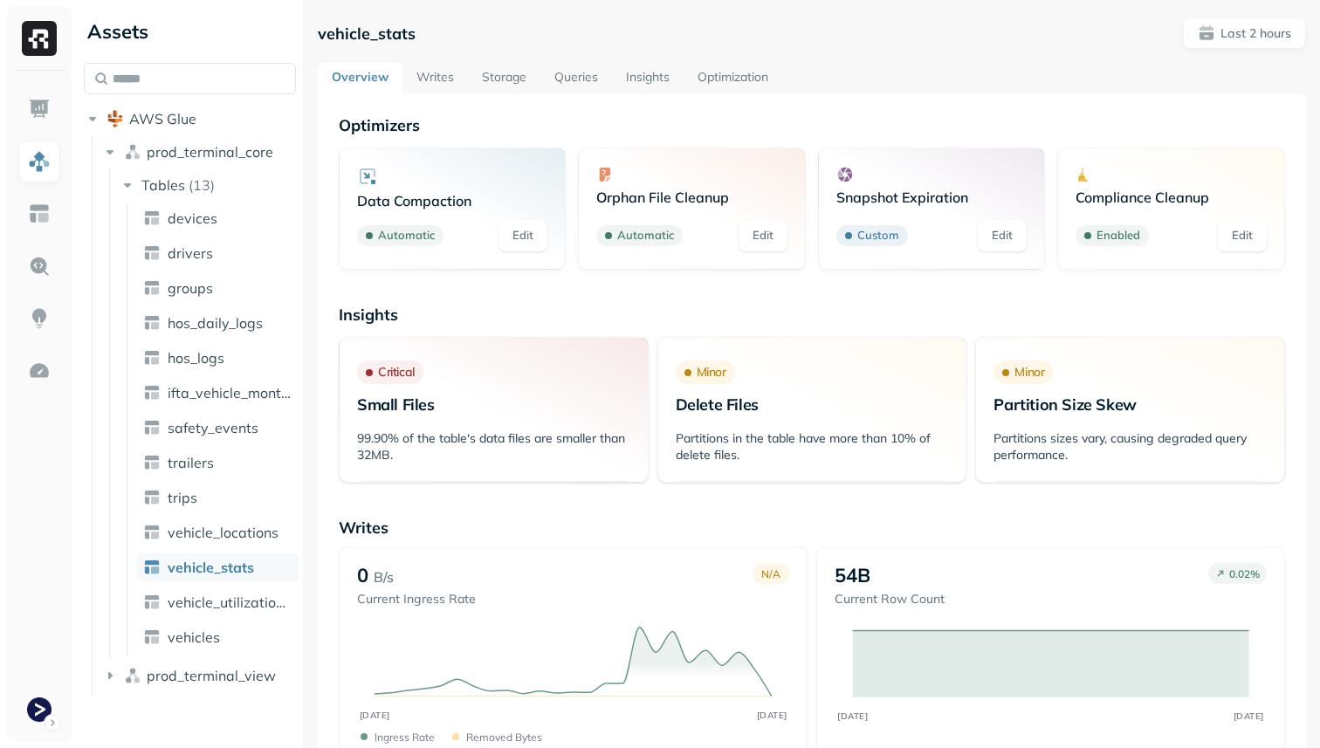
click at [507, 64] on link "Storage" at bounding box center [504, 78] width 72 height 31
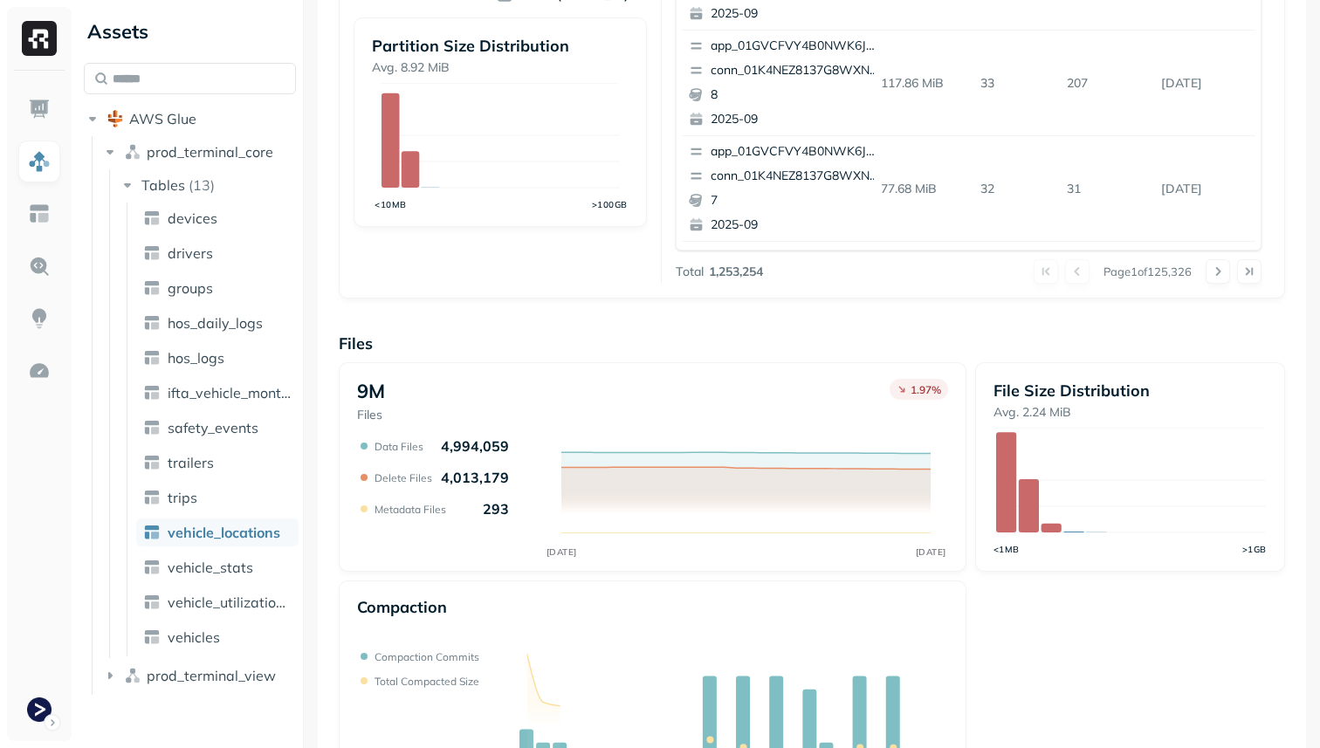
scroll to position [189, 0]
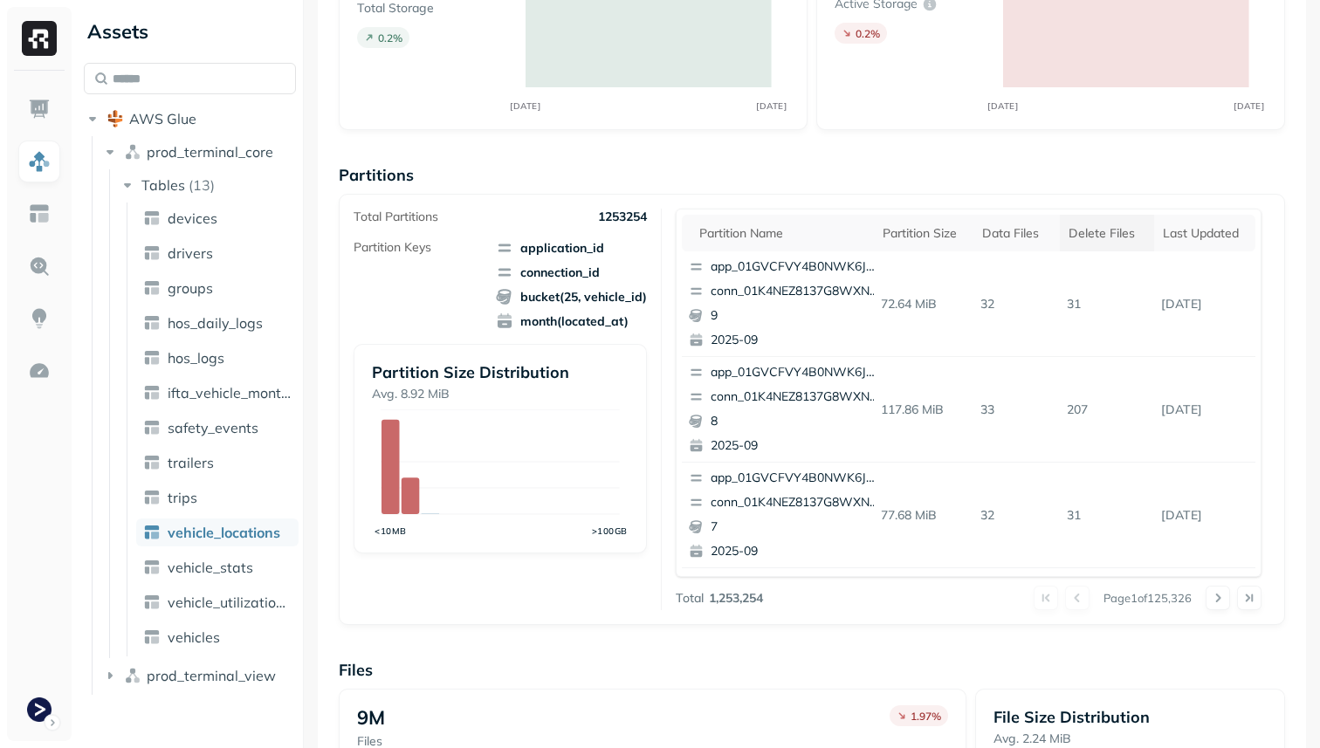
click at [1097, 246] on th "Delete Files" at bounding box center [1107, 233] width 94 height 37
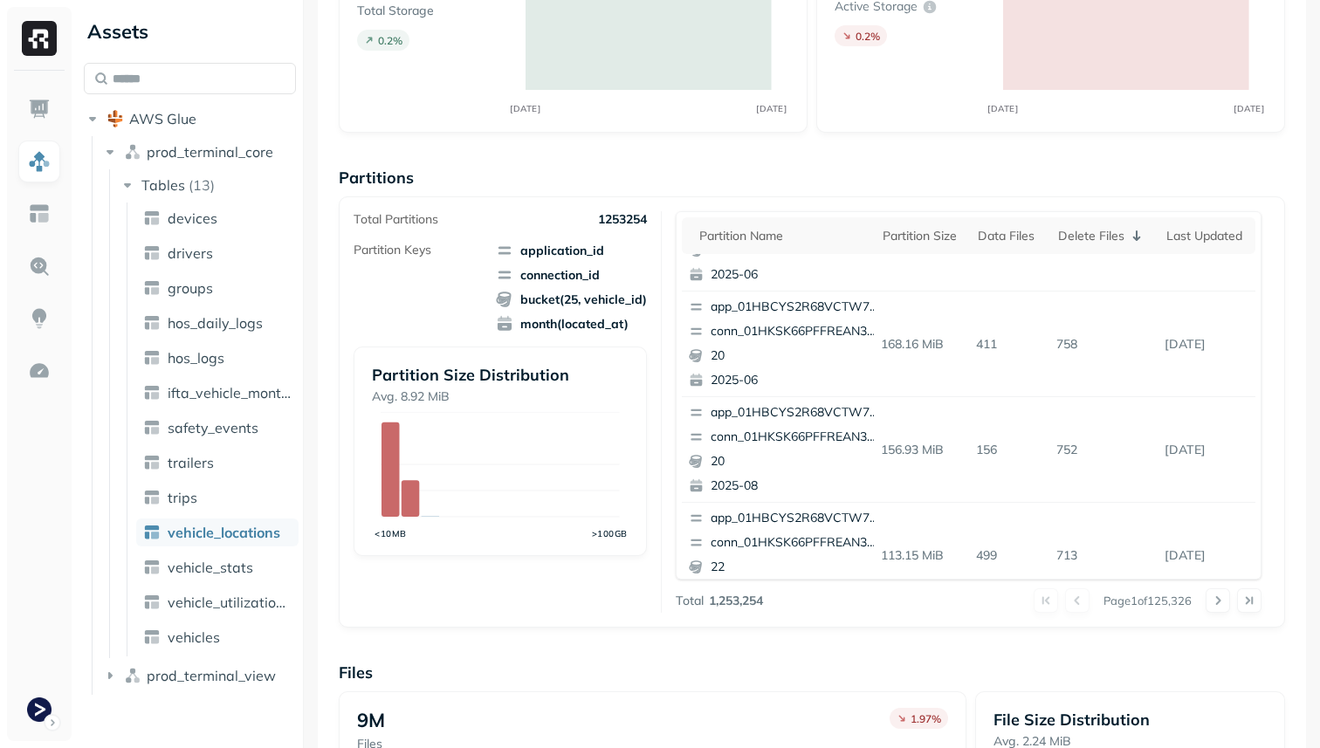
scroll to position [61, 0]
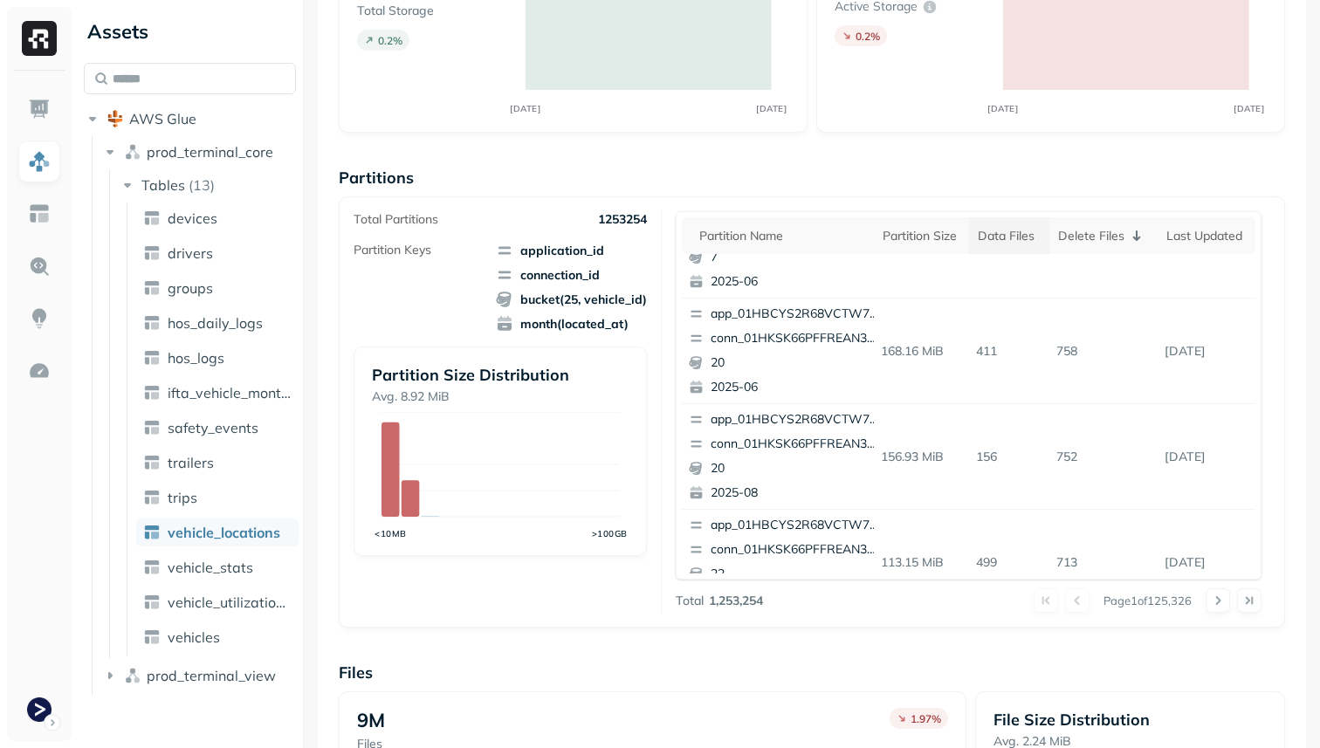
click at [1013, 234] on div "Data Files" at bounding box center [1009, 236] width 63 height 17
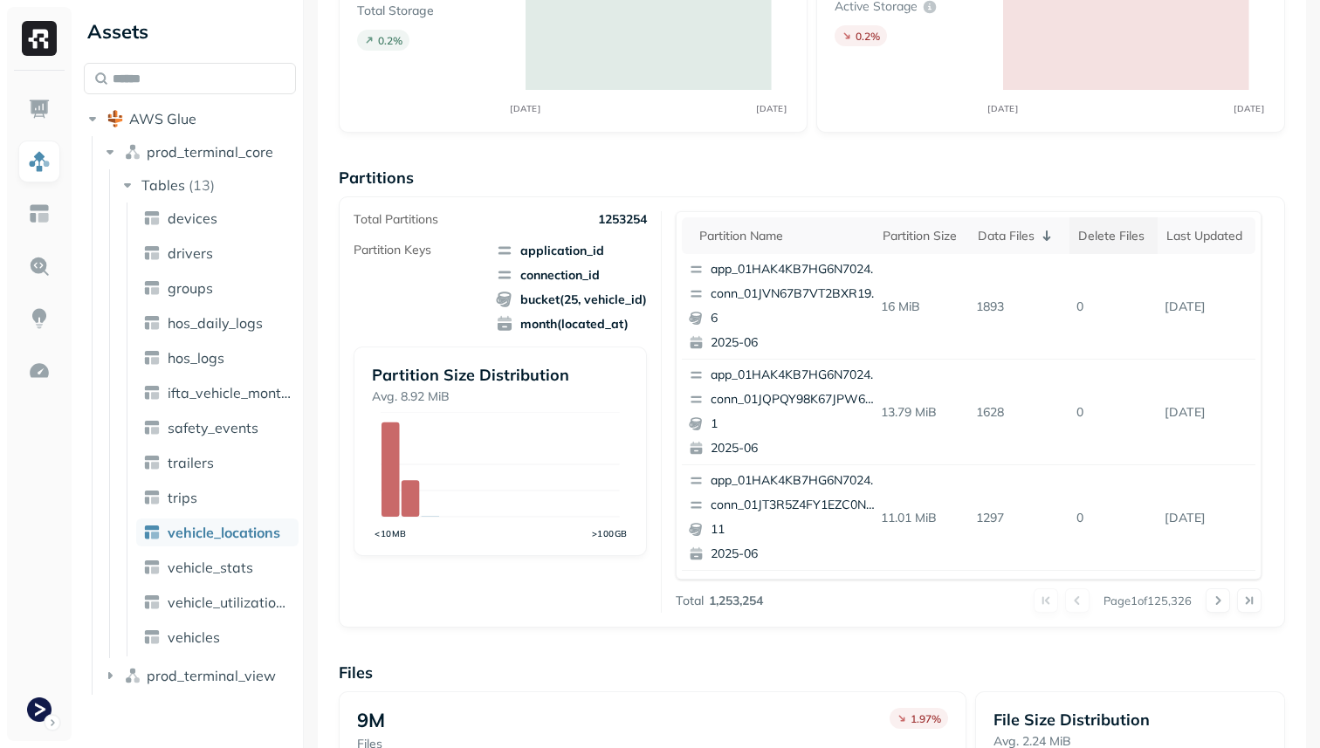
click at [1099, 239] on div "Delete Files" at bounding box center [1114, 236] width 71 height 17
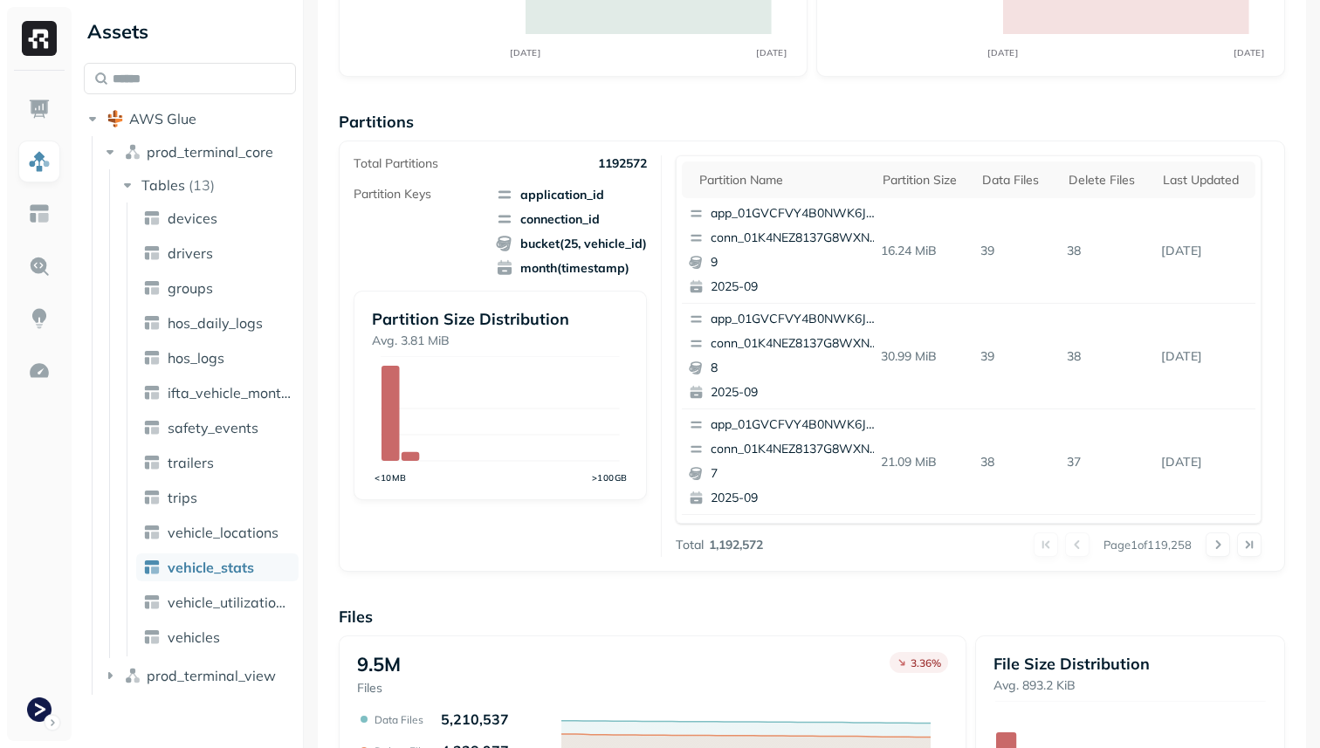
scroll to position [166, 0]
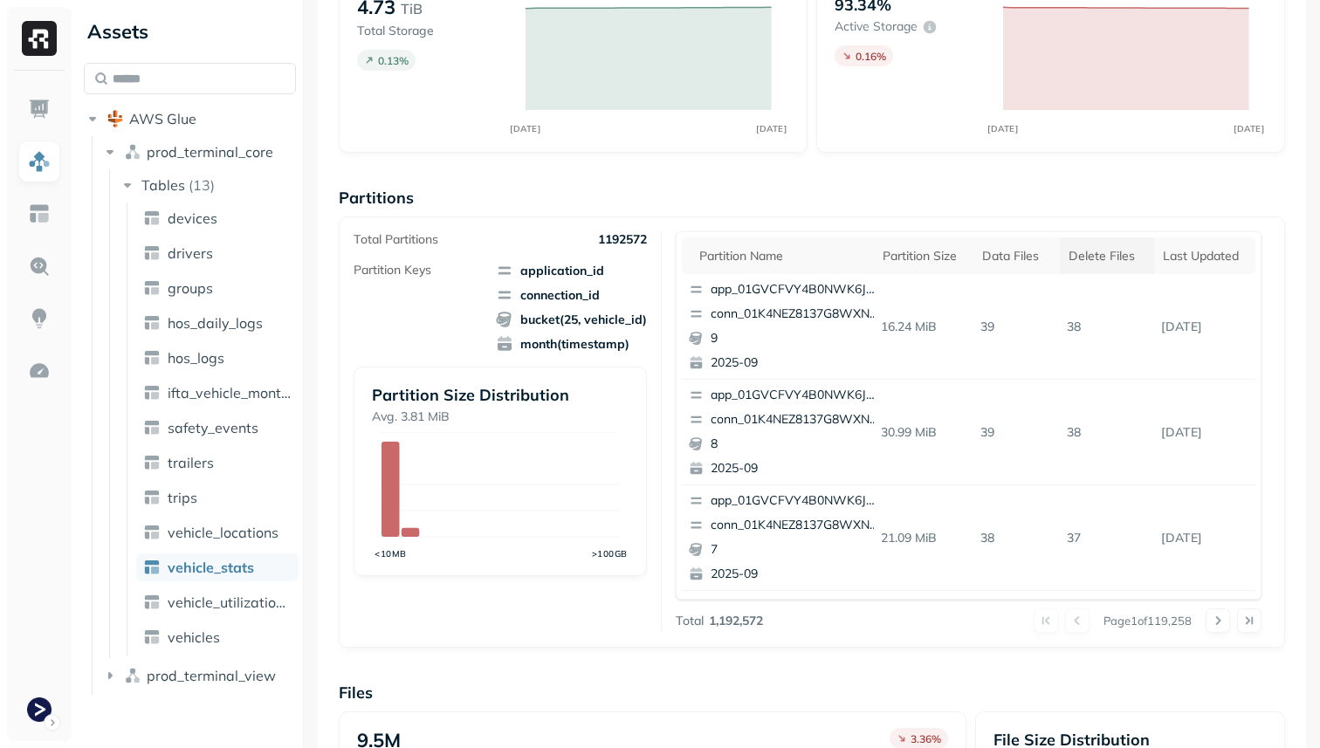
click at [1085, 255] on div "Delete Files" at bounding box center [1107, 256] width 77 height 17
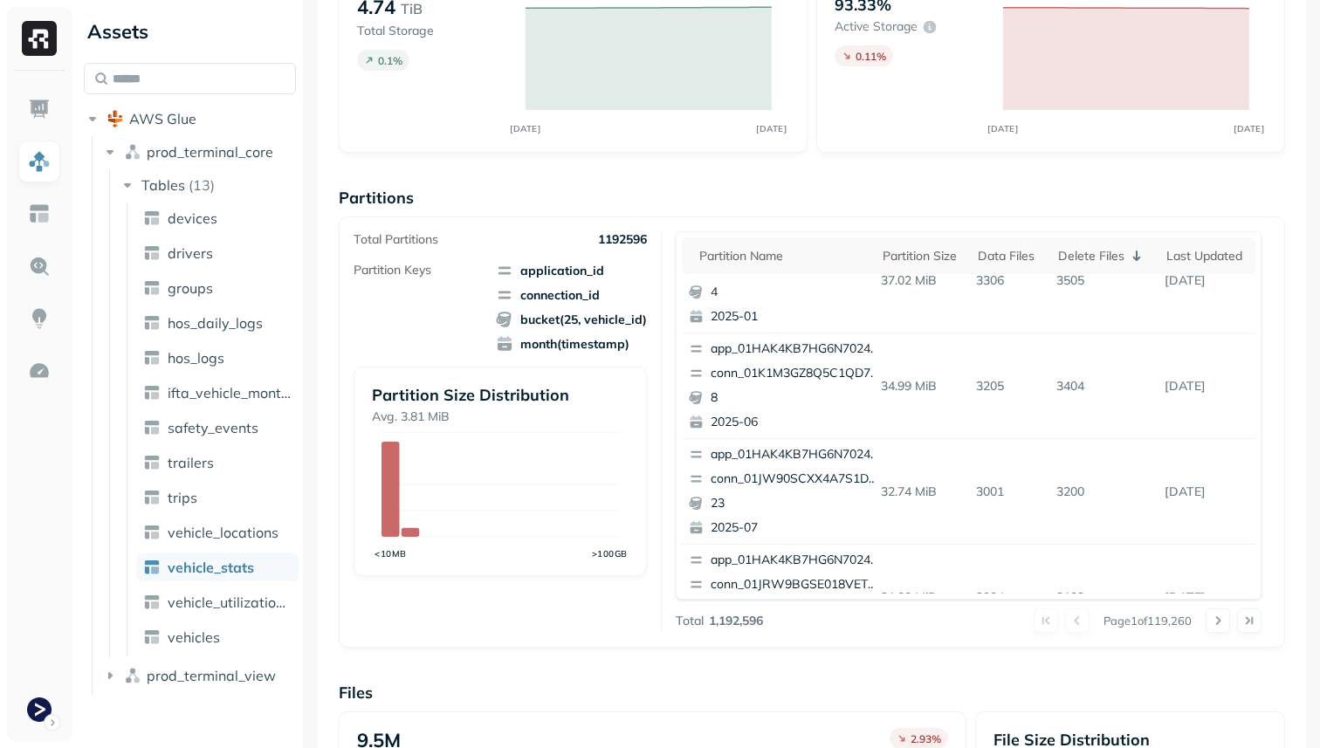
scroll to position [0, 0]
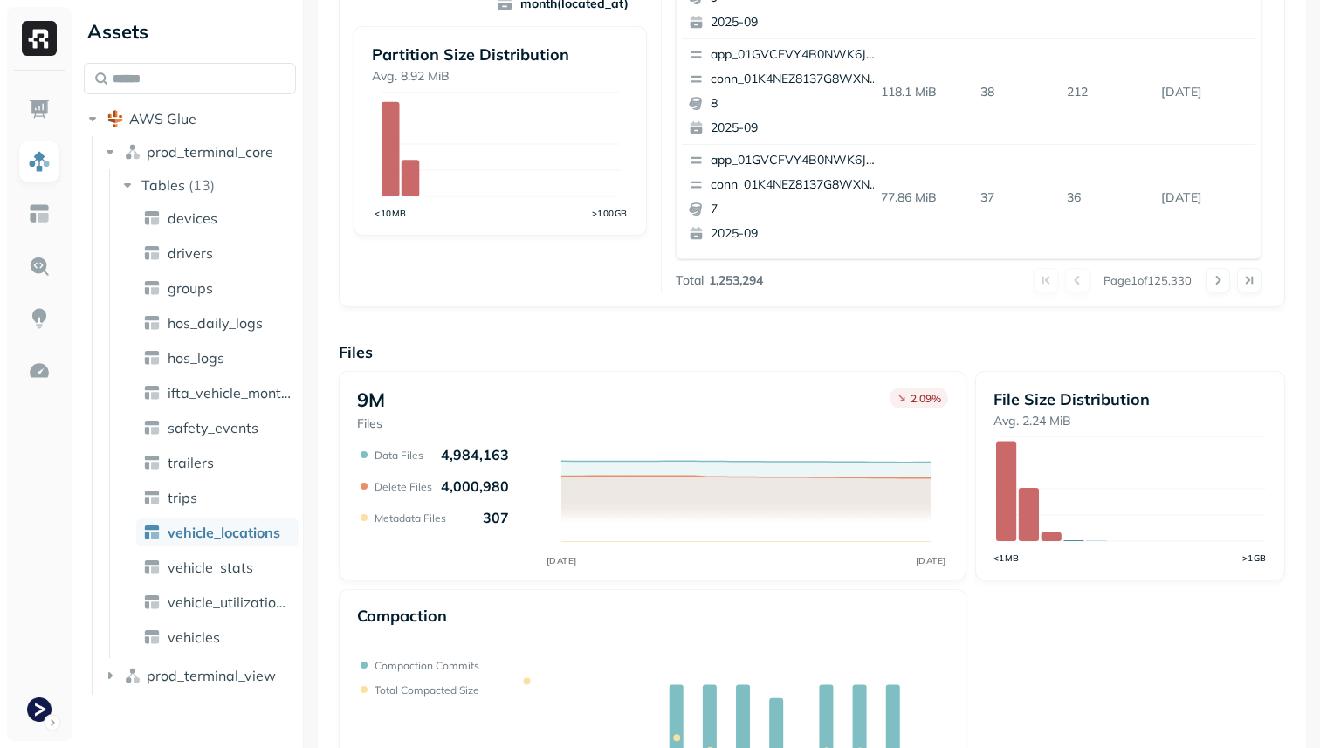
scroll to position [587, 0]
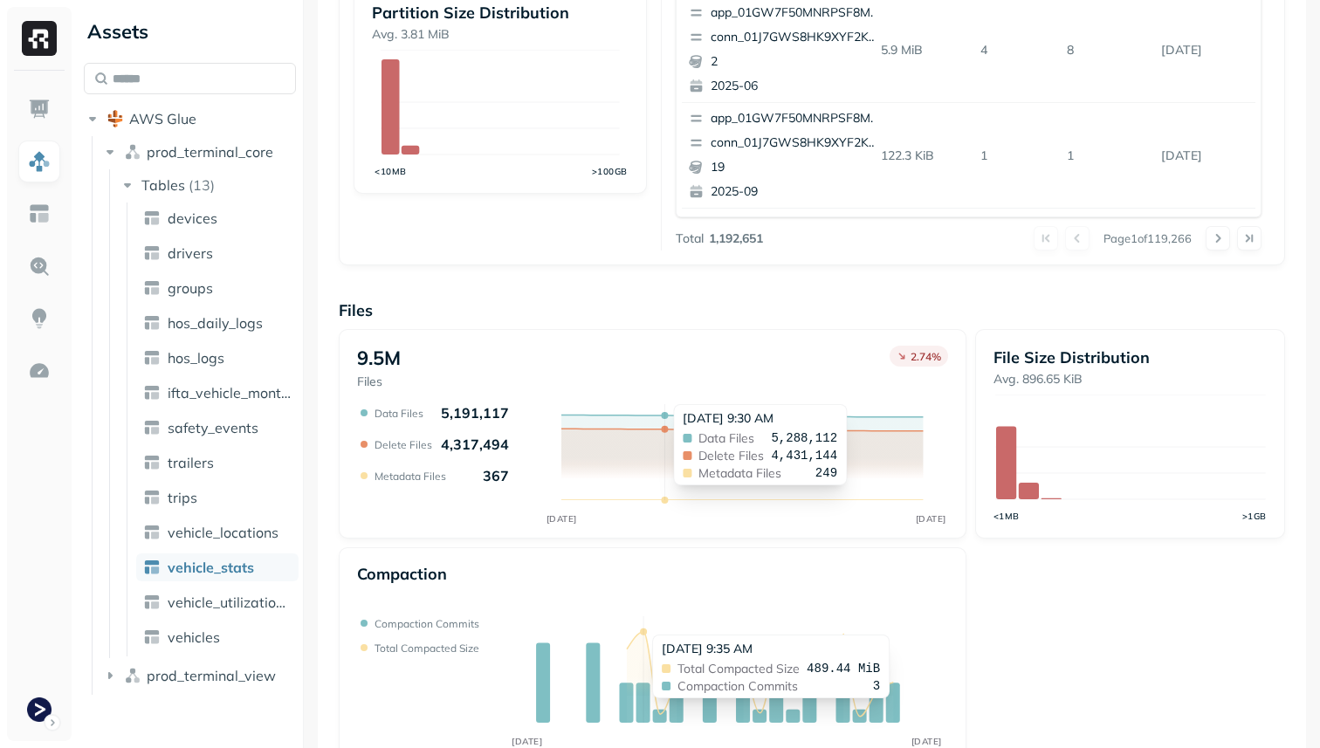
scroll to position [563, 0]
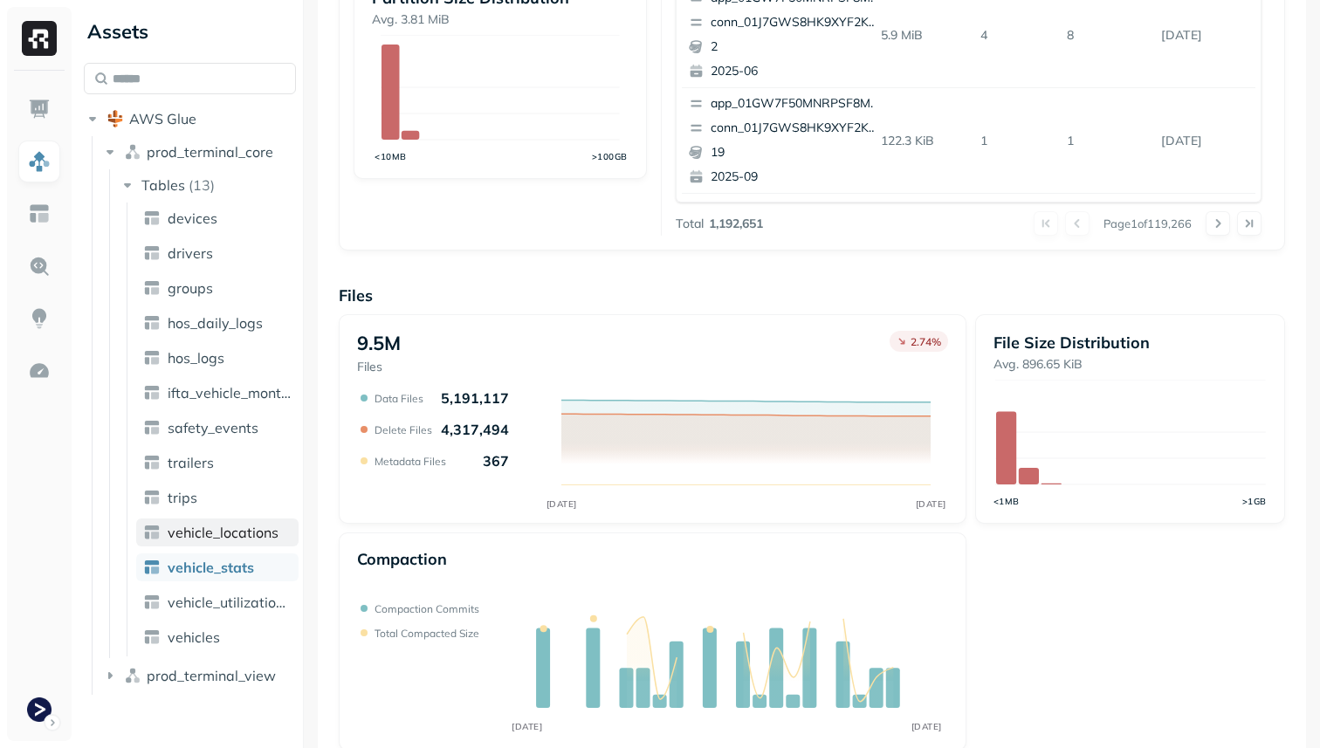
click at [217, 540] on span "vehicle_locations" at bounding box center [223, 532] width 111 height 17
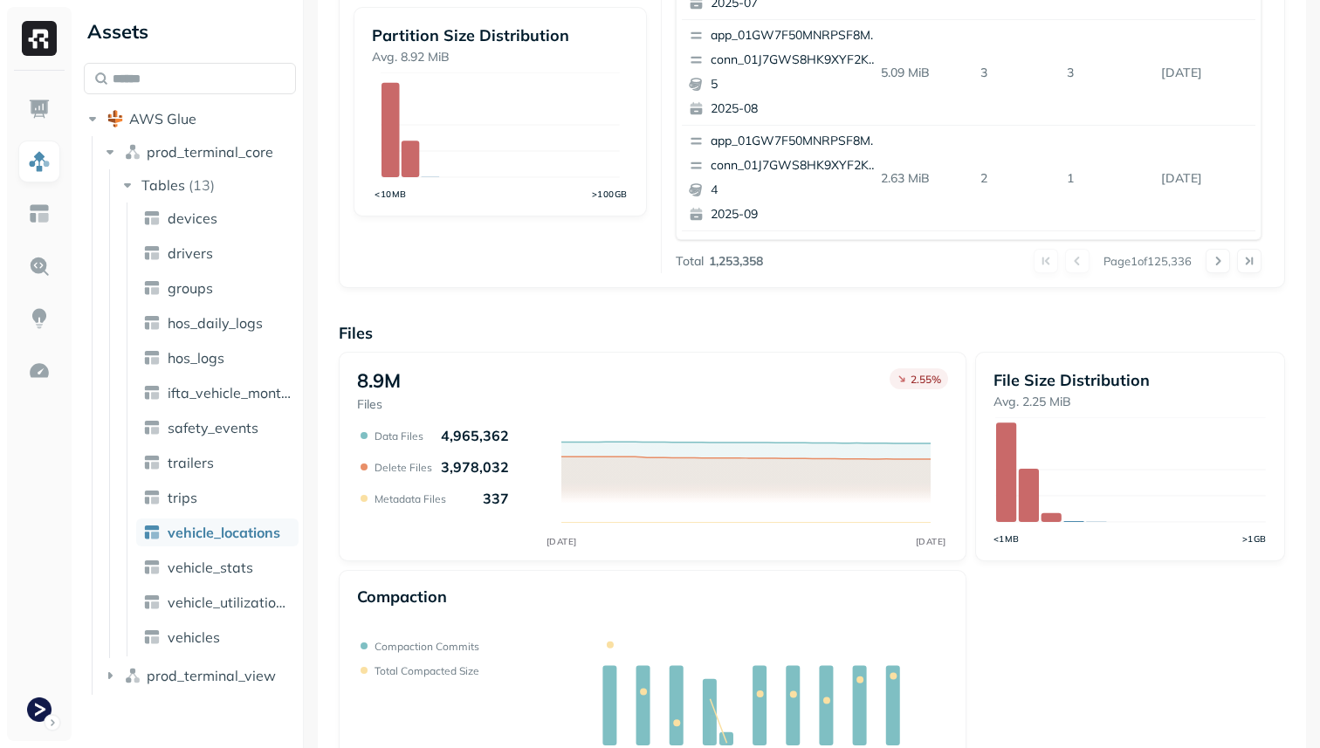
scroll to position [587, 0]
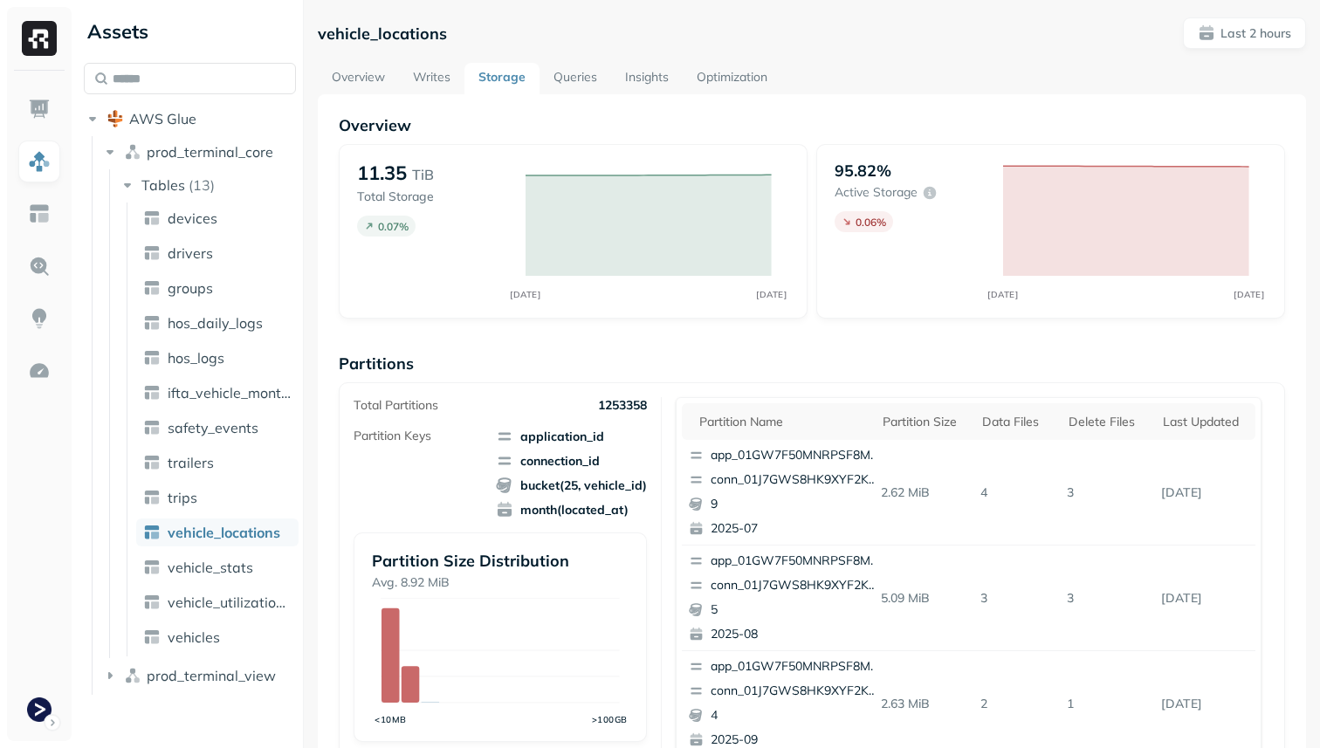
click at [749, 79] on link "Optimization" at bounding box center [732, 78] width 99 height 31
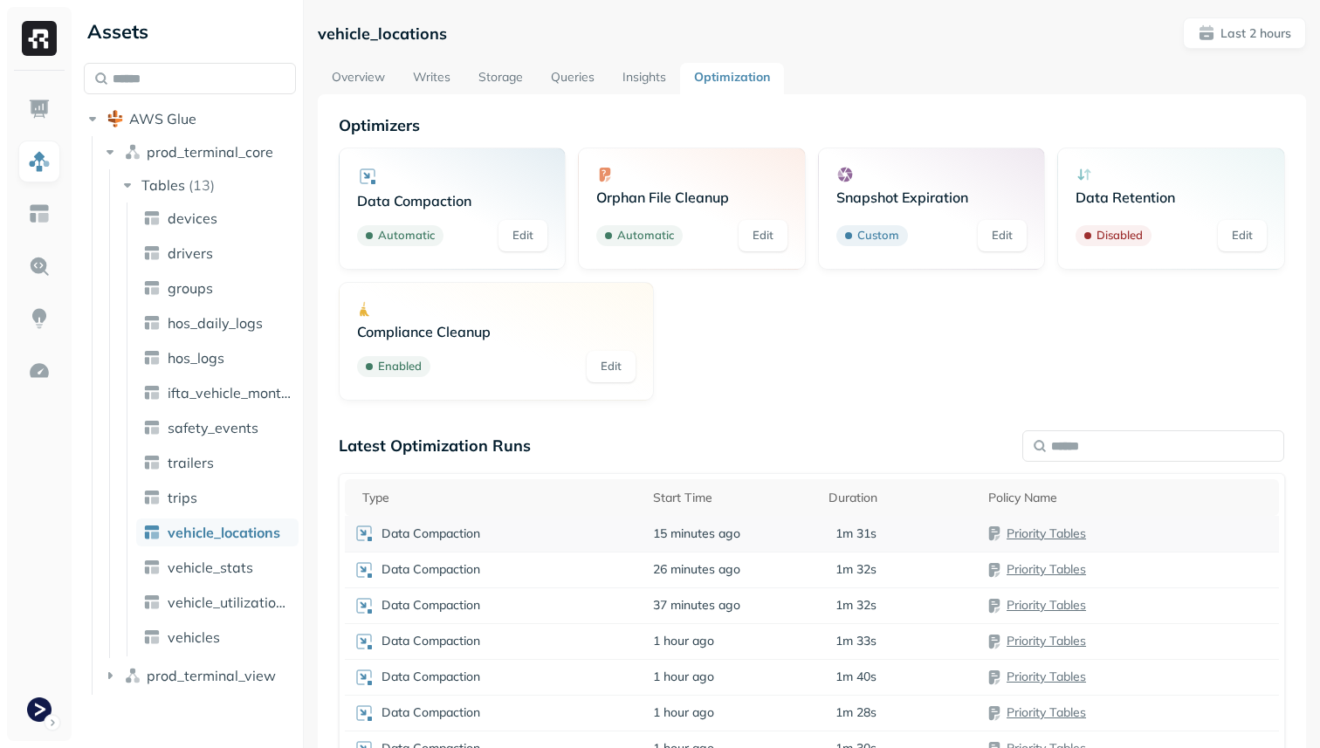
click at [760, 542] on td "15 minutes ago" at bounding box center [732, 534] width 176 height 36
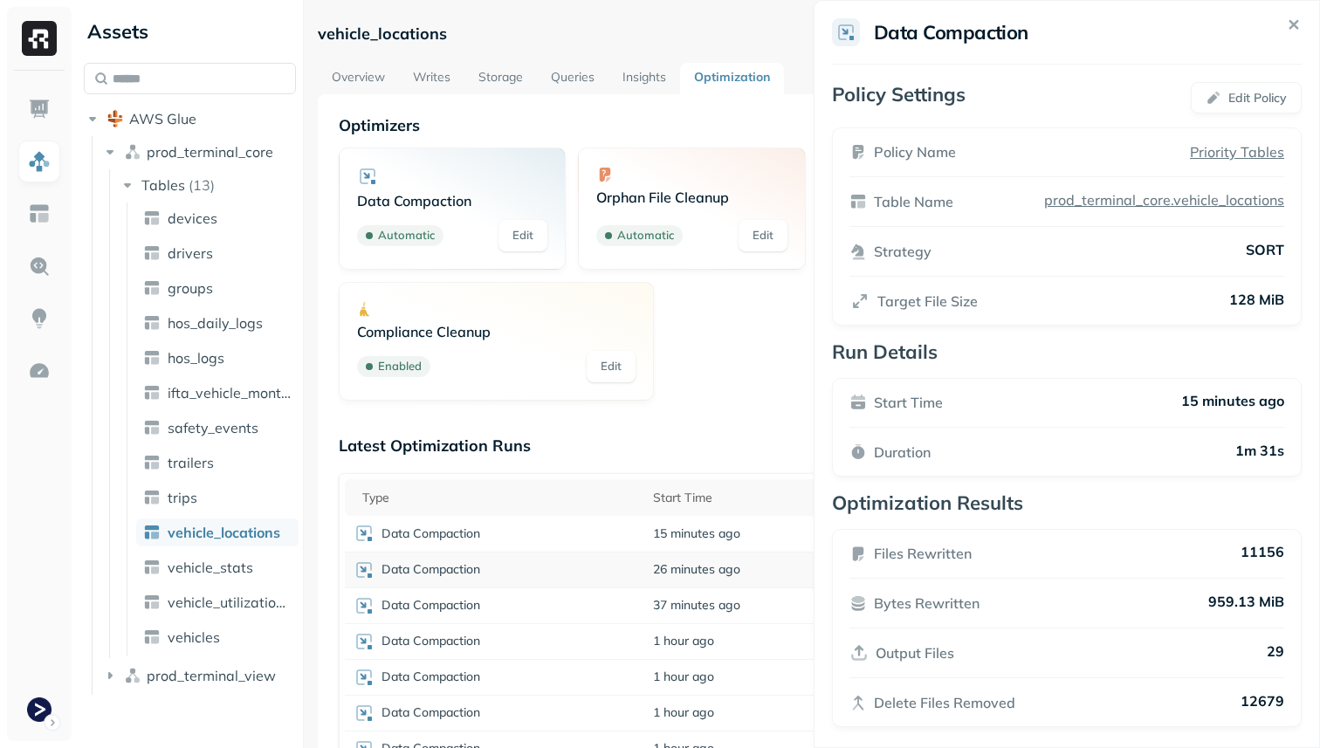
click at [678, 558] on html "Assets AWS Glue prod_terminal_core Tables ( 13 ) devices drivers groups hos_dai…" at bounding box center [660, 374] width 1320 height 748
click at [678, 569] on span "26 minutes ago" at bounding box center [696, 570] width 87 height 17
click at [670, 398] on div "Data Compaction Automatic Edit Orphan File Cleanup Automatic Edit Snapshot Expi…" at bounding box center [812, 274] width 947 height 253
